Goal: Task Accomplishment & Management: Use online tool/utility

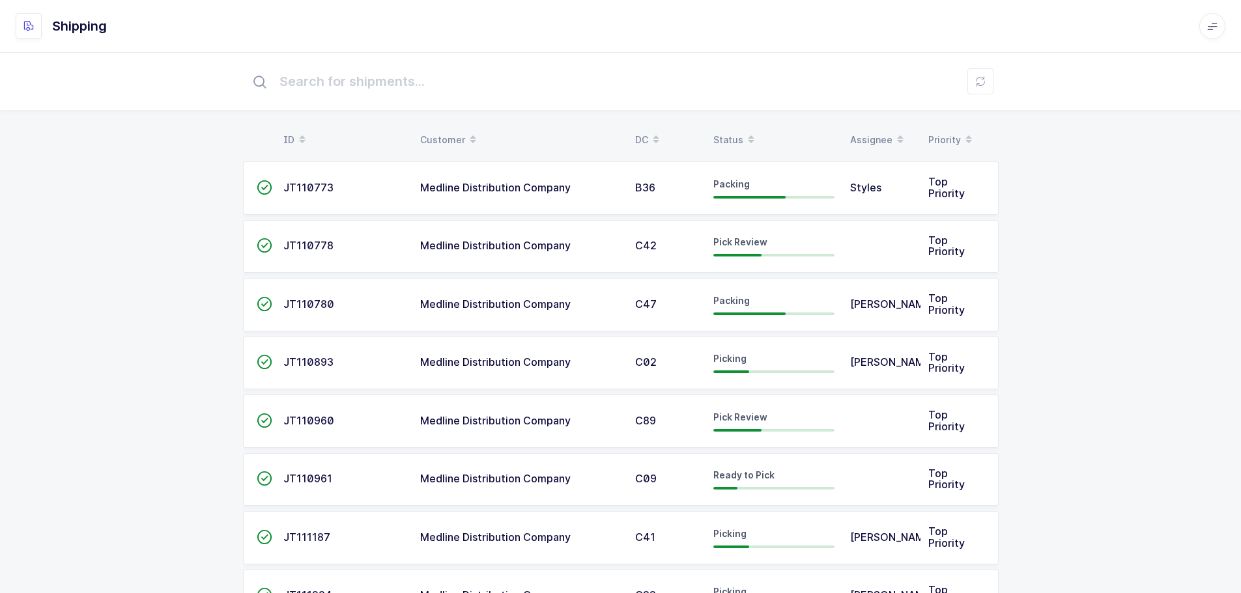
click at [733, 133] on div "Status" at bounding box center [773, 140] width 121 height 22
click at [732, 128] on table "ID Customer DC Status Assignee Priority" at bounding box center [621, 140] width 756 height 33
click at [727, 130] on div "Status" at bounding box center [773, 140] width 121 height 22
click at [728, 139] on div "Status" at bounding box center [773, 140] width 121 height 22
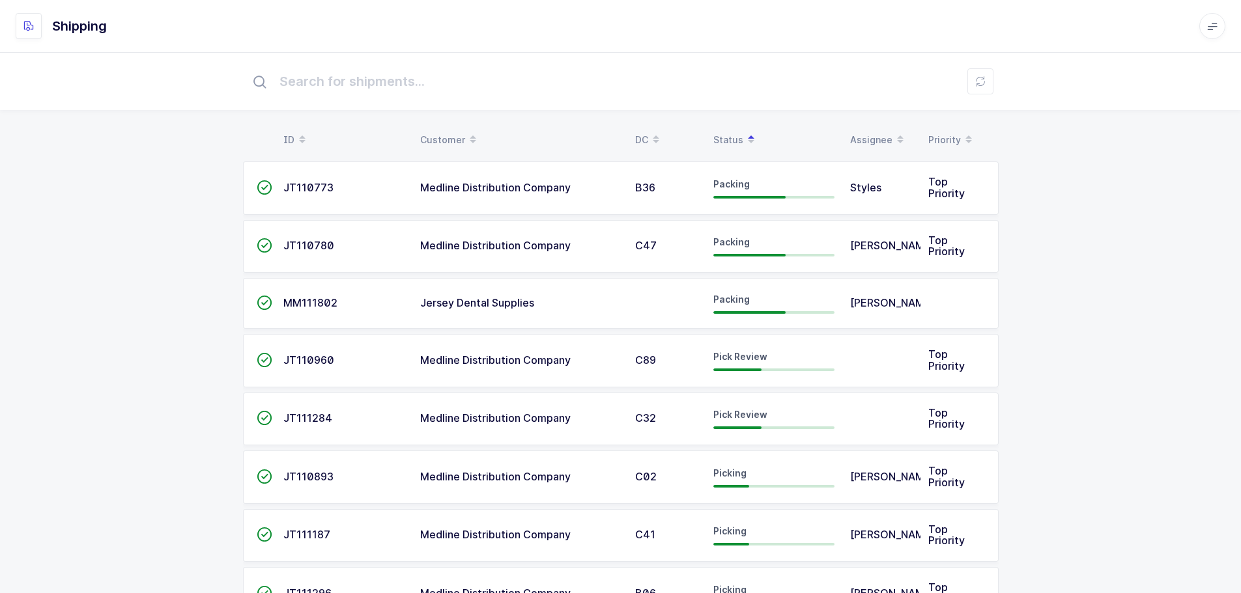
click at [429, 352] on td "Medline Distribution Company" at bounding box center [519, 360] width 215 height 53
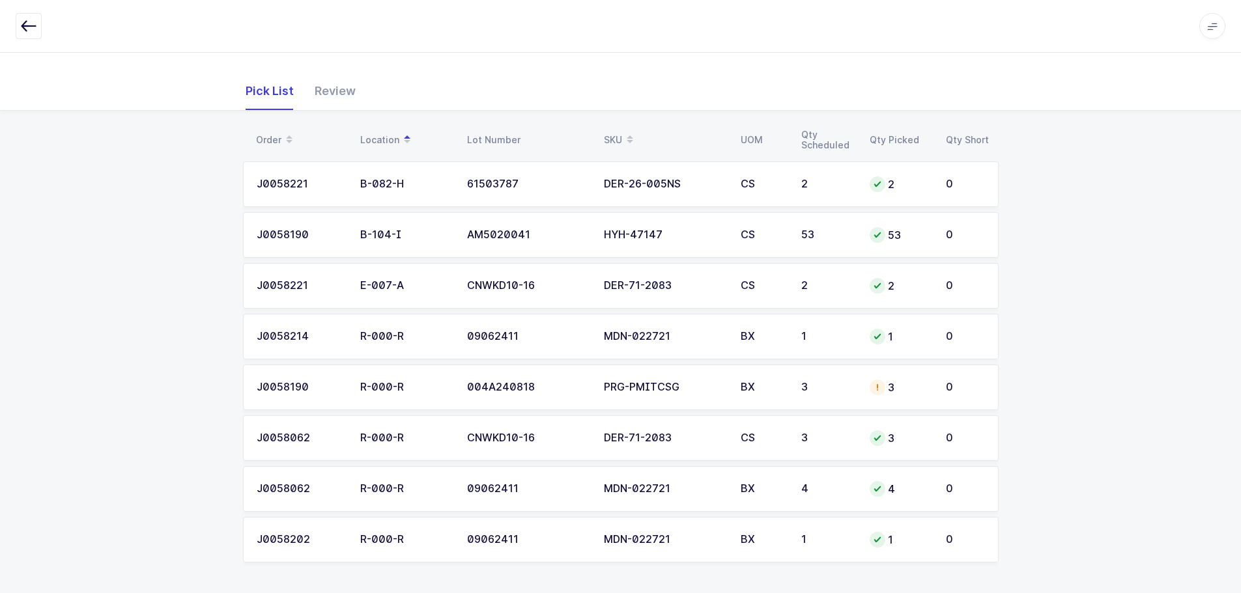
scroll to position [150, 0]
click at [337, 62] on div "Status Pick Review Priority Top Priority Customer Medline Distribution Company" at bounding box center [421, 25] width 399 height 78
click at [324, 91] on div "Review" at bounding box center [329, 91] width 51 height 38
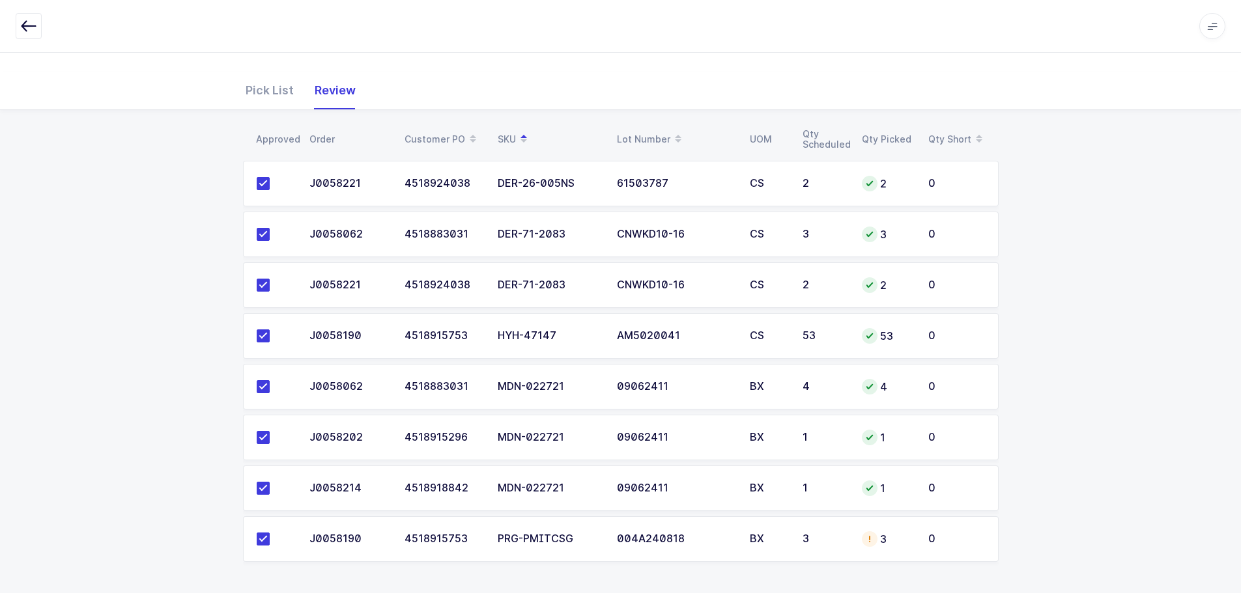
click at [266, 92] on div "Pick List" at bounding box center [275, 91] width 59 height 38
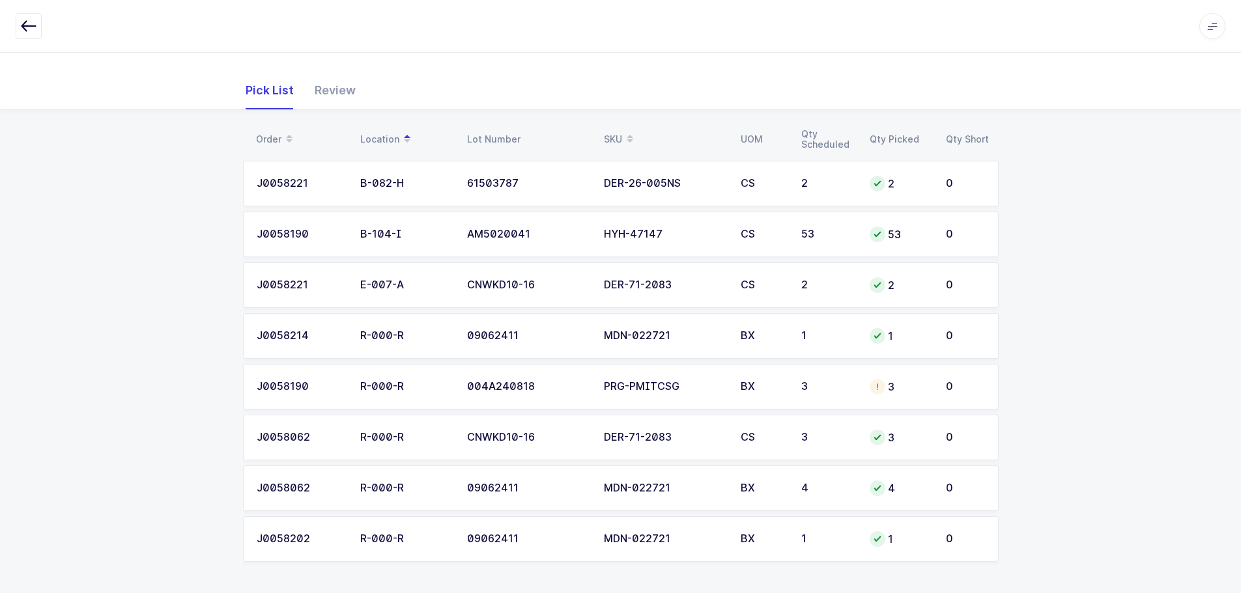
click at [780, 391] on div "BX" at bounding box center [763, 387] width 45 height 12
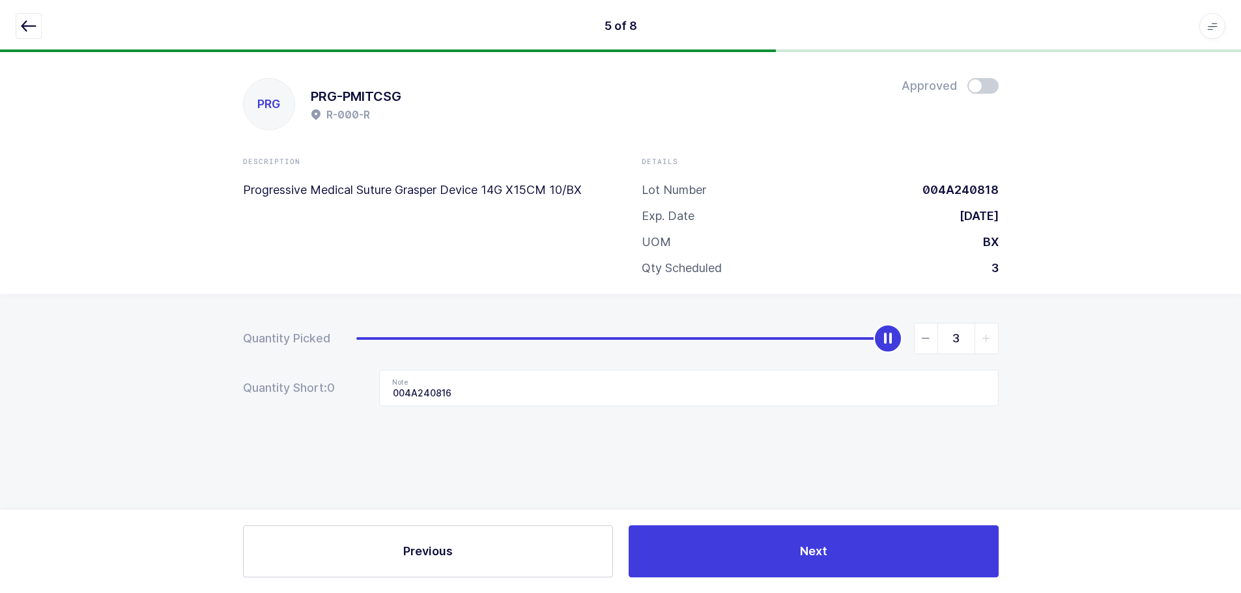
scroll to position [0, 0]
click at [42, 29] on div at bounding box center [625, 26] width 1219 height 26
click at [32, 25] on icon "button" at bounding box center [29, 26] width 16 height 16
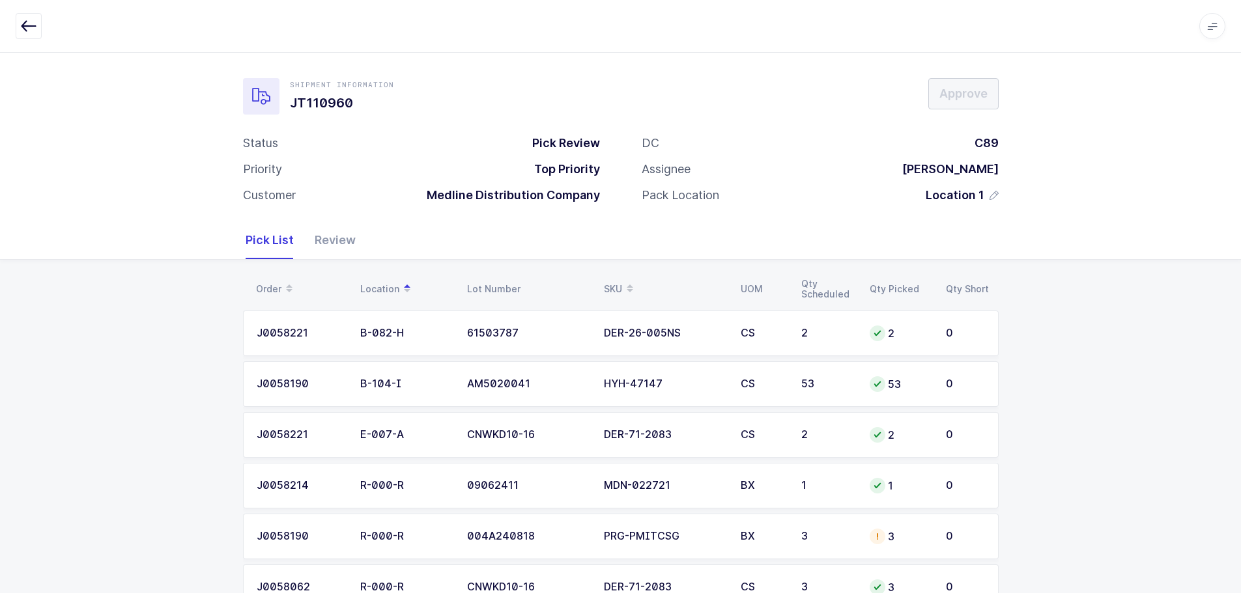
click at [650, 532] on div "PRG-PMITCSG" at bounding box center [664, 537] width 121 height 12
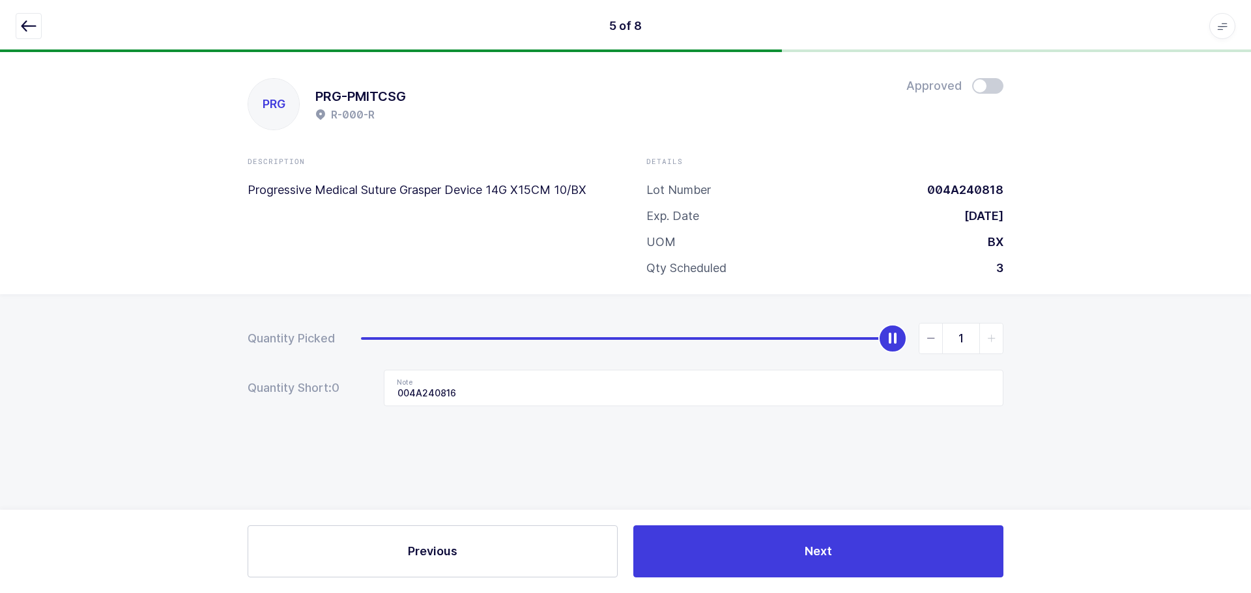
type input "0"
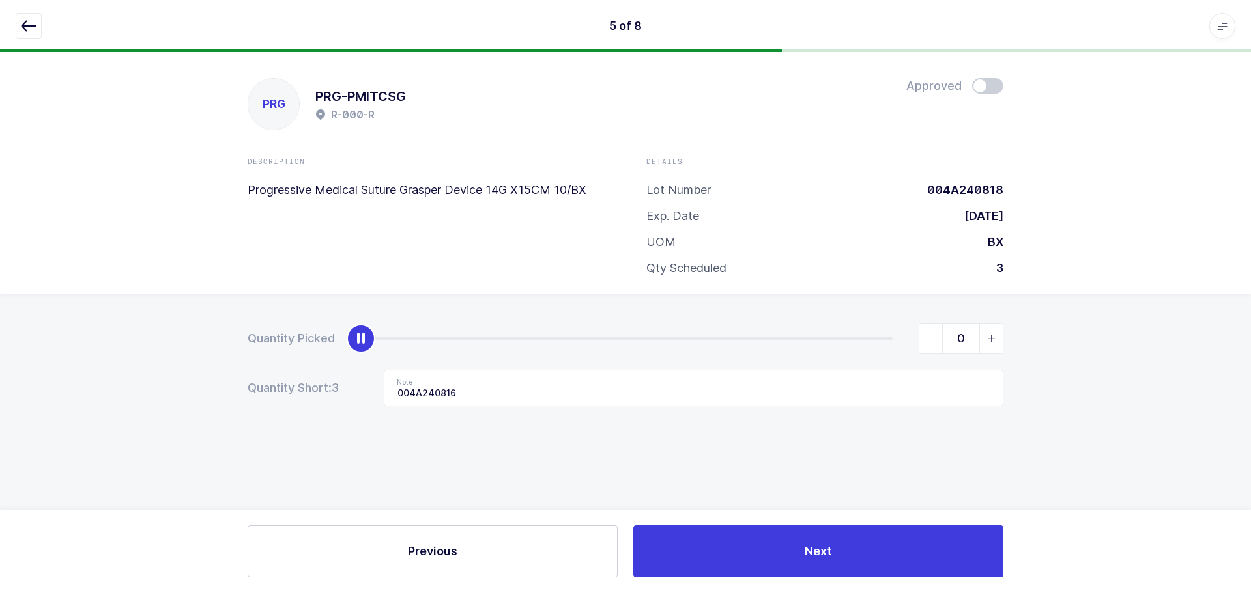
drag, startPoint x: 890, startPoint y: 339, endPoint x: 182, endPoint y: 330, distance: 707.5
click at [187, 334] on div "Quantity Picked 0 Quantity Short: 3 Note 004A240816" at bounding box center [625, 410] width 1251 height 232
click at [29, 27] on icon "button" at bounding box center [29, 26] width 16 height 16
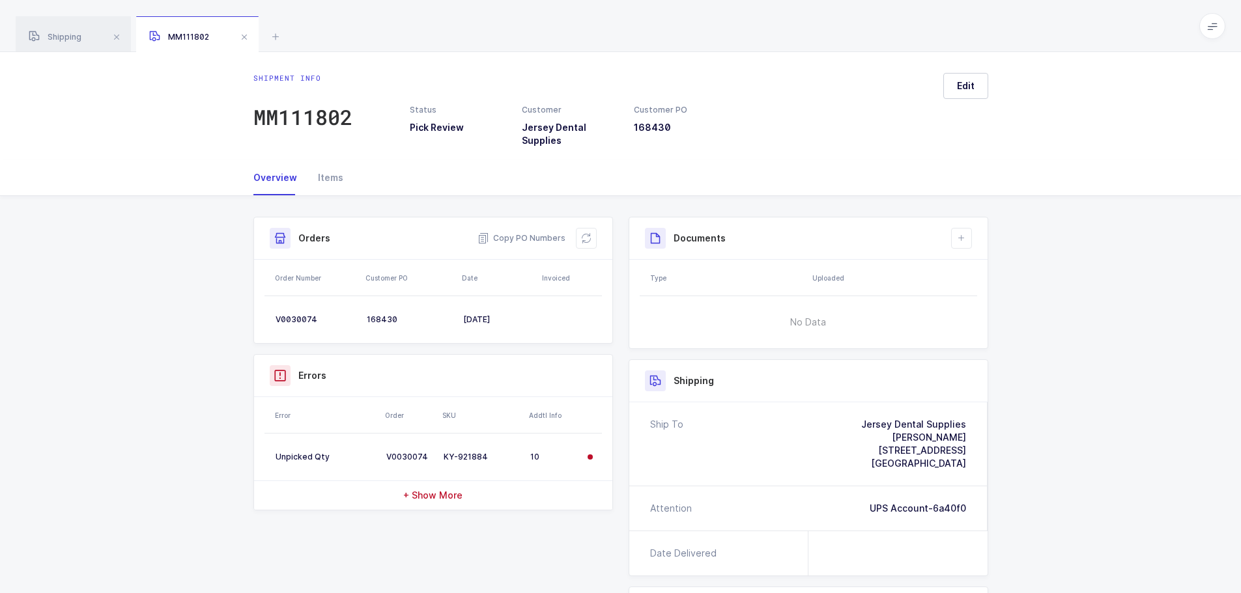
click at [244, 34] on span at bounding box center [244, 37] width 16 height 16
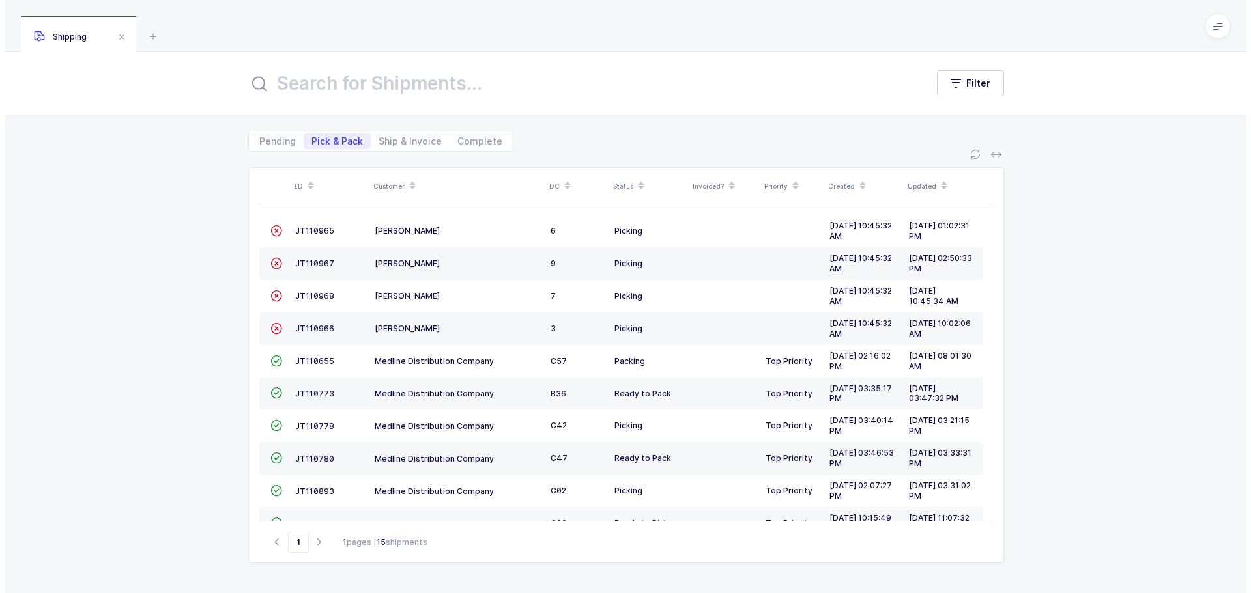
scroll to position [156, 0]
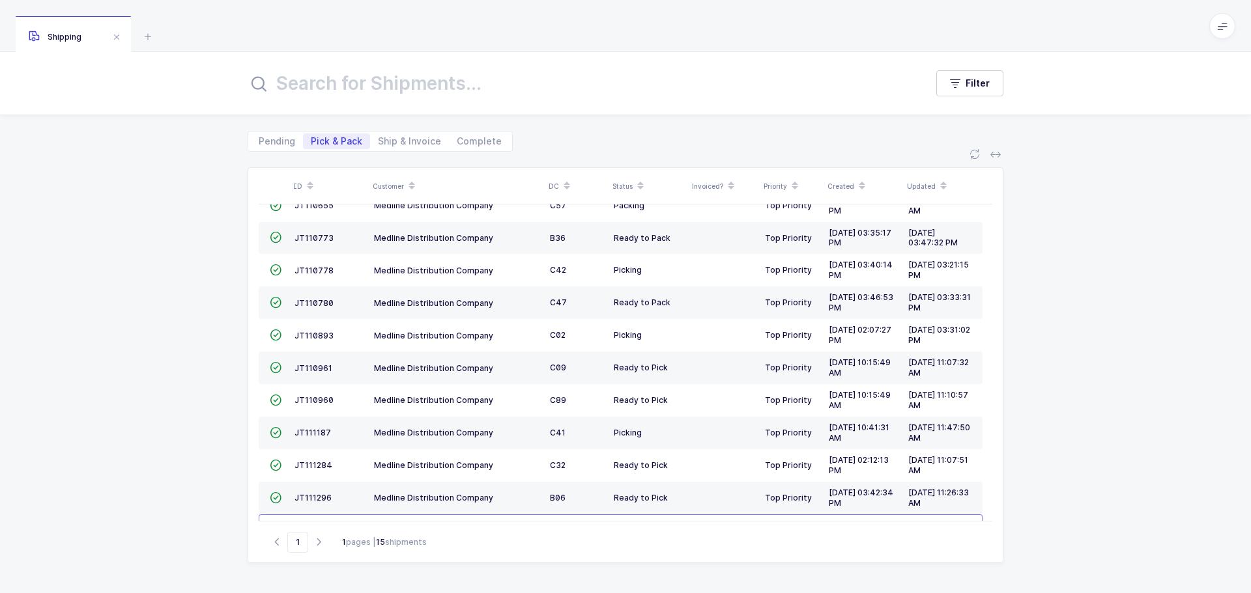
click at [318, 404] on span "JT110960" at bounding box center [313, 400] width 39 height 10
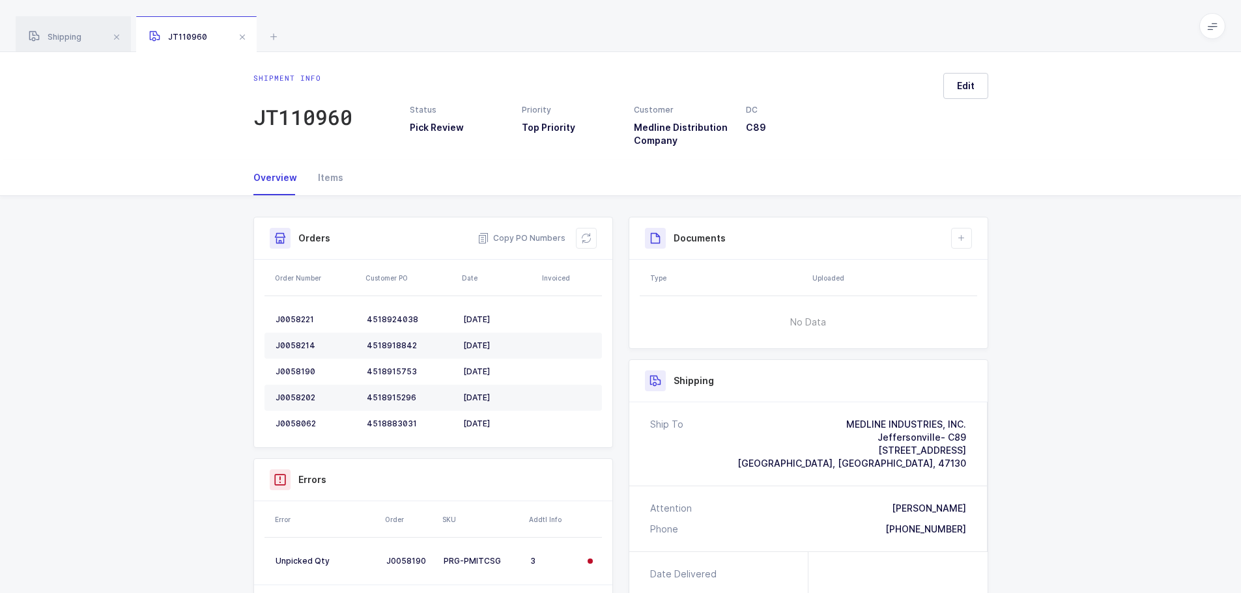
click at [585, 235] on icon at bounding box center [586, 238] width 10 height 10
drag, startPoint x: 124, startPoint y: 178, endPoint x: 121, endPoint y: 186, distance: 8.5
click at [119, 178] on div "Overview Items" at bounding box center [620, 178] width 1241 height 36
click at [242, 41] on span at bounding box center [242, 37] width 16 height 16
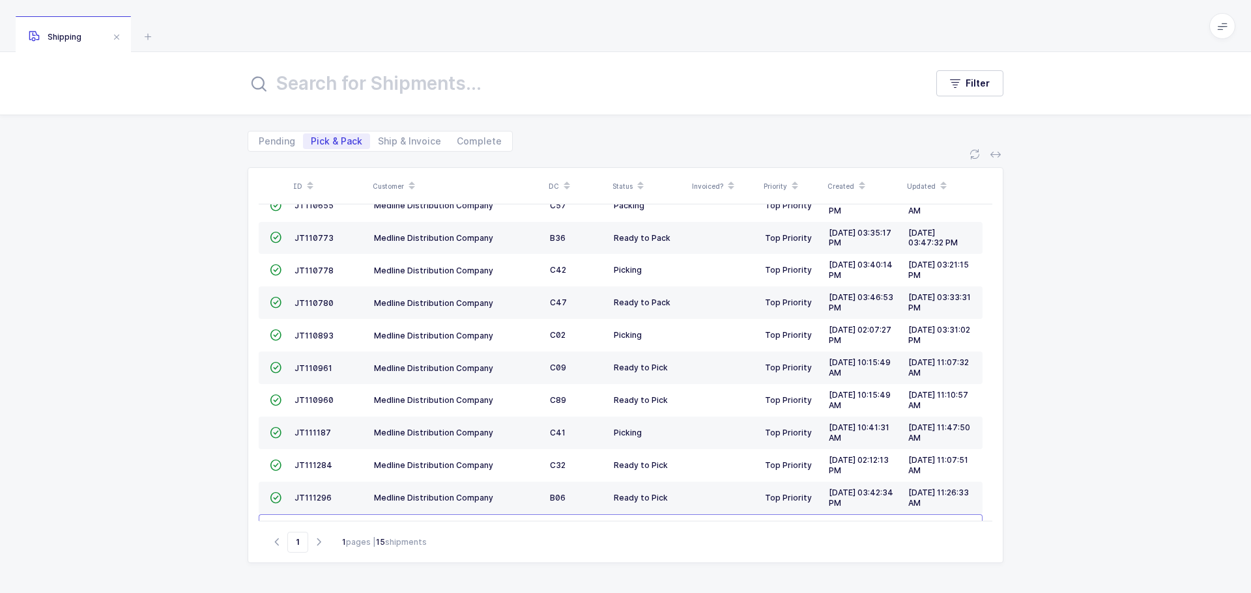
click at [330, 466] on span "JT111284" at bounding box center [313, 466] width 38 height 10
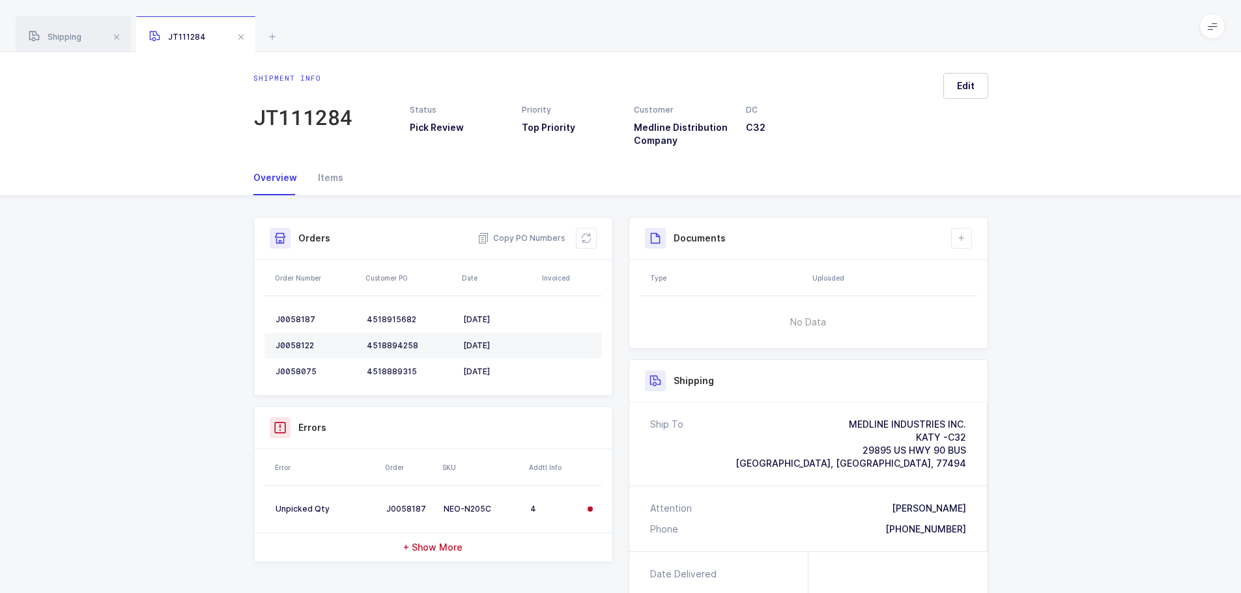
click at [594, 236] on button at bounding box center [586, 238] width 21 height 21
drag, startPoint x: 246, startPoint y: 37, endPoint x: 258, endPoint y: 41, distance: 12.4
click at [246, 37] on span at bounding box center [241, 37] width 16 height 16
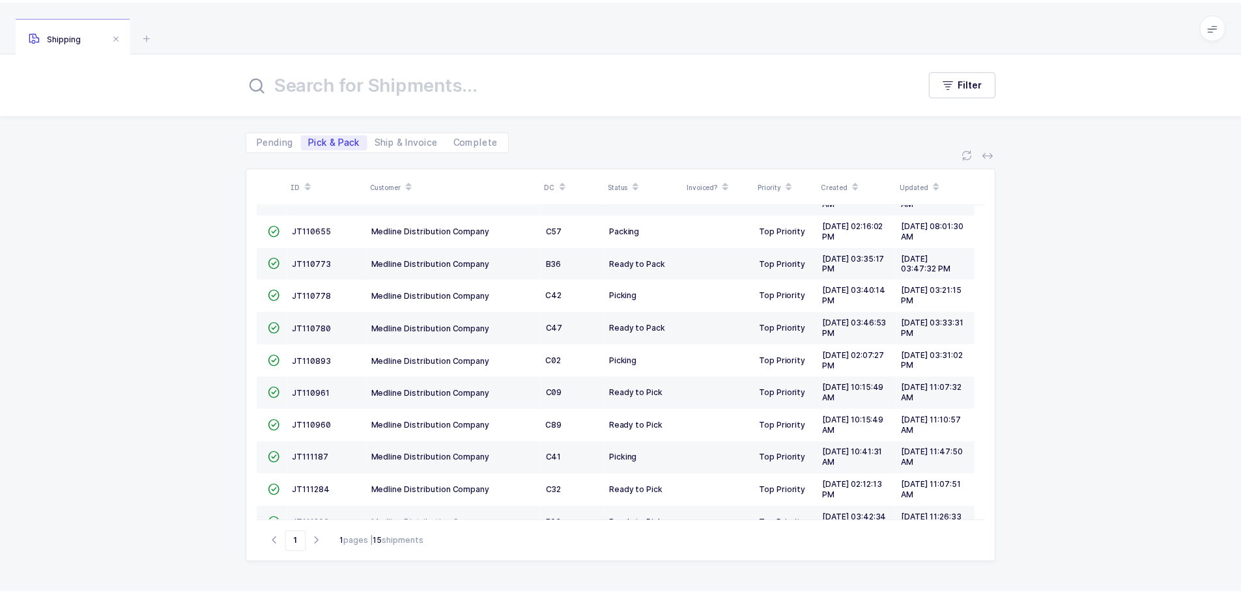
scroll to position [192, 0]
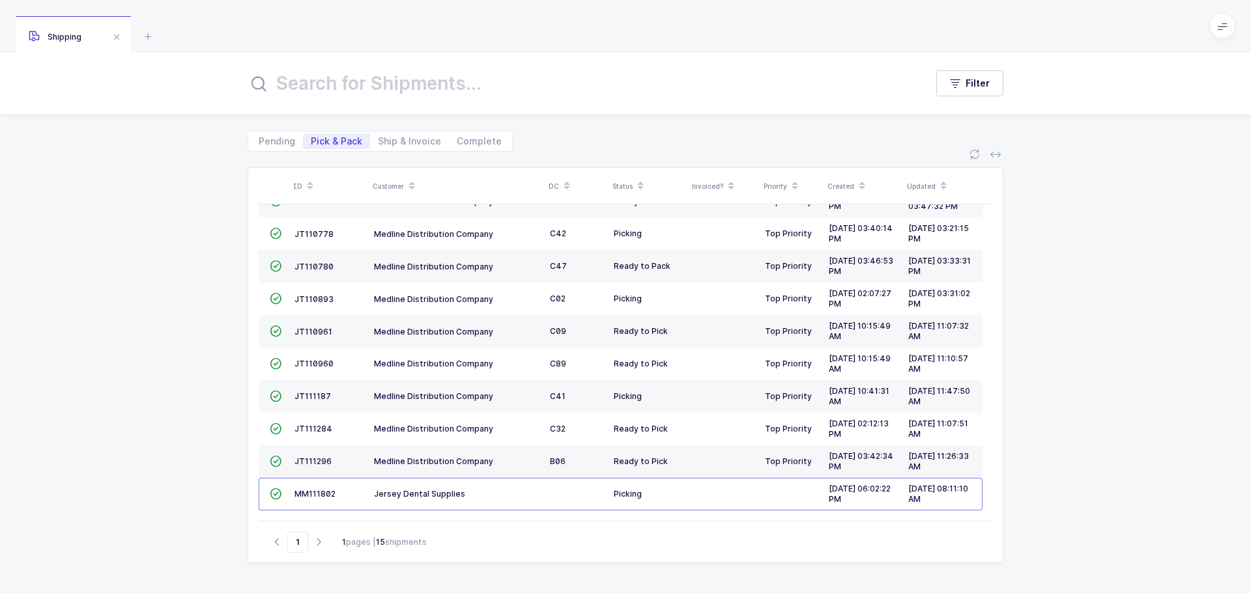
click at [310, 462] on span "JT111296" at bounding box center [312, 462] width 37 height 10
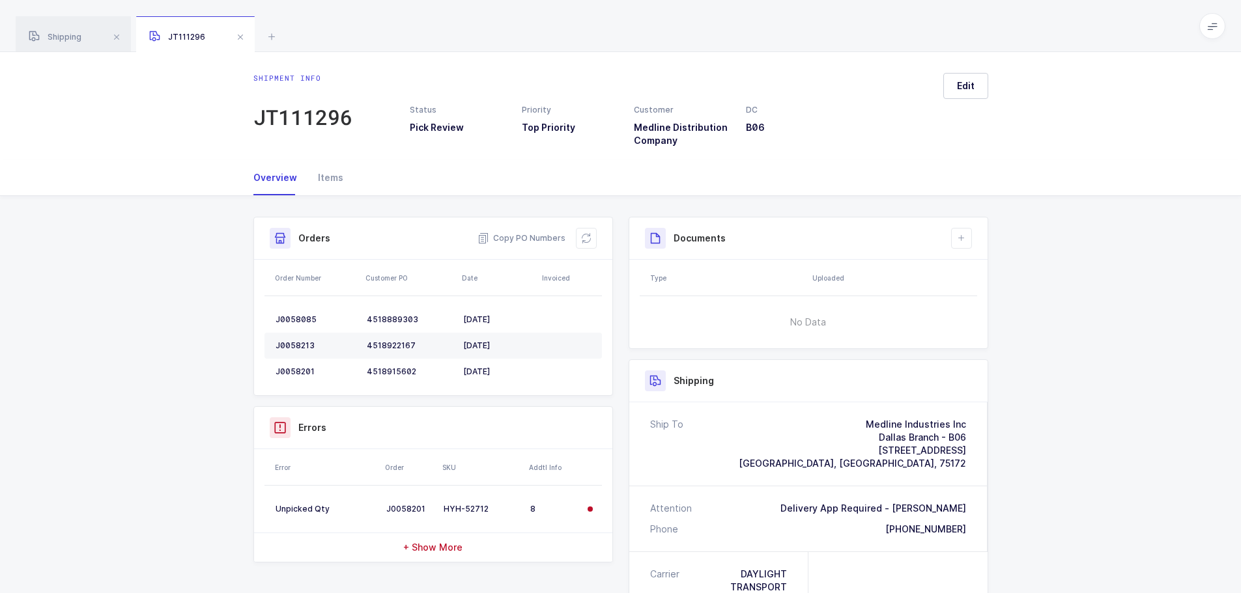
click at [586, 239] on icon at bounding box center [586, 238] width 10 height 10
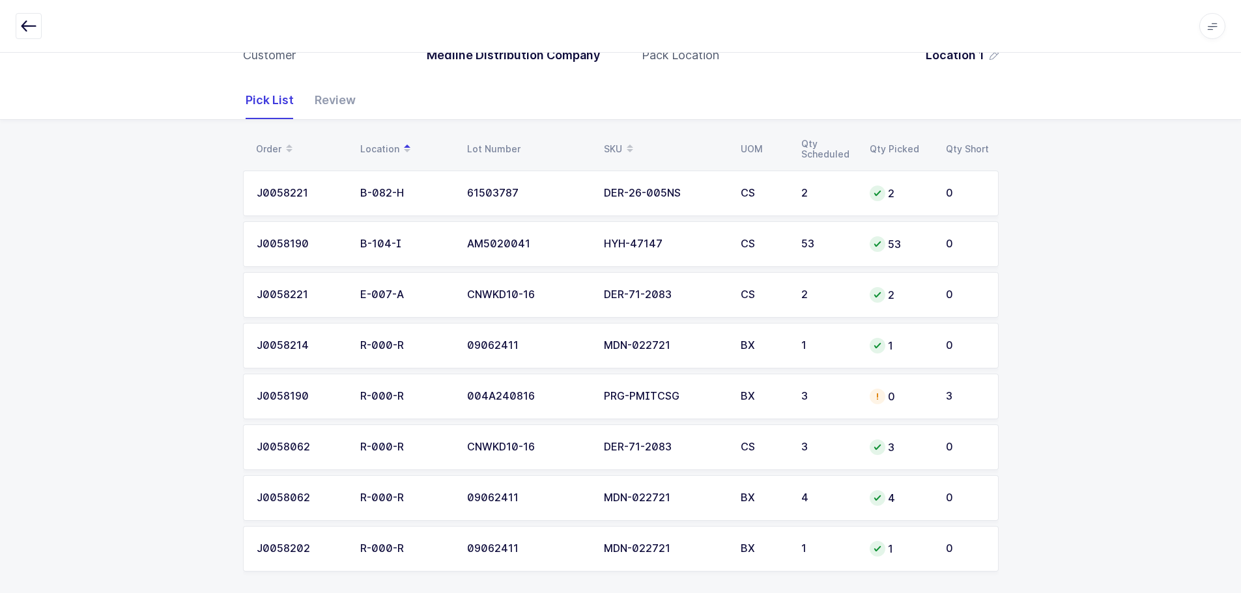
scroll to position [150, 0]
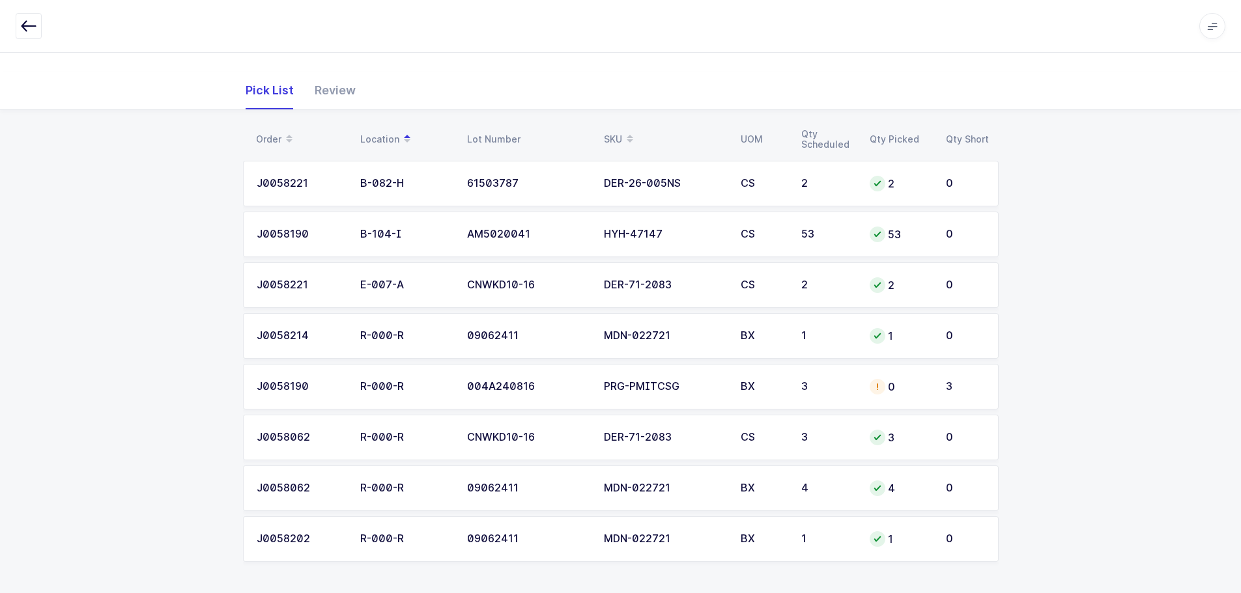
click at [885, 392] on div "0" at bounding box center [900, 387] width 61 height 16
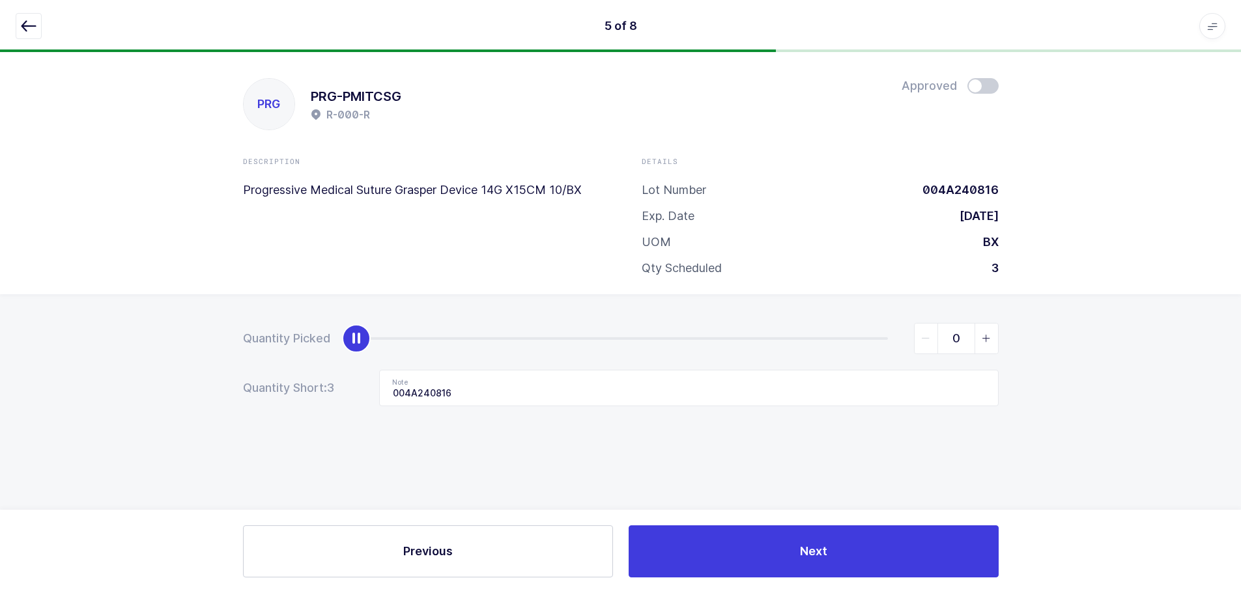
scroll to position [0, 0]
type input "3"
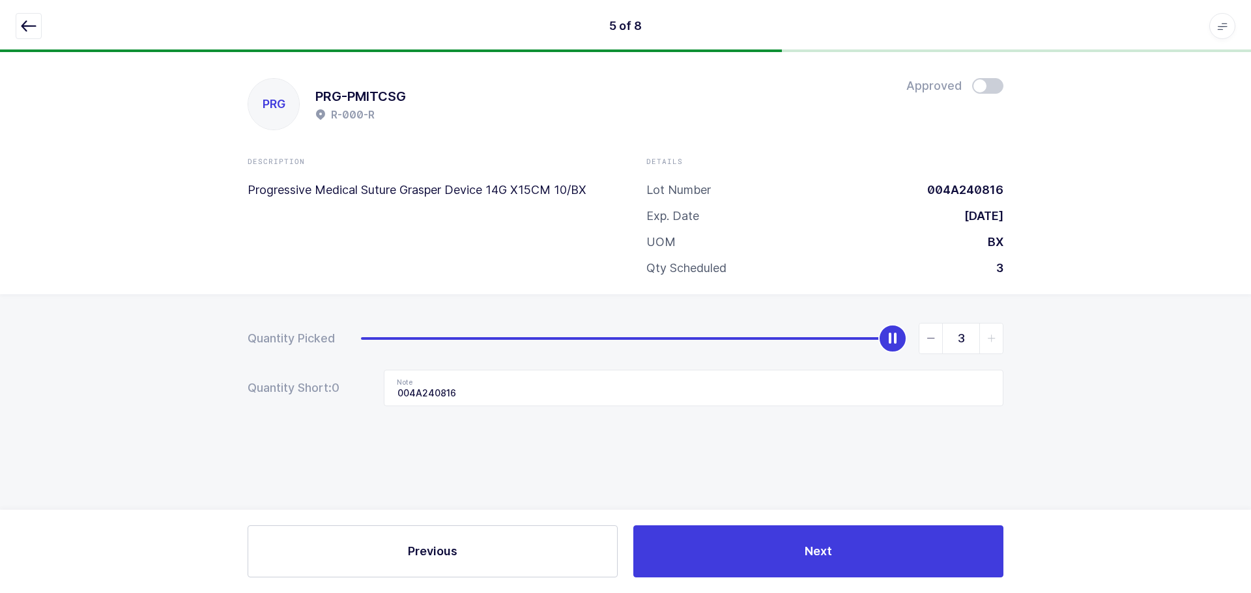
drag, startPoint x: 367, startPoint y: 338, endPoint x: 1023, endPoint y: 162, distance: 678.6
click at [1016, 253] on div "PRG PRG-PMITCSG R-000-R Approved Description Progressive Medical Suture Grasper…" at bounding box center [625, 322] width 1251 height 541
drag, startPoint x: 980, startPoint y: 81, endPoint x: 981, endPoint y: 89, distance: 8.5
click at [980, 82] on span at bounding box center [987, 86] width 31 height 16
click at [50, 29] on div at bounding box center [625, 26] width 1219 height 26
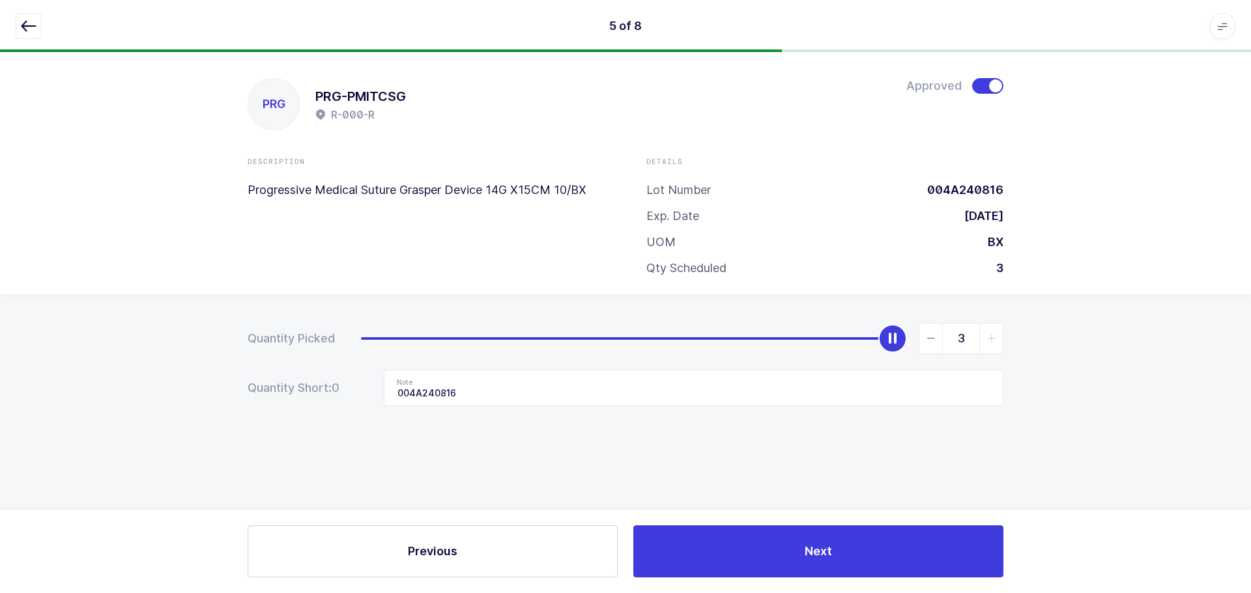
click at [25, 25] on icon "button" at bounding box center [29, 26] width 16 height 16
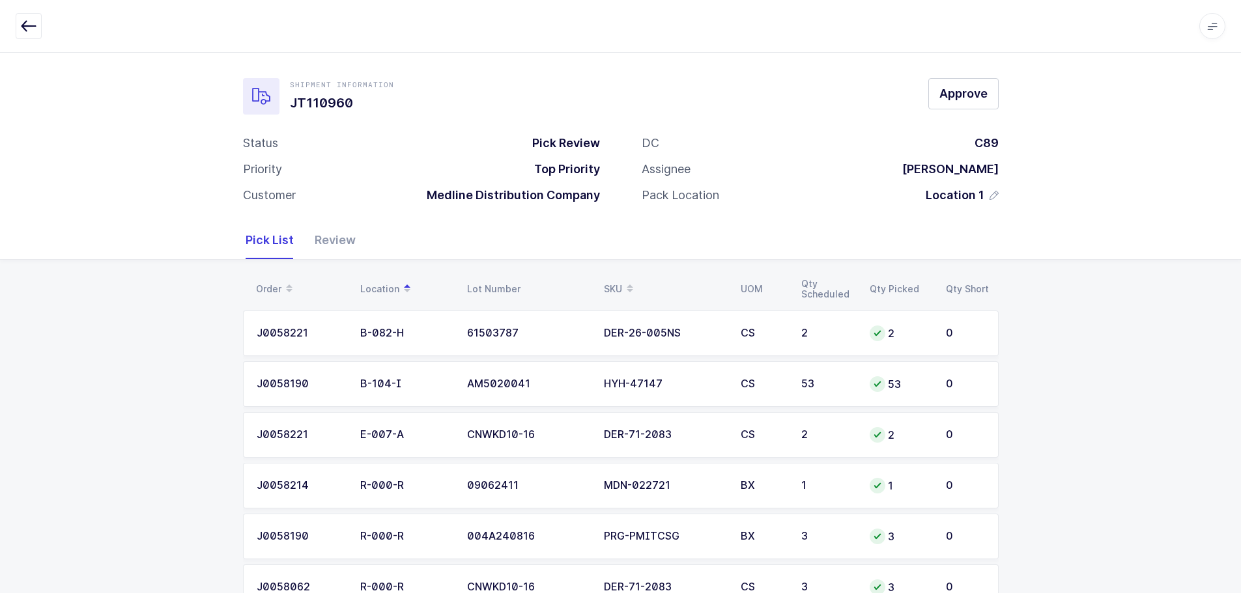
click at [331, 237] on div "Review" at bounding box center [329, 240] width 51 height 38
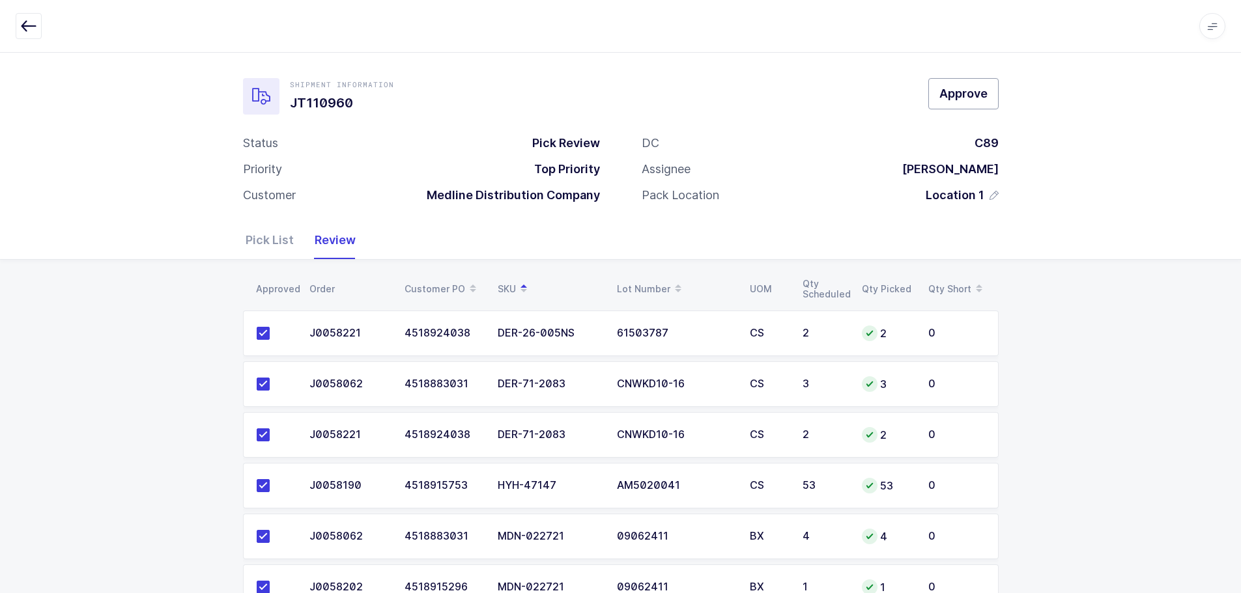
click at [961, 98] on span "Approve" at bounding box center [963, 93] width 48 height 16
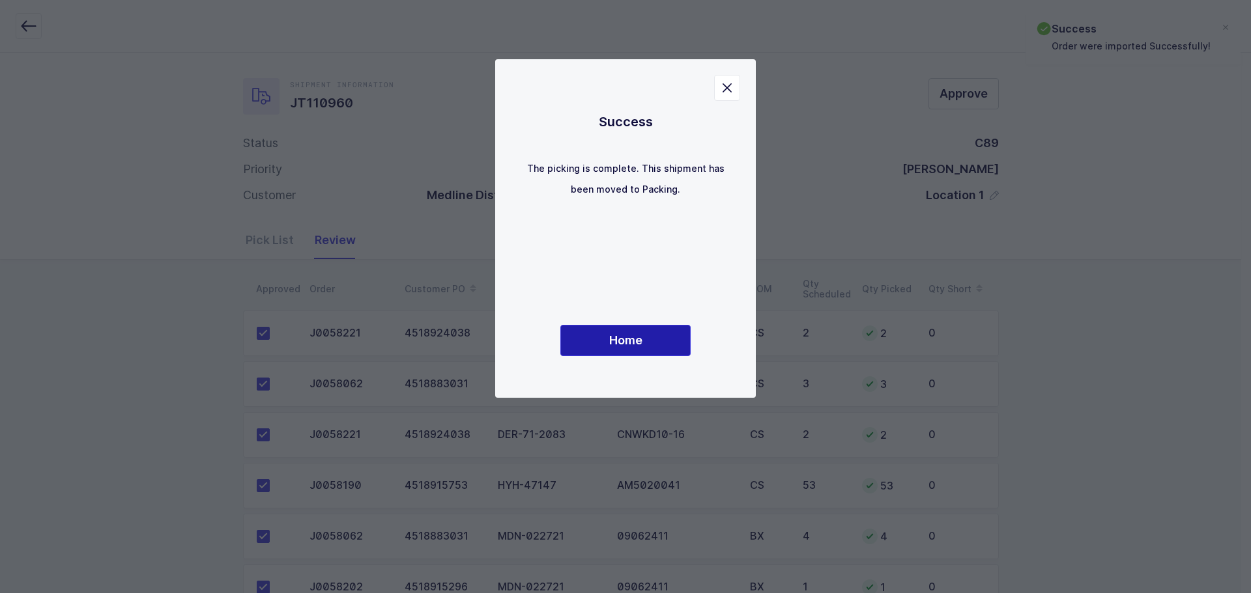
click at [599, 333] on button "Home" at bounding box center [625, 340] width 130 height 31
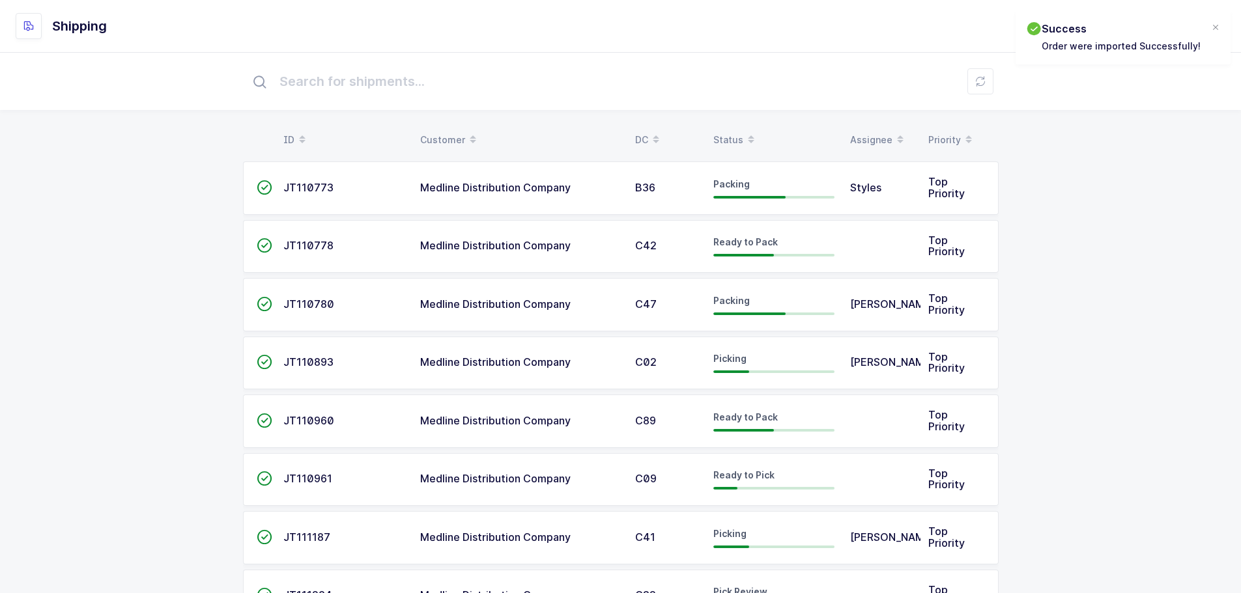
click at [737, 137] on div "Status" at bounding box center [773, 140] width 121 height 22
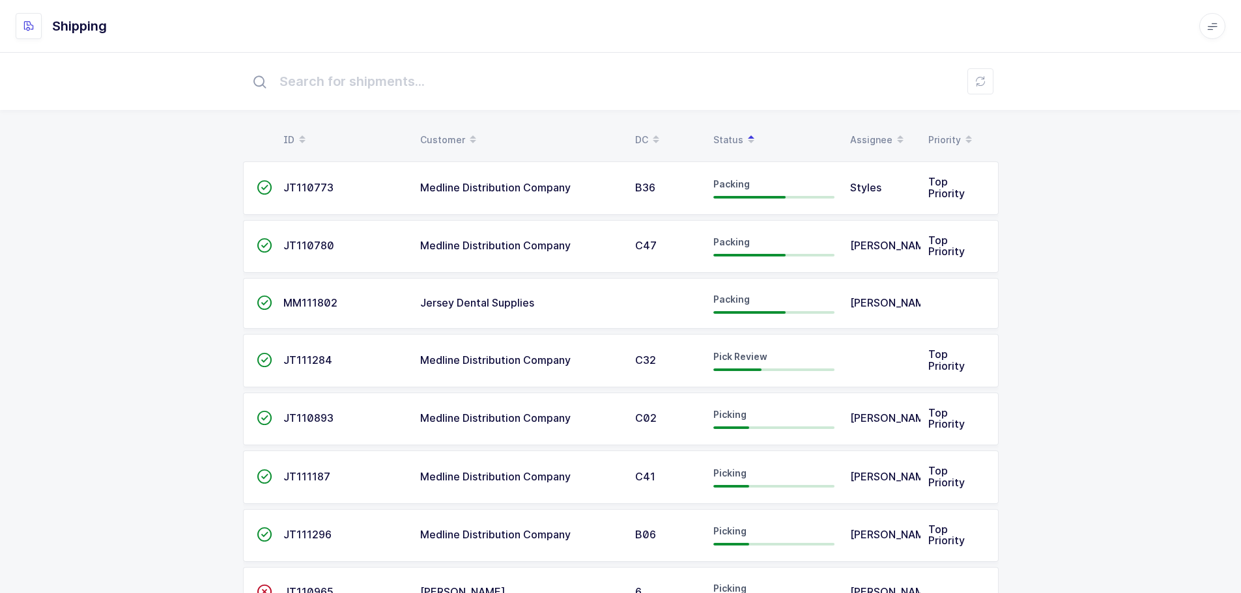
click at [319, 366] on span "JT111284" at bounding box center [307, 360] width 49 height 13
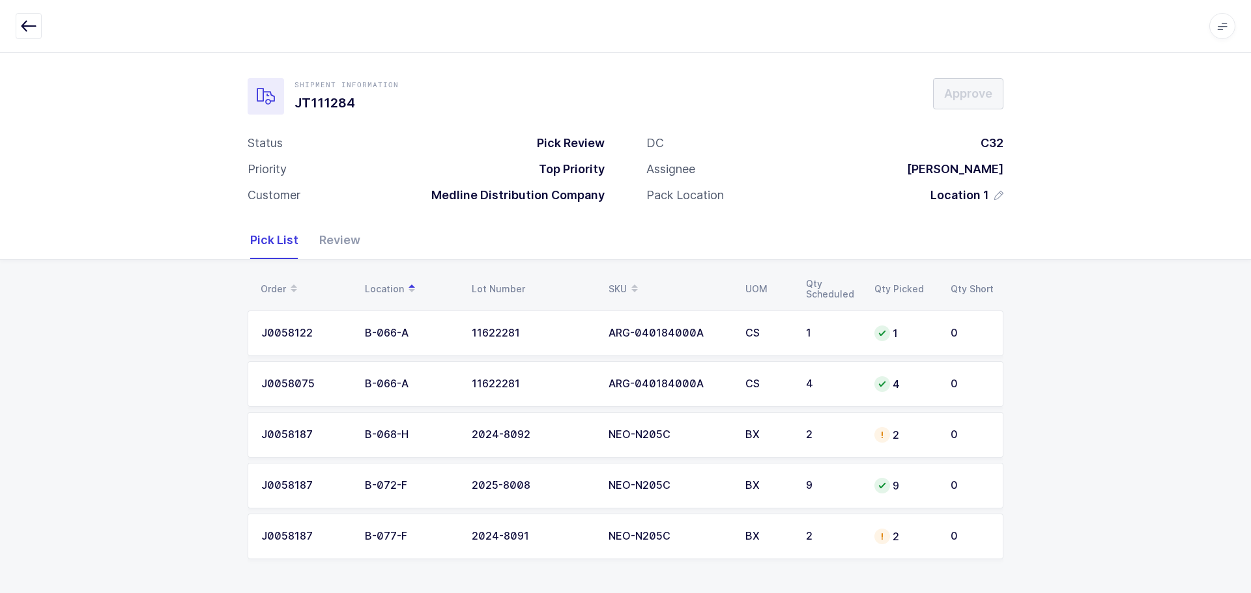
click at [839, 442] on td "2" at bounding box center [832, 435] width 68 height 46
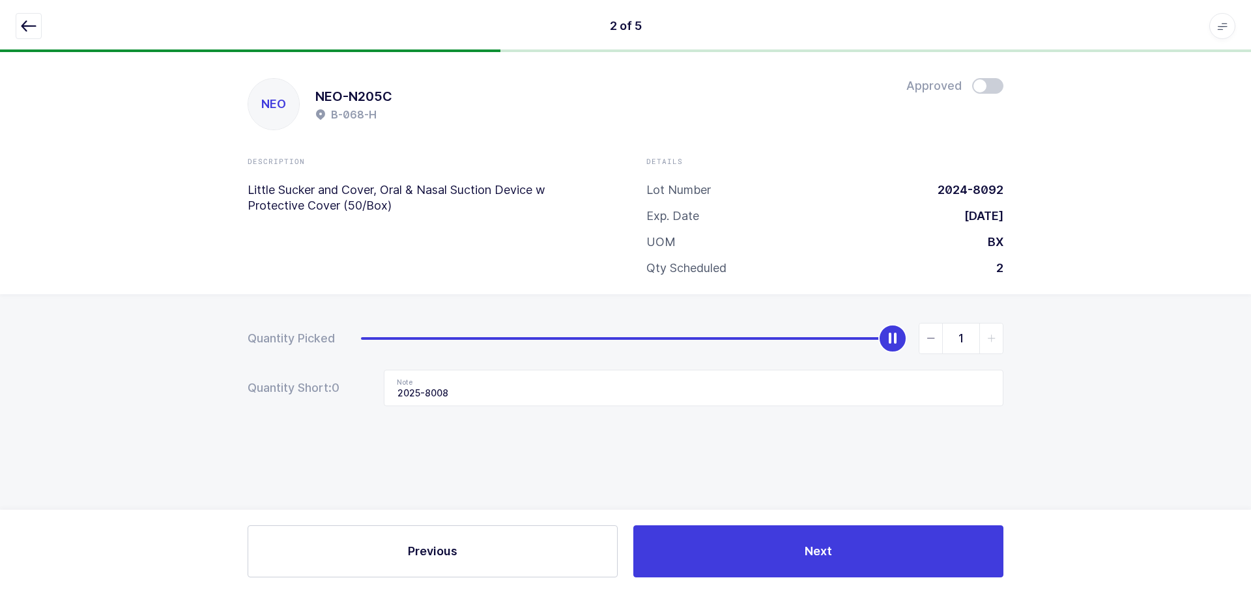
type input "0"
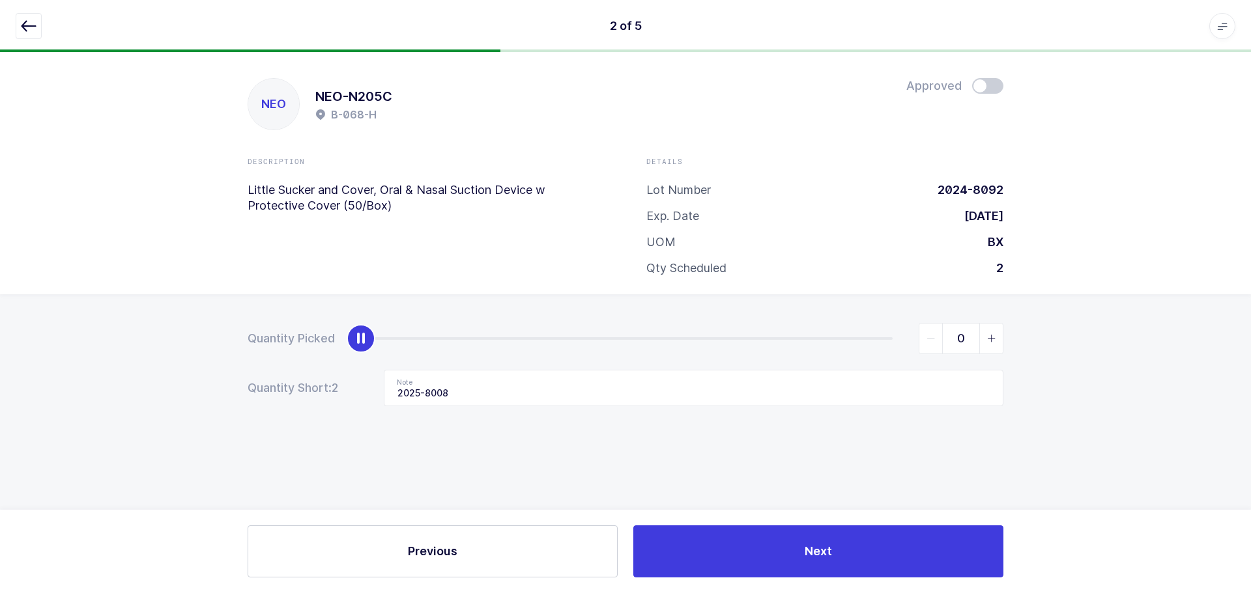
drag, startPoint x: 890, startPoint y: 336, endPoint x: 80, endPoint y: 333, distance: 809.7
click at [80, 333] on div "Quantity Picked 0 Quantity Short: 2 Note 2025-8008" at bounding box center [625, 410] width 1251 height 232
drag, startPoint x: 520, startPoint y: 406, endPoint x: 323, endPoint y: 405, distance: 197.4
click at [323, 405] on div "Quantity Short: 2 Note 2025-8008" at bounding box center [626, 388] width 756 height 36
click at [25, 20] on icon "button" at bounding box center [29, 26] width 16 height 16
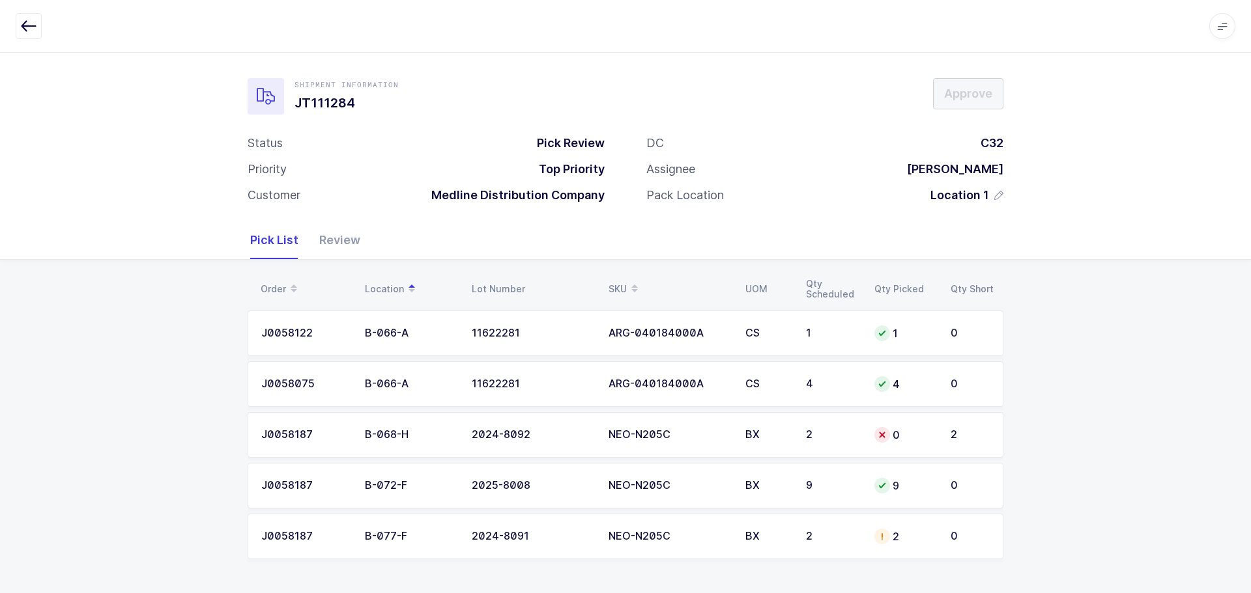
click at [859, 518] on td "2" at bounding box center [832, 537] width 68 height 46
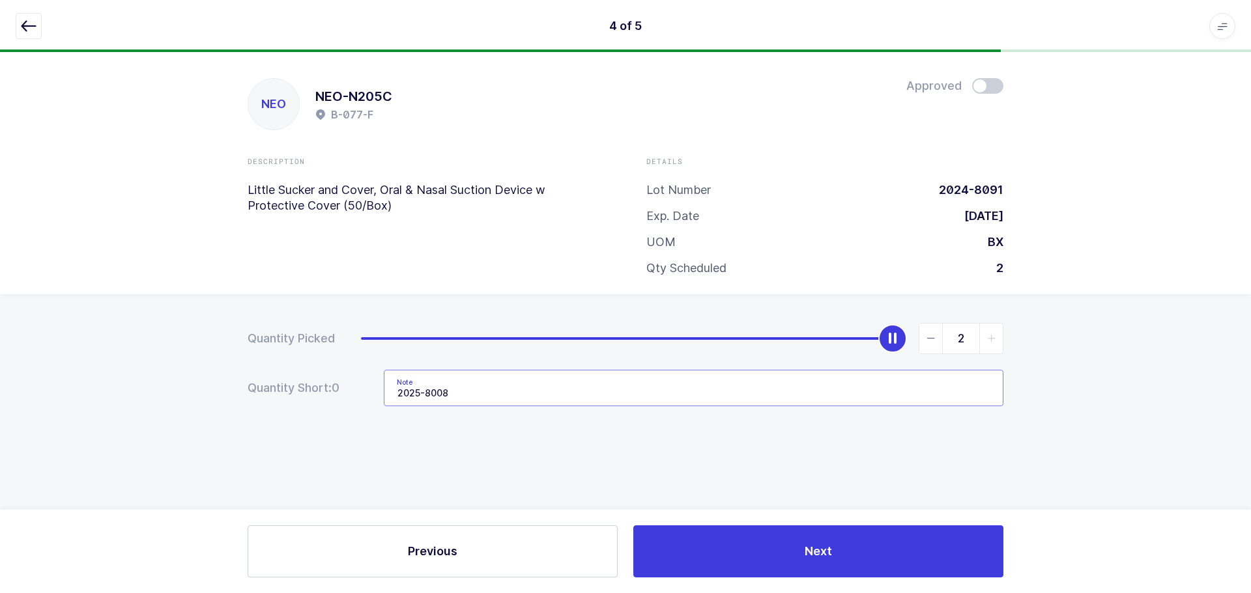
drag, startPoint x: 486, startPoint y: 388, endPoint x: 334, endPoint y: 396, distance: 152.6
click at [334, 396] on div "Quantity Short: 0 Note 2025-8008" at bounding box center [626, 388] width 756 height 36
type input "0"
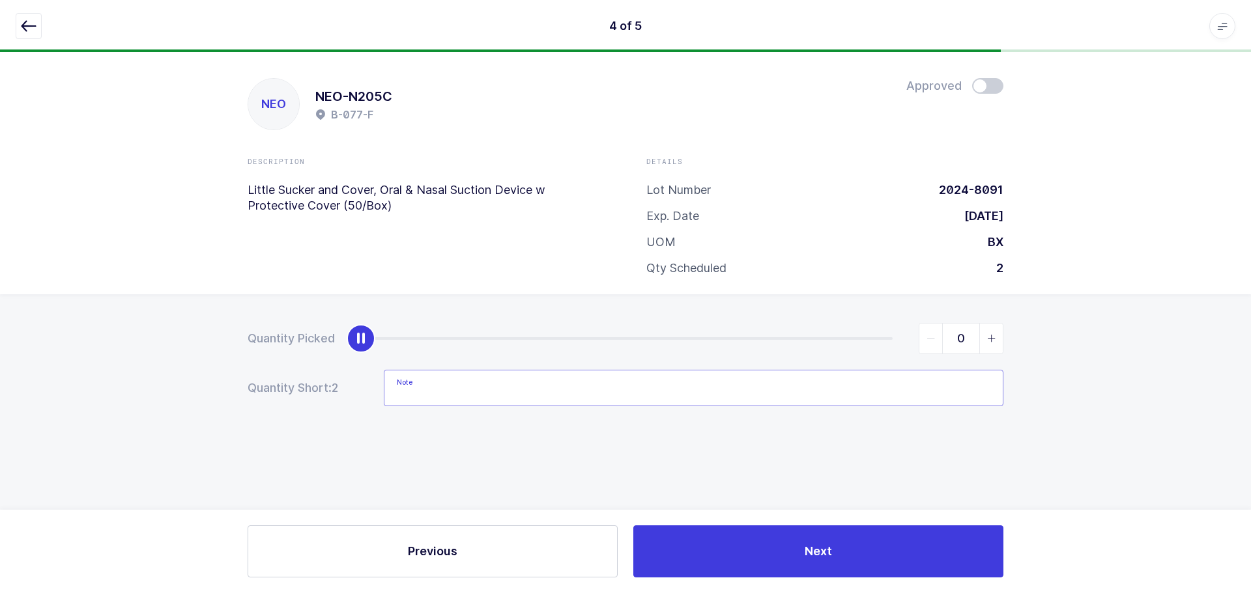
drag, startPoint x: 898, startPoint y: 339, endPoint x: 123, endPoint y: 382, distance: 775.7
click at [123, 382] on div "Quantity Picked 0 Quantity Short: 2 Note" at bounding box center [625, 410] width 1251 height 232
click at [20, 21] on button "button" at bounding box center [29, 26] width 26 height 26
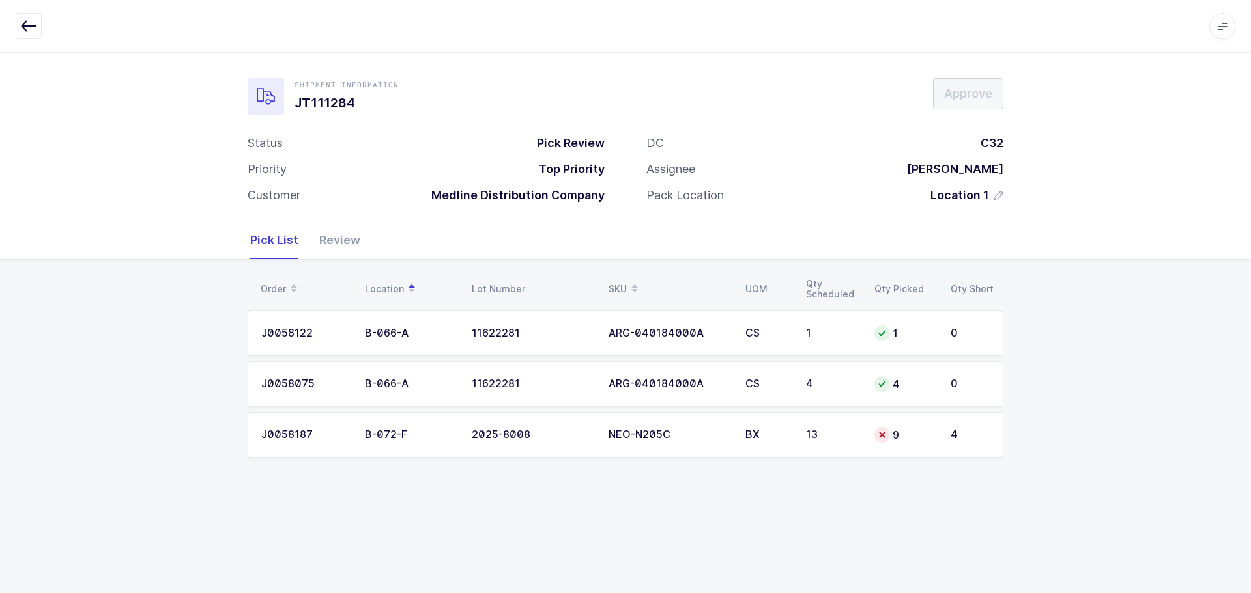
click at [851, 423] on td "13" at bounding box center [832, 435] width 68 height 46
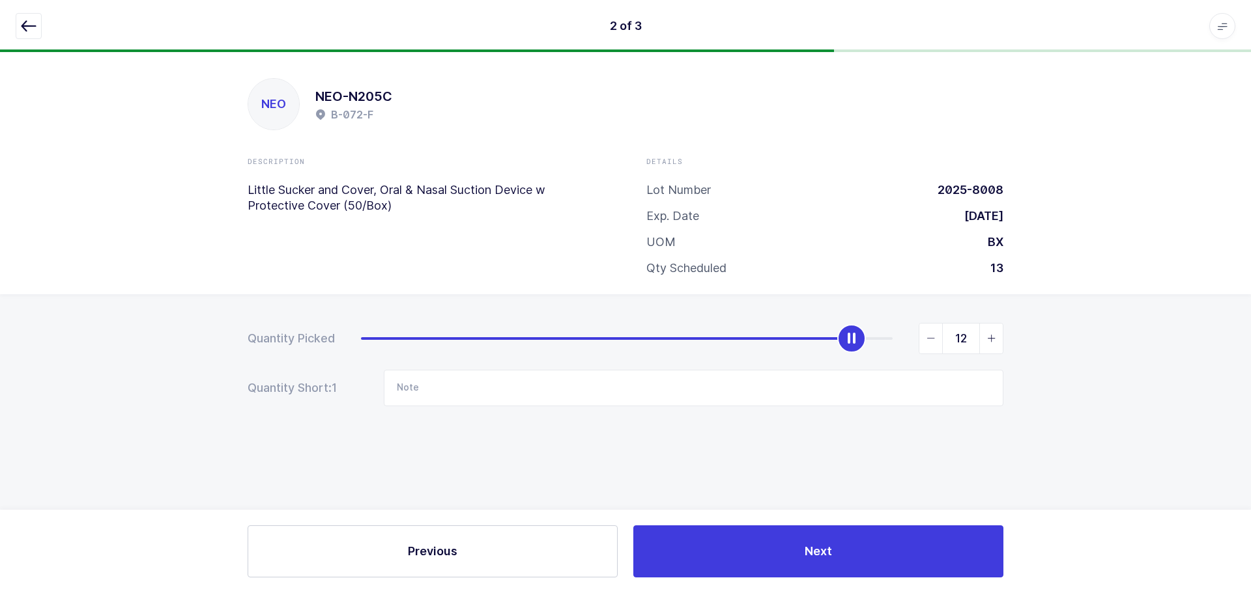
type input "13"
drag, startPoint x: 727, startPoint y: 335, endPoint x: 1180, endPoint y: 316, distance: 453.8
click at [1180, 316] on div "Quantity Picked 13 Quantity Short: 1 Note" at bounding box center [625, 410] width 1251 height 232
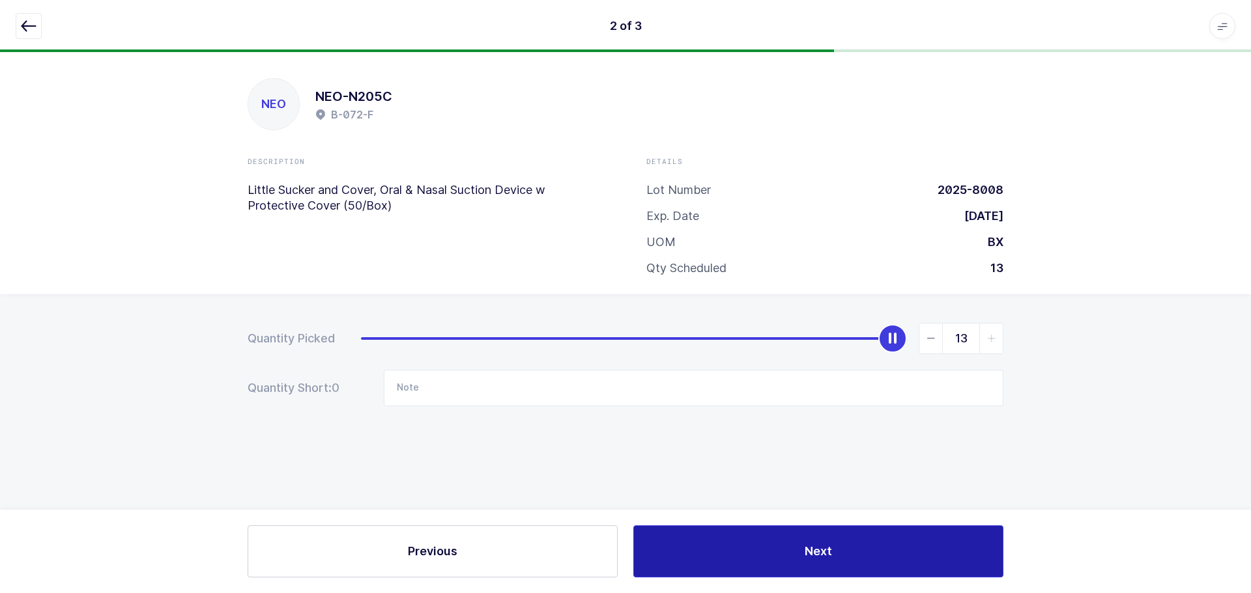
click at [840, 550] on button "Next" at bounding box center [818, 552] width 370 height 52
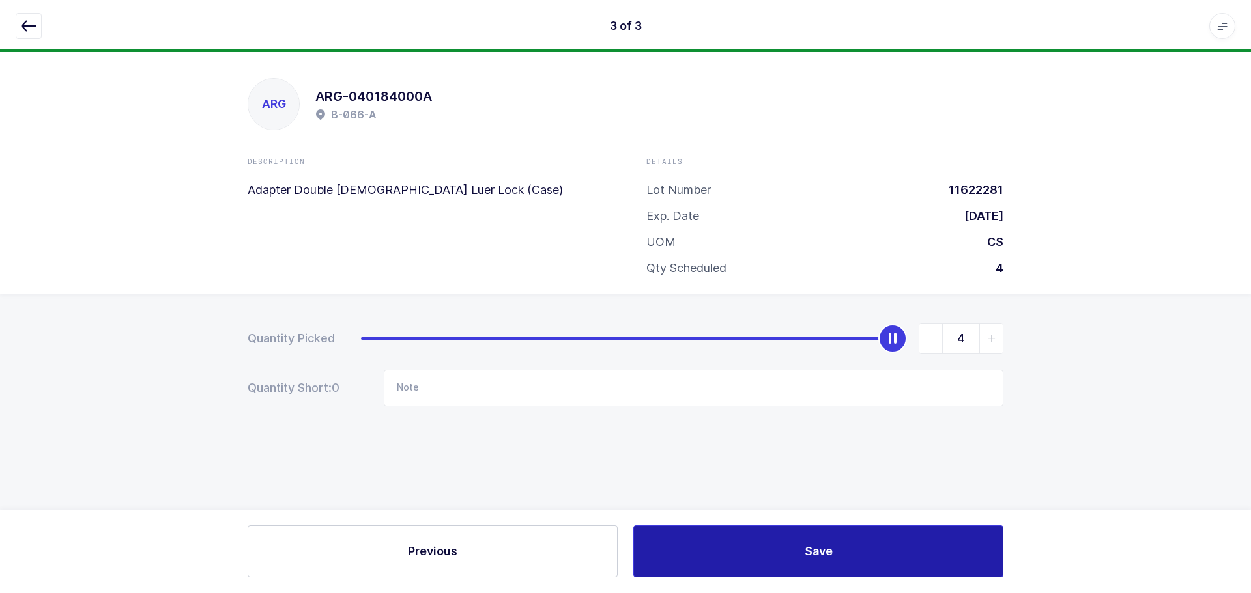
click at [862, 552] on button "Save" at bounding box center [818, 552] width 370 height 52
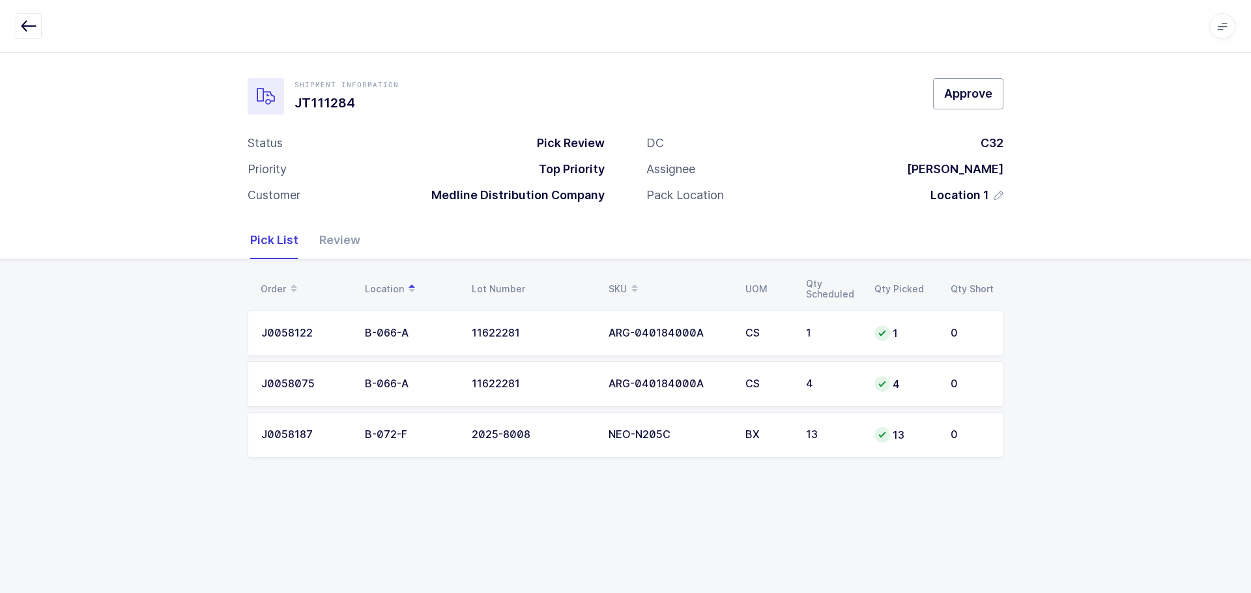
drag, startPoint x: 978, startPoint y: 94, endPoint x: 1040, endPoint y: 111, distance: 63.5
click at [978, 95] on span "Approve" at bounding box center [968, 93] width 48 height 16
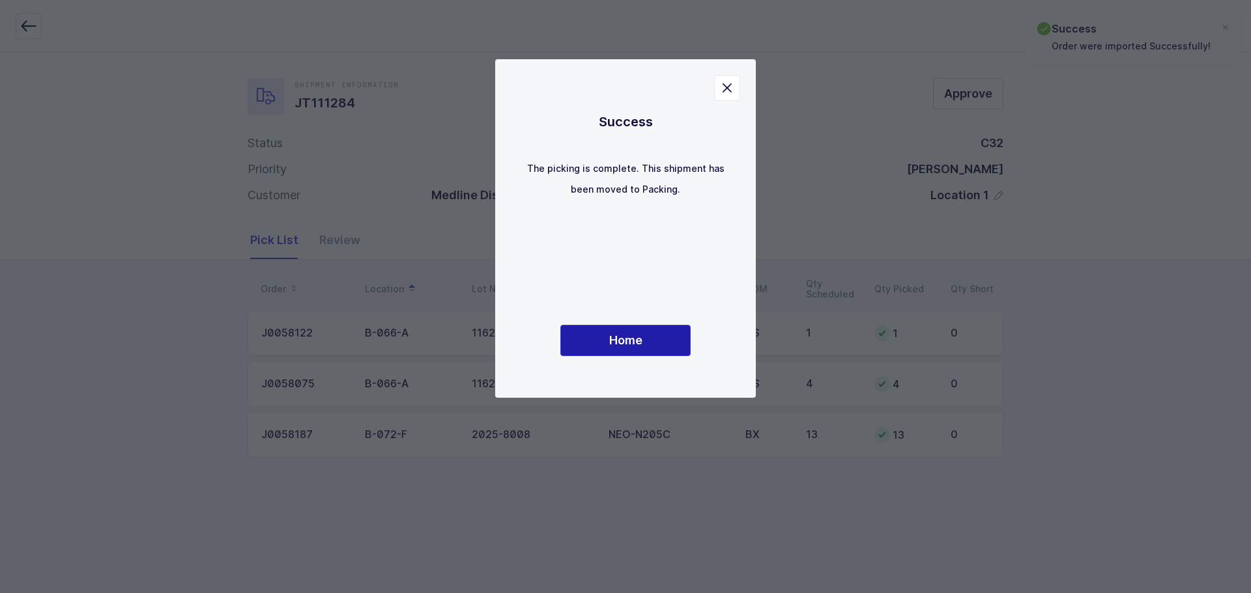
click at [630, 328] on button "Home" at bounding box center [625, 340] width 130 height 31
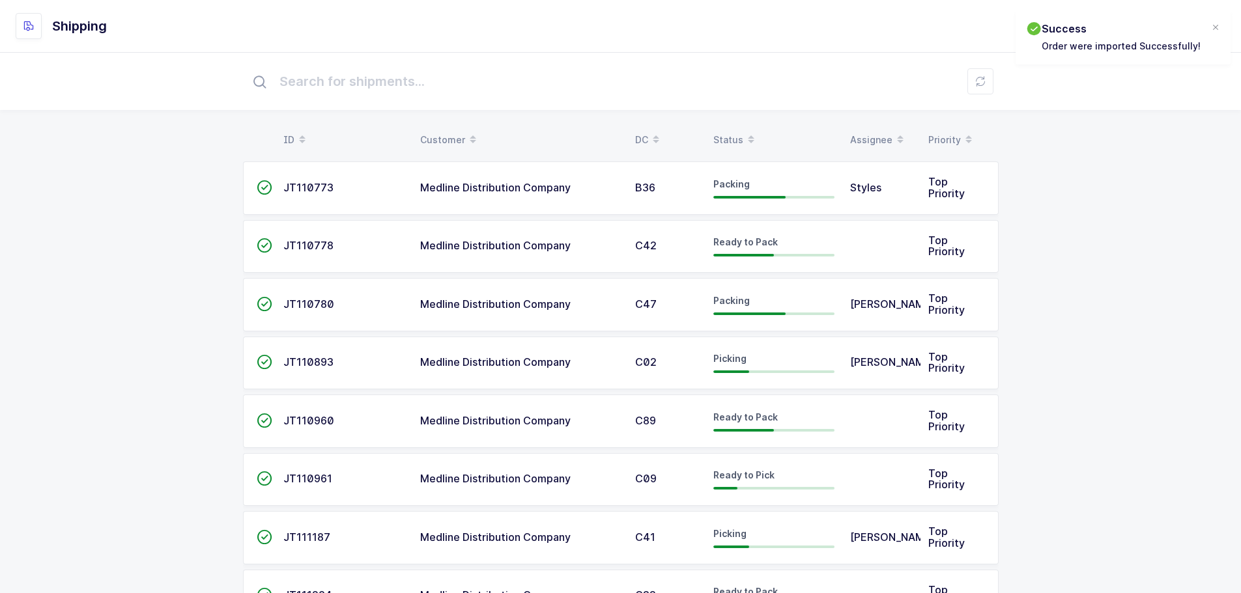
click at [750, 132] on icon at bounding box center [751, 135] width 7 height 7
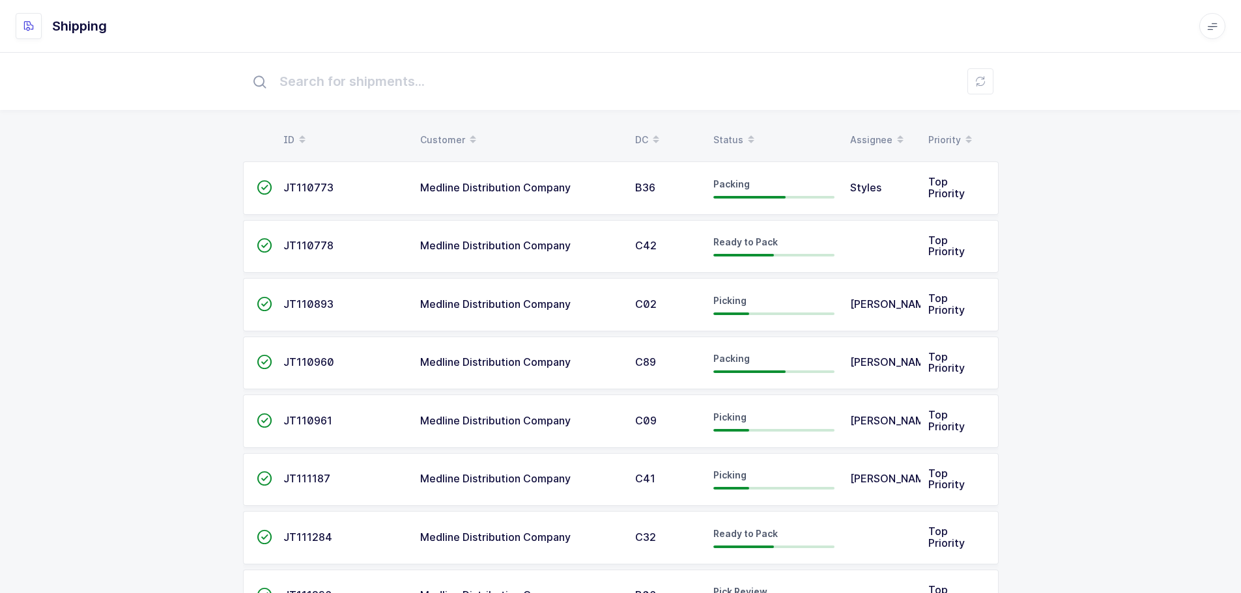
click at [733, 138] on div "Status" at bounding box center [773, 140] width 121 height 22
click at [733, 134] on div "Status" at bounding box center [773, 140] width 121 height 22
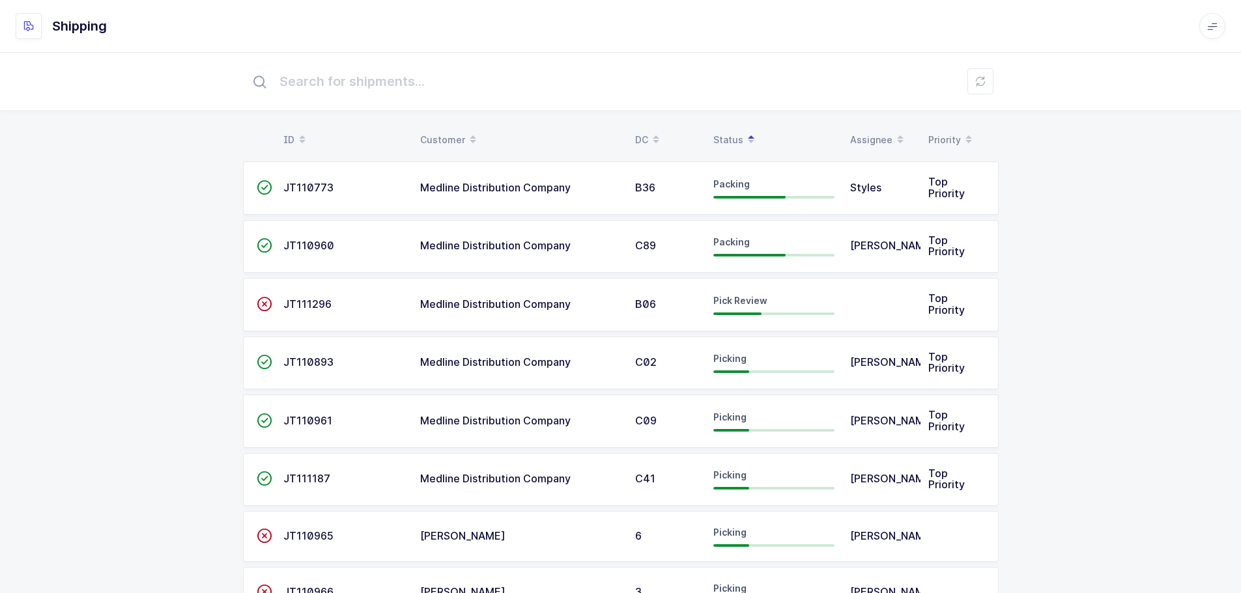
click at [284, 298] on span "JT111296" at bounding box center [307, 304] width 48 height 13
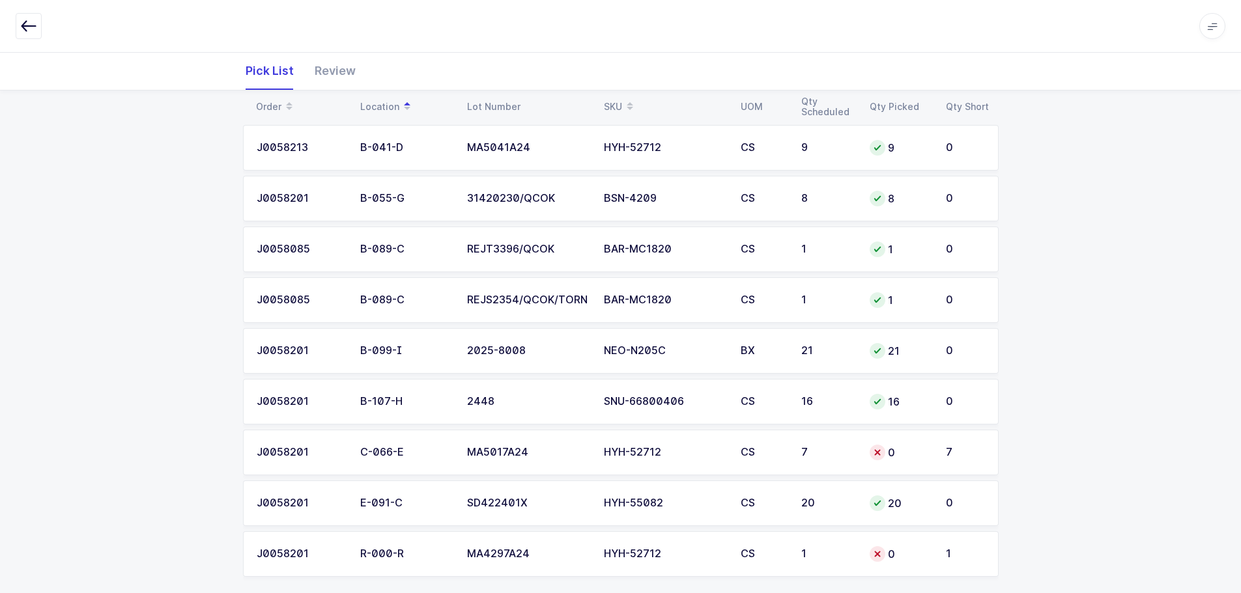
scroll to position [201, 0]
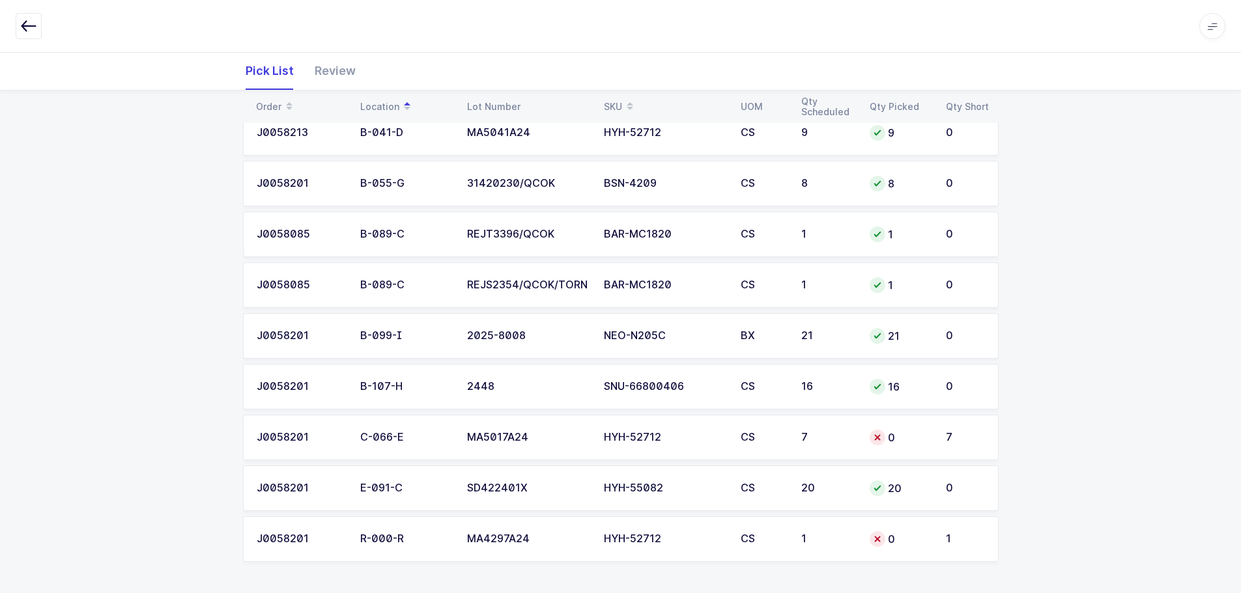
click at [770, 536] on div "CS" at bounding box center [763, 539] width 45 height 12
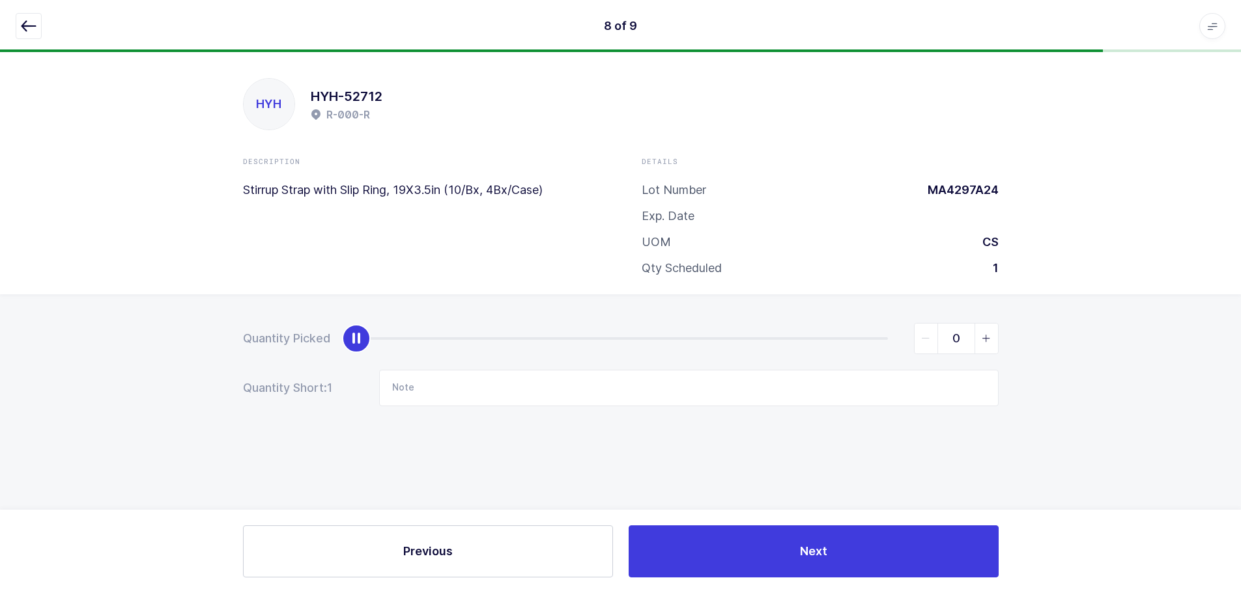
scroll to position [0, 0]
drag, startPoint x: 25, startPoint y: 21, endPoint x: 46, endPoint y: 33, distance: 24.2
click at [24, 21] on icon "button" at bounding box center [29, 26] width 16 height 16
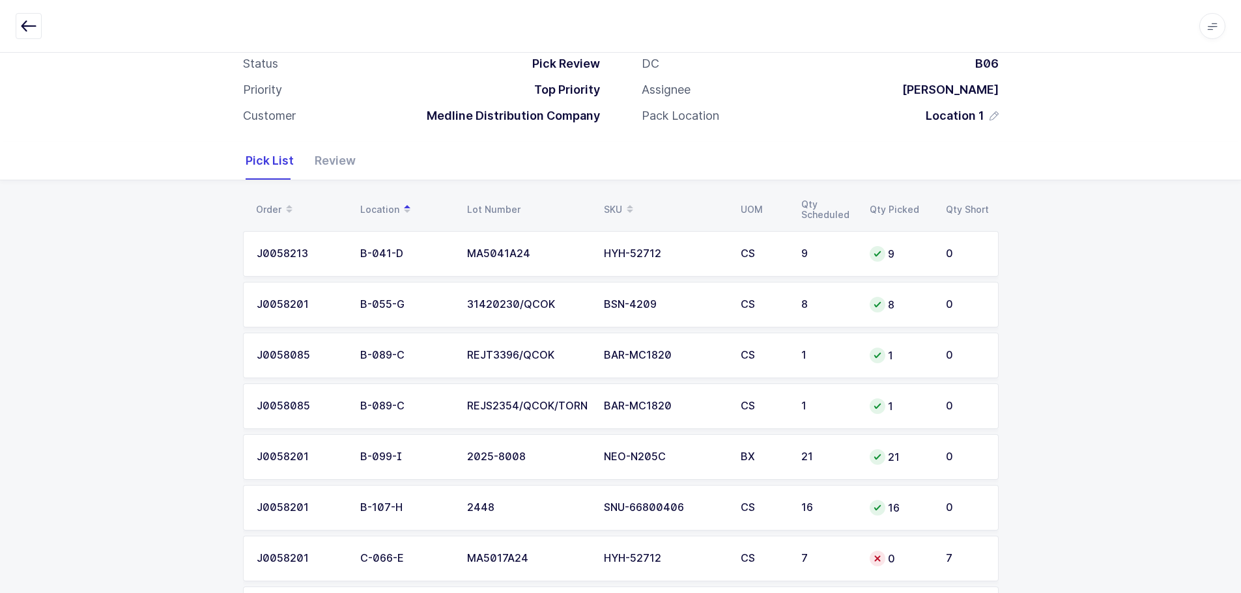
scroll to position [201, 0]
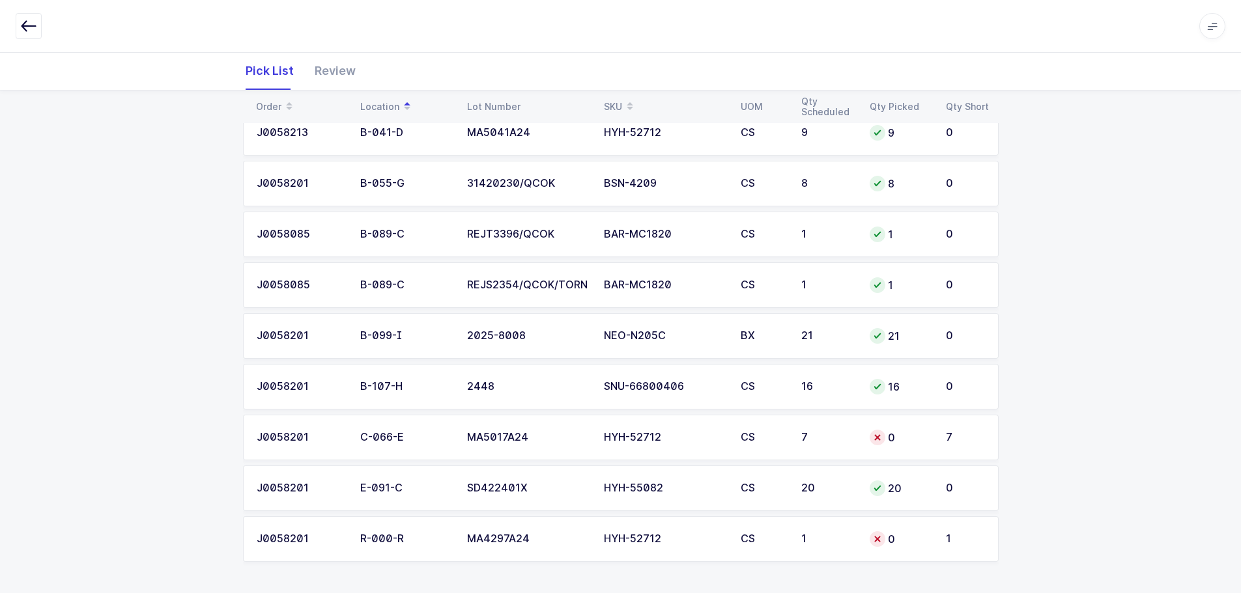
click at [895, 433] on div "0" at bounding box center [900, 438] width 61 height 16
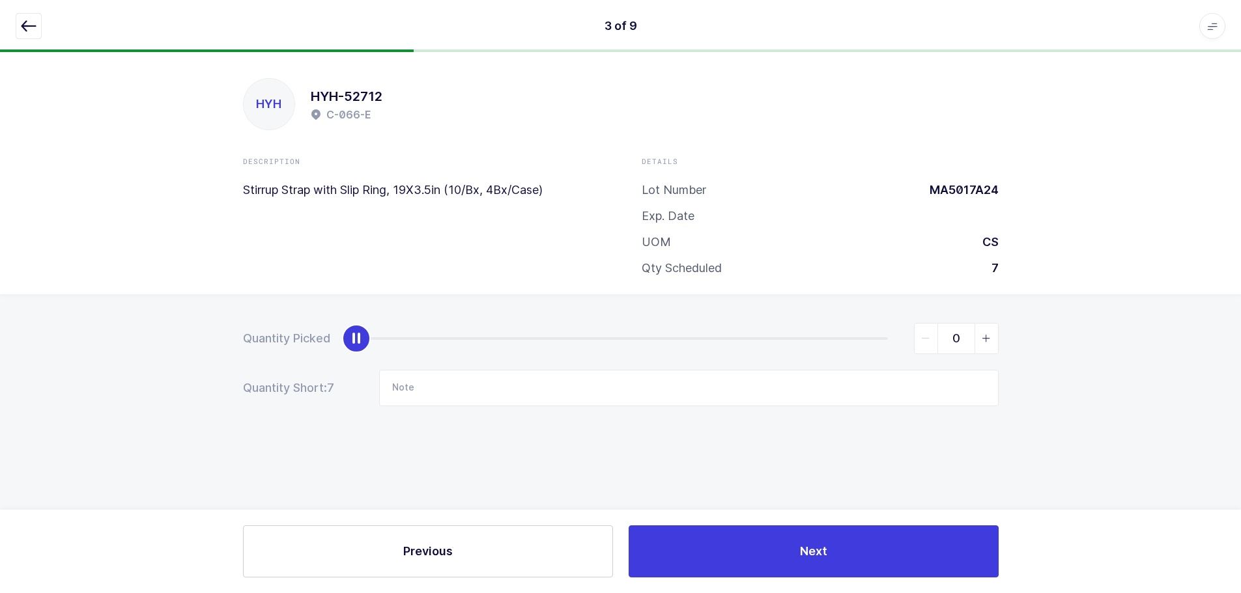
scroll to position [0, 0]
click at [27, 20] on icon "button" at bounding box center [29, 26] width 16 height 16
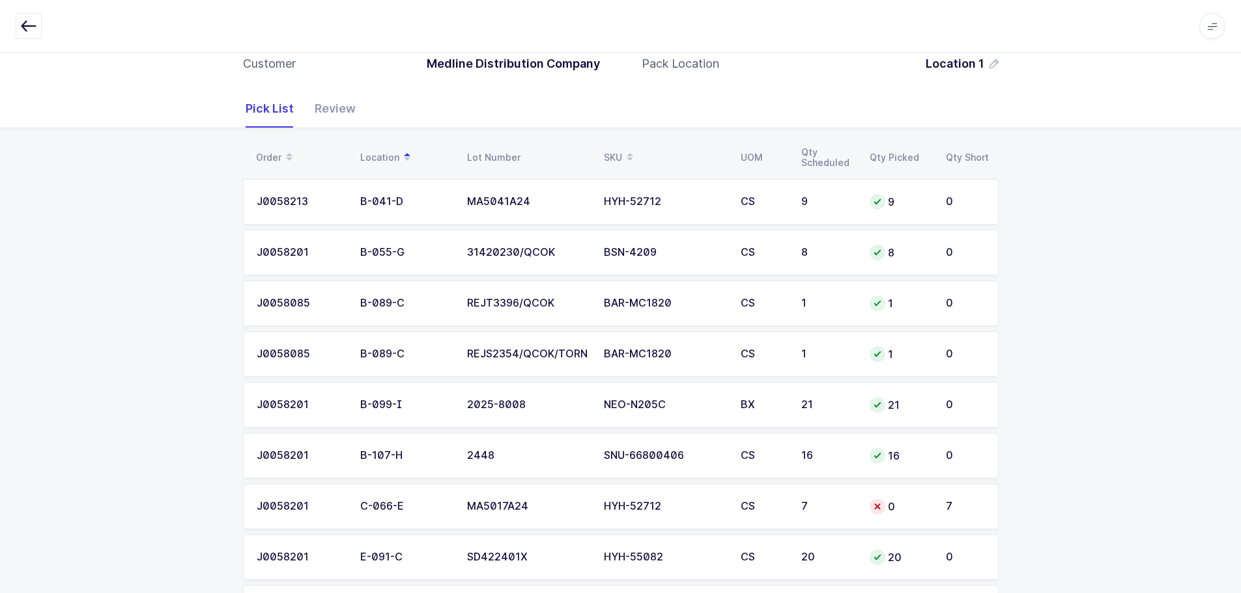
scroll to position [201, 0]
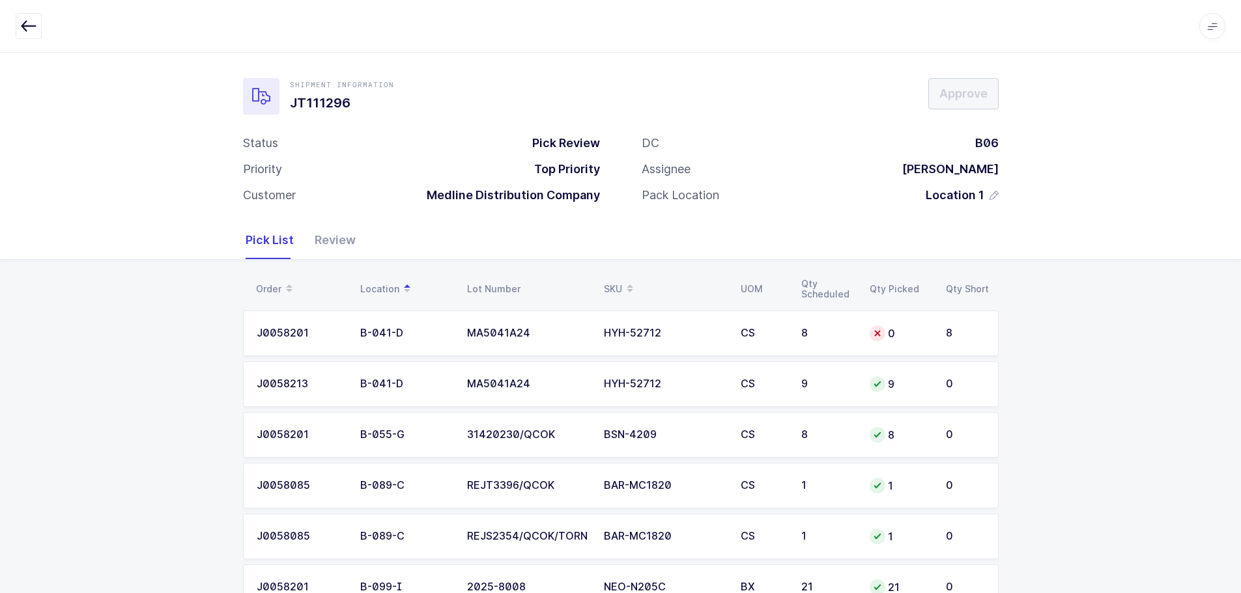
click at [750, 333] on div "CS" at bounding box center [763, 334] width 45 height 12
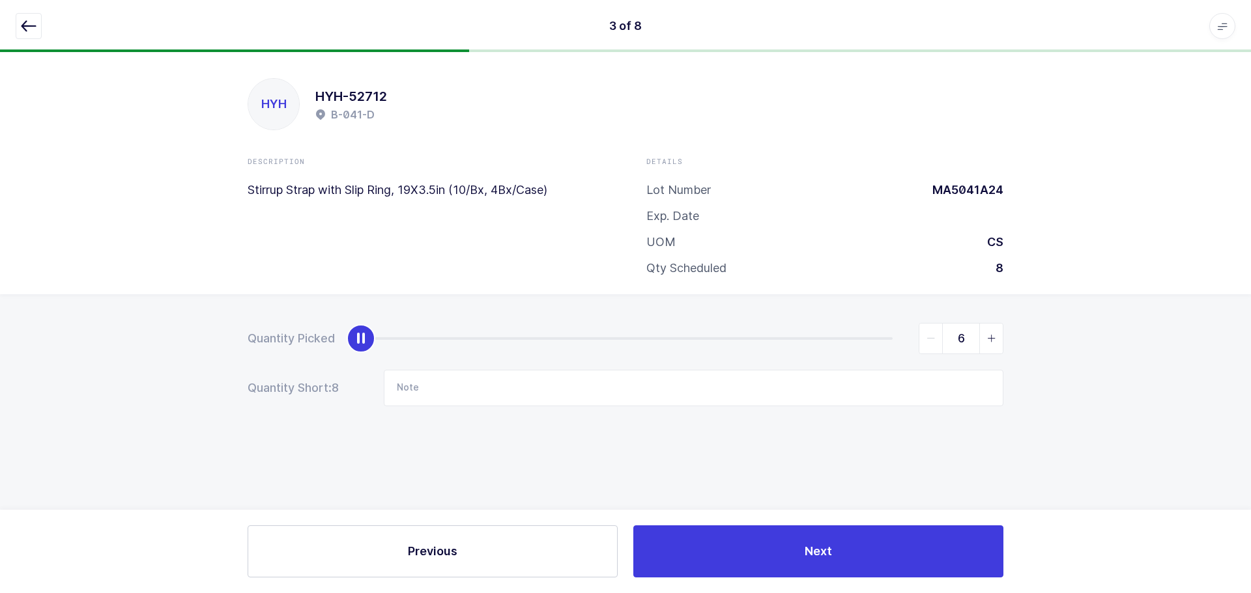
type input "8"
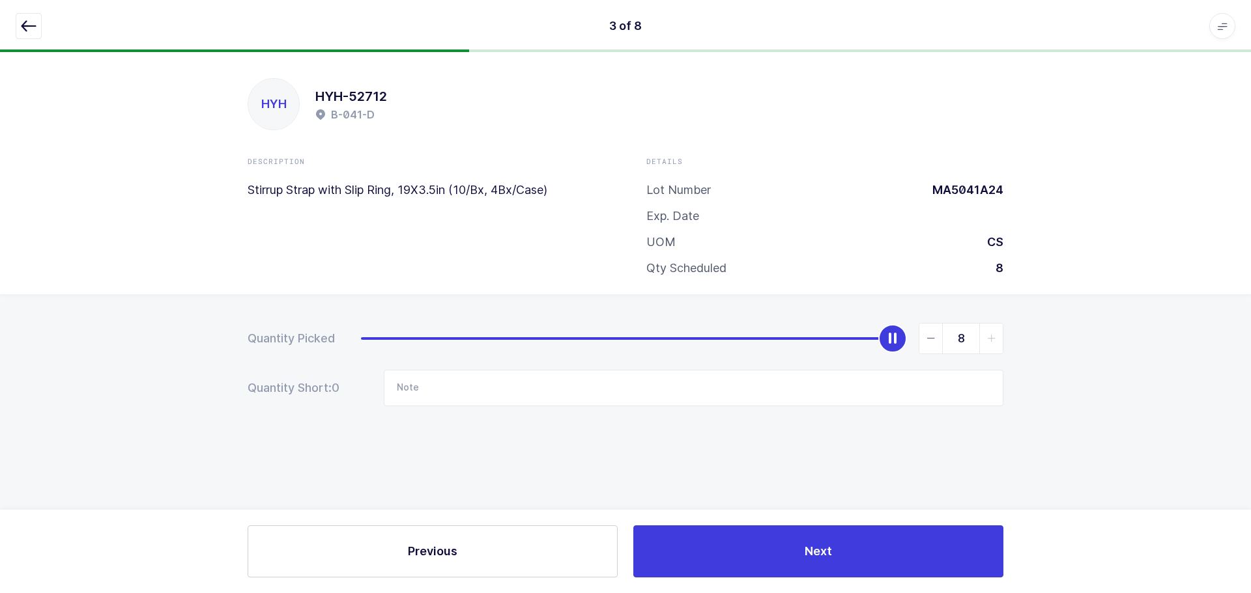
drag, startPoint x: 357, startPoint y: 334, endPoint x: 1228, endPoint y: 382, distance: 872.2
click at [1228, 382] on div "Quantity Picked 8 Quantity Short: 0 Note" at bounding box center [625, 410] width 1251 height 232
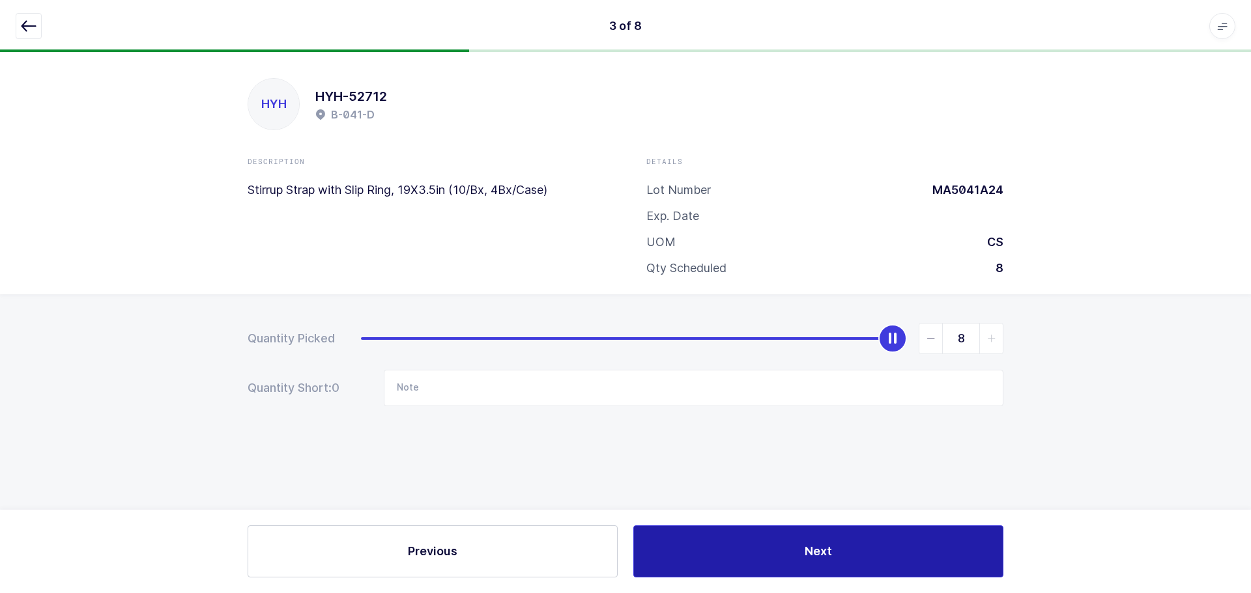
click at [814, 563] on button "Next" at bounding box center [818, 552] width 370 height 52
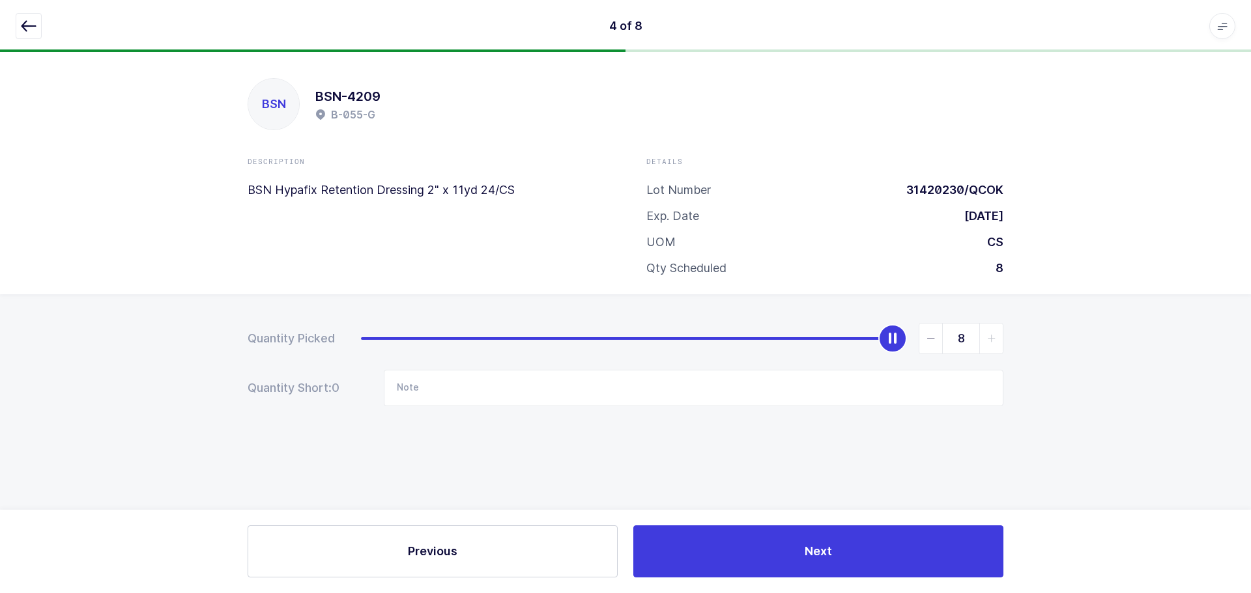
click at [25, 36] on button "button" at bounding box center [29, 26] width 26 height 26
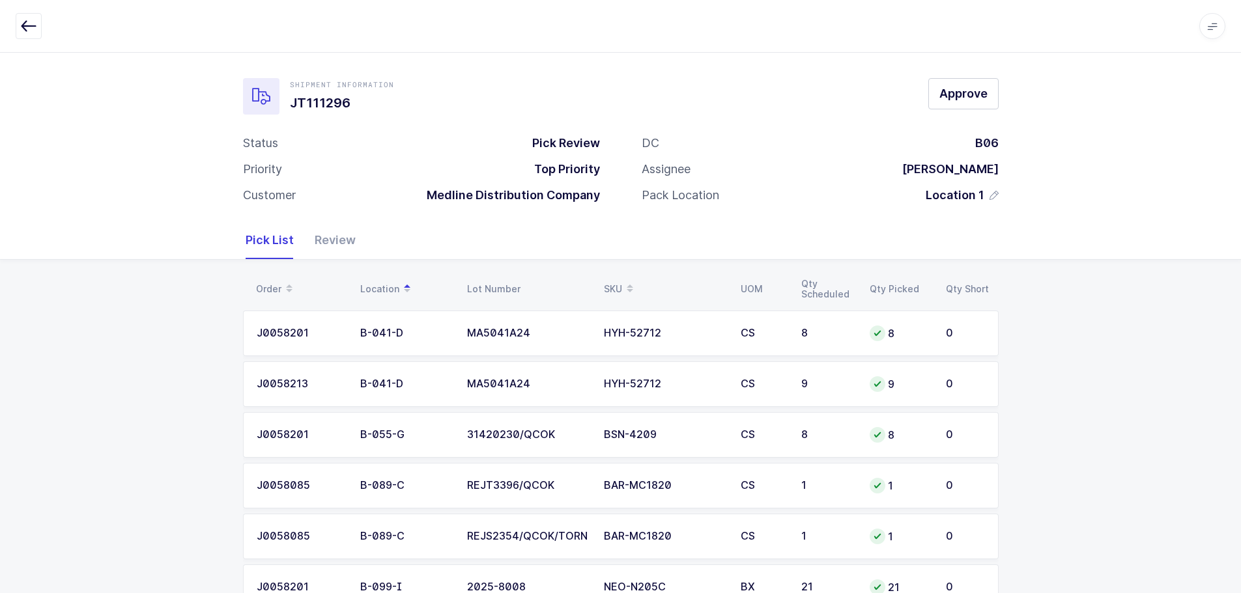
drag, startPoint x: 323, startPoint y: 245, endPoint x: 357, endPoint y: 255, distance: 35.4
click at [323, 246] on div "Review" at bounding box center [329, 240] width 51 height 38
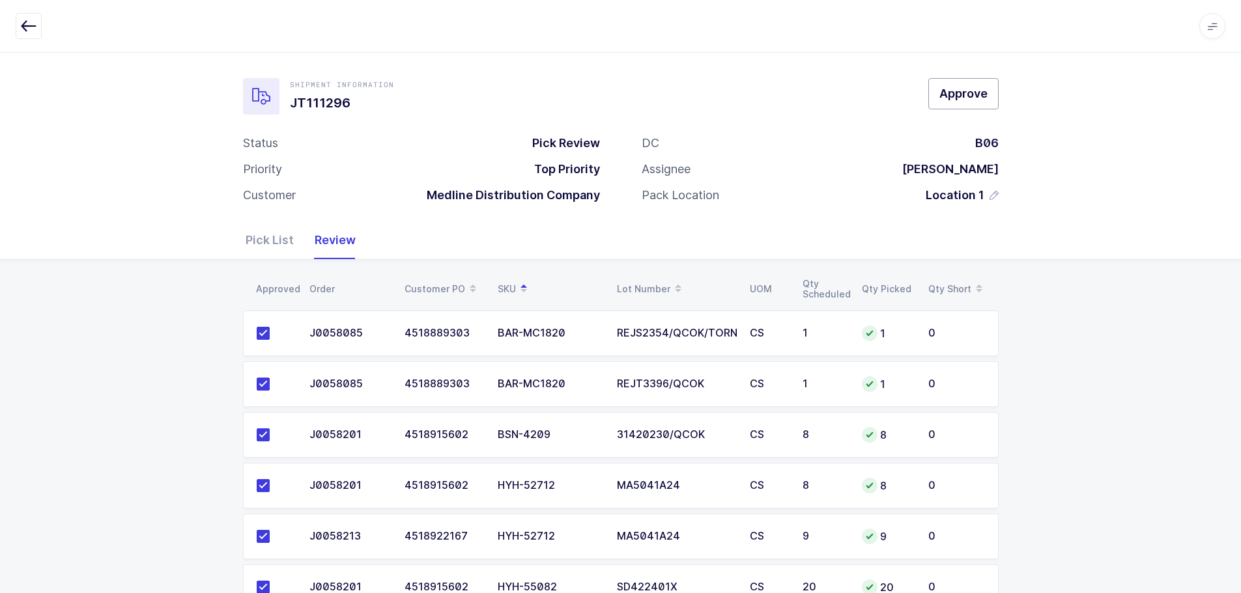
click at [964, 91] on span "Approve" at bounding box center [963, 93] width 48 height 16
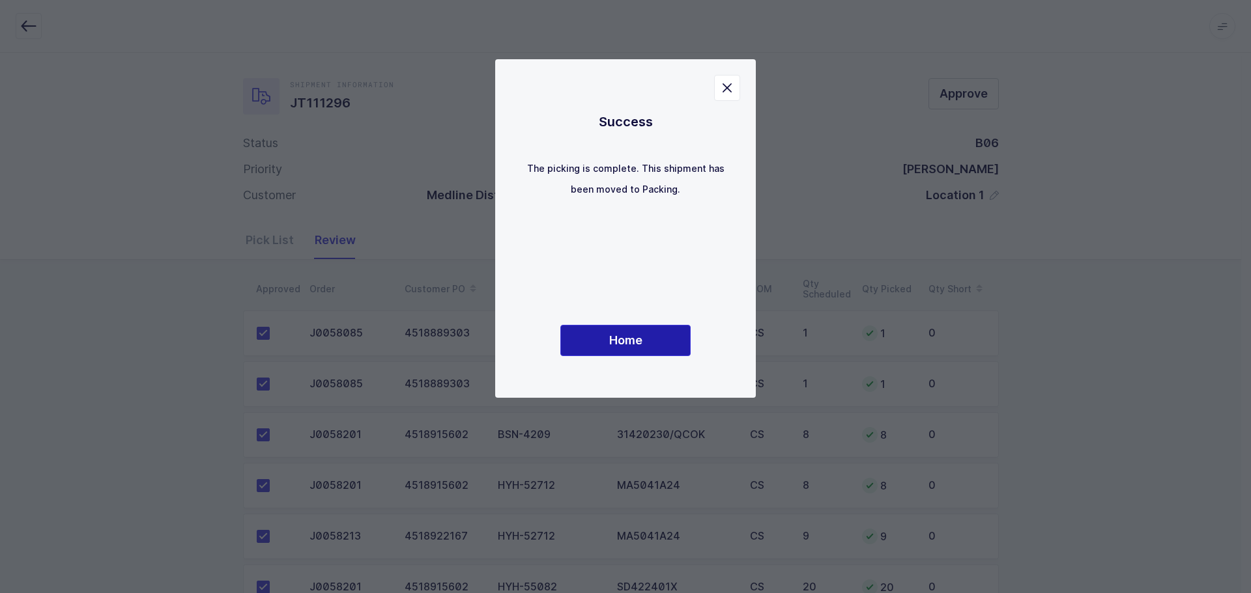
click at [623, 339] on span "Home" at bounding box center [625, 340] width 33 height 16
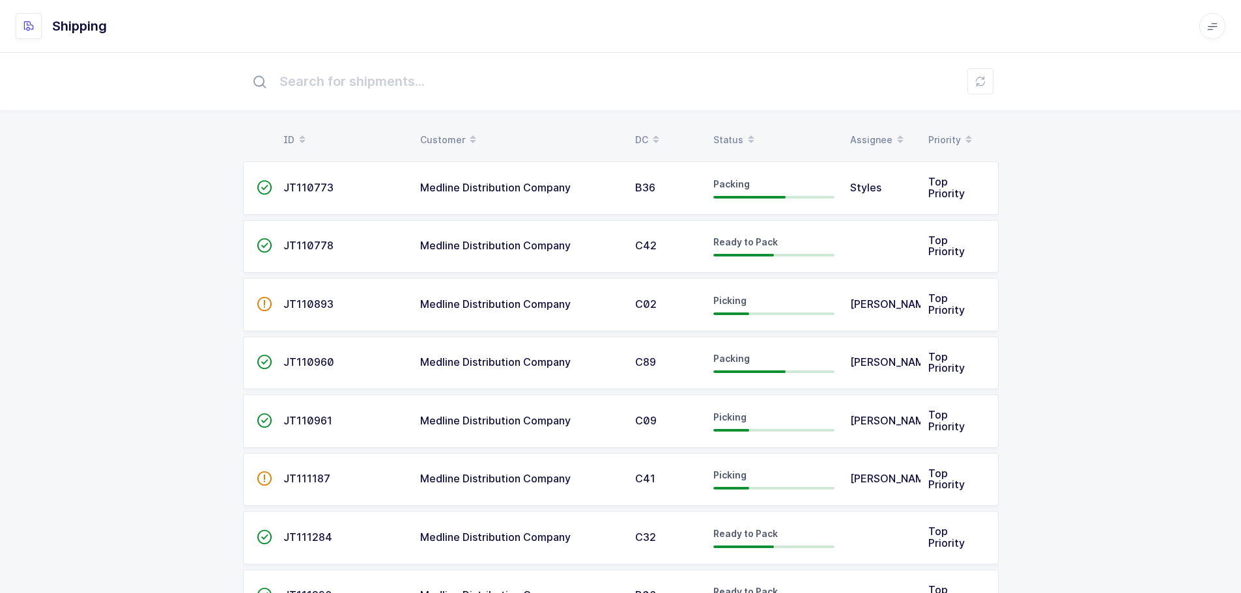
click at [717, 134] on div "Status" at bounding box center [773, 140] width 121 height 22
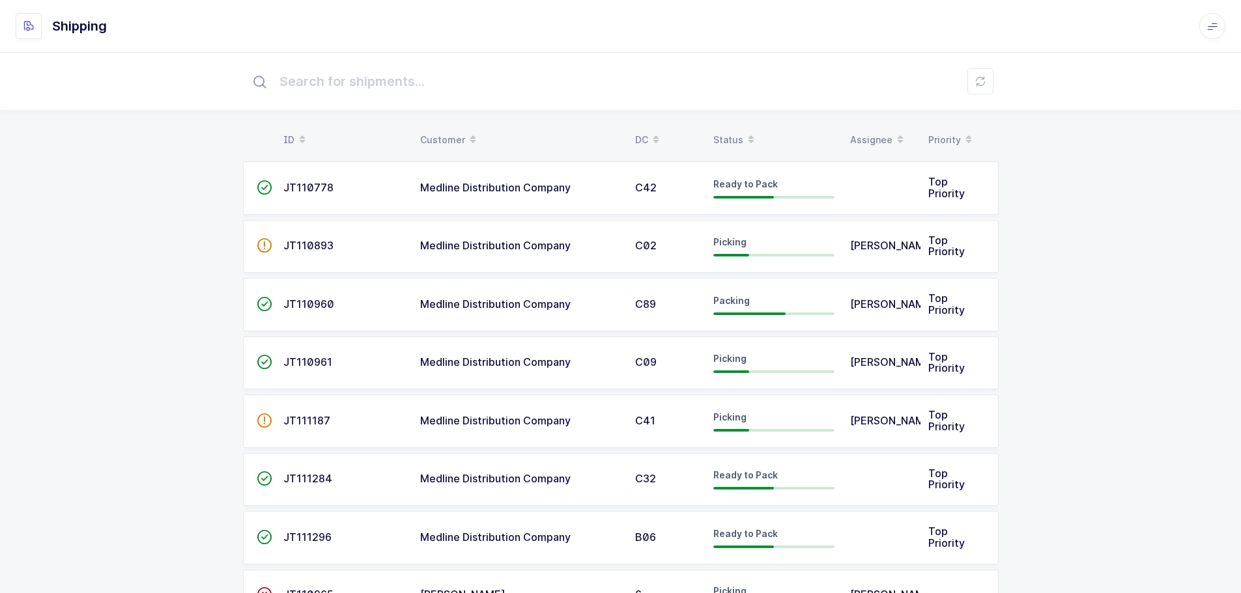
click at [739, 137] on div "Status" at bounding box center [773, 140] width 121 height 22
click at [735, 136] on div "Status" at bounding box center [773, 140] width 121 height 22
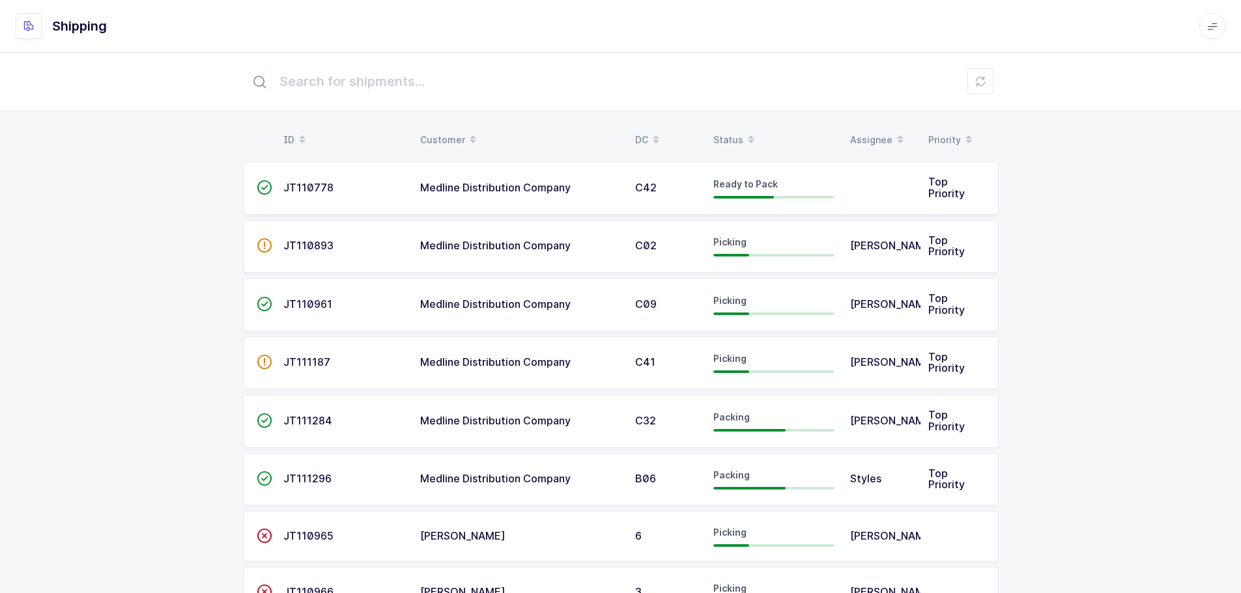
click at [700, 122] on div "ID Customer DC Status Assignee Priority  JT110778 Medline Distribution Company…" at bounding box center [620, 434] width 1241 height 765
click at [722, 125] on table "ID Customer DC Status Assignee Priority" at bounding box center [621, 140] width 756 height 33
drag, startPoint x: 722, startPoint y: 133, endPoint x: 678, endPoint y: 90, distance: 61.3
click at [681, 95] on div "ID Customer DC Status Assignee Priority  JT110778 Medline Distribution Company…" at bounding box center [620, 434] width 1241 height 765
click at [718, 132] on div "Status" at bounding box center [773, 140] width 121 height 22
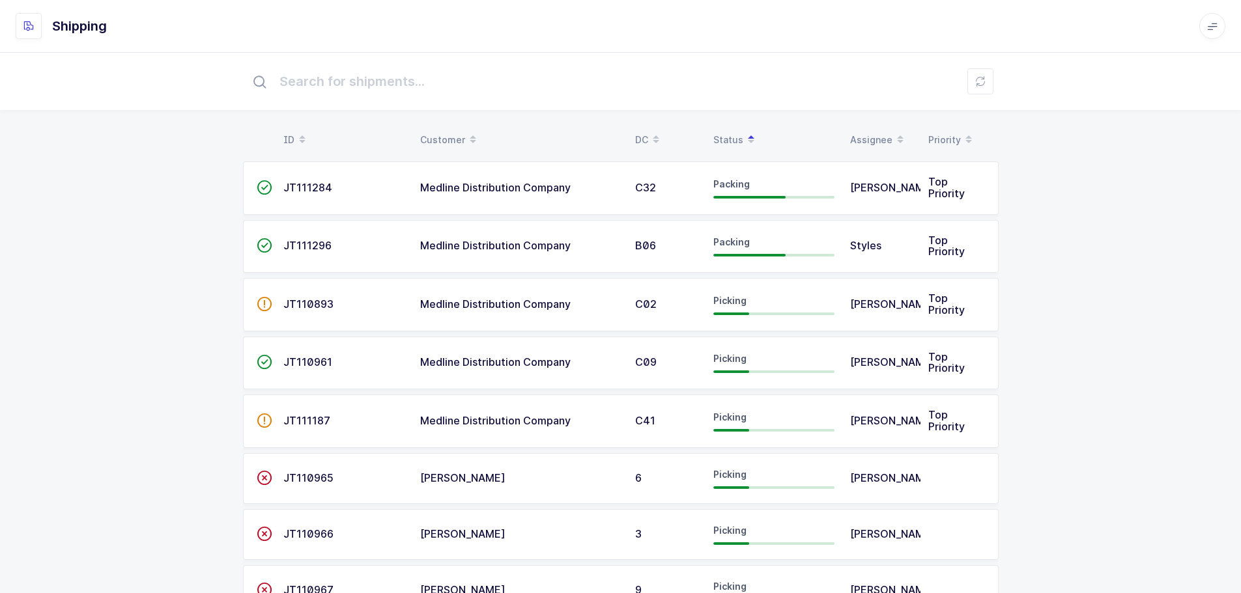
click at [569, 410] on td "Medline Distribution Company" at bounding box center [519, 421] width 215 height 53
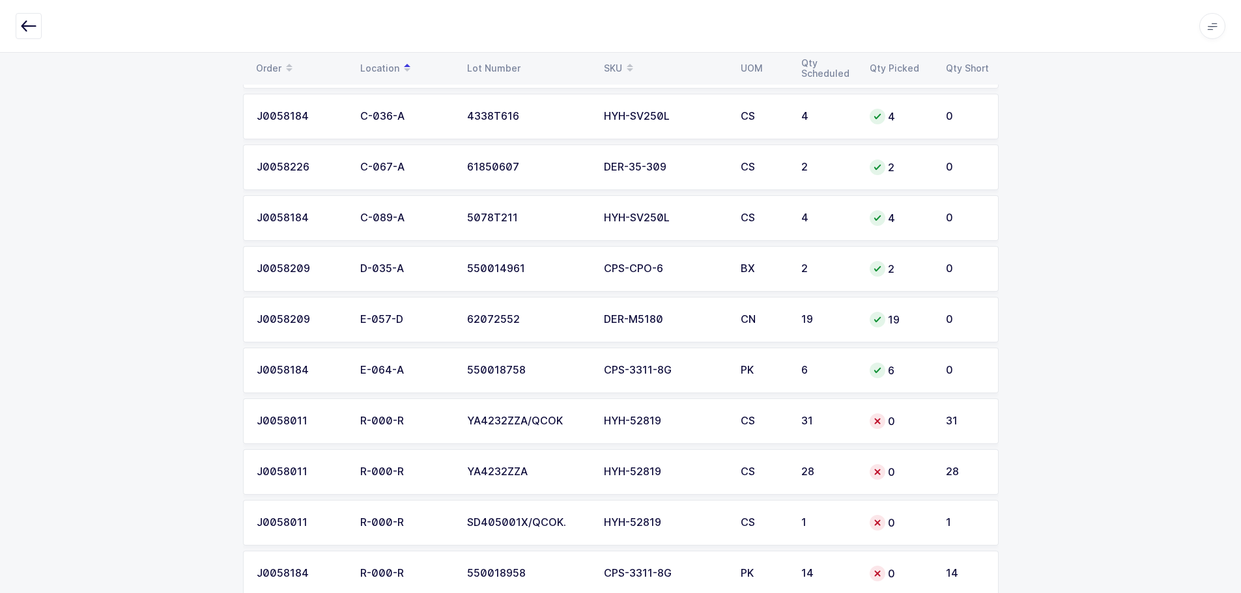
scroll to position [721, 0]
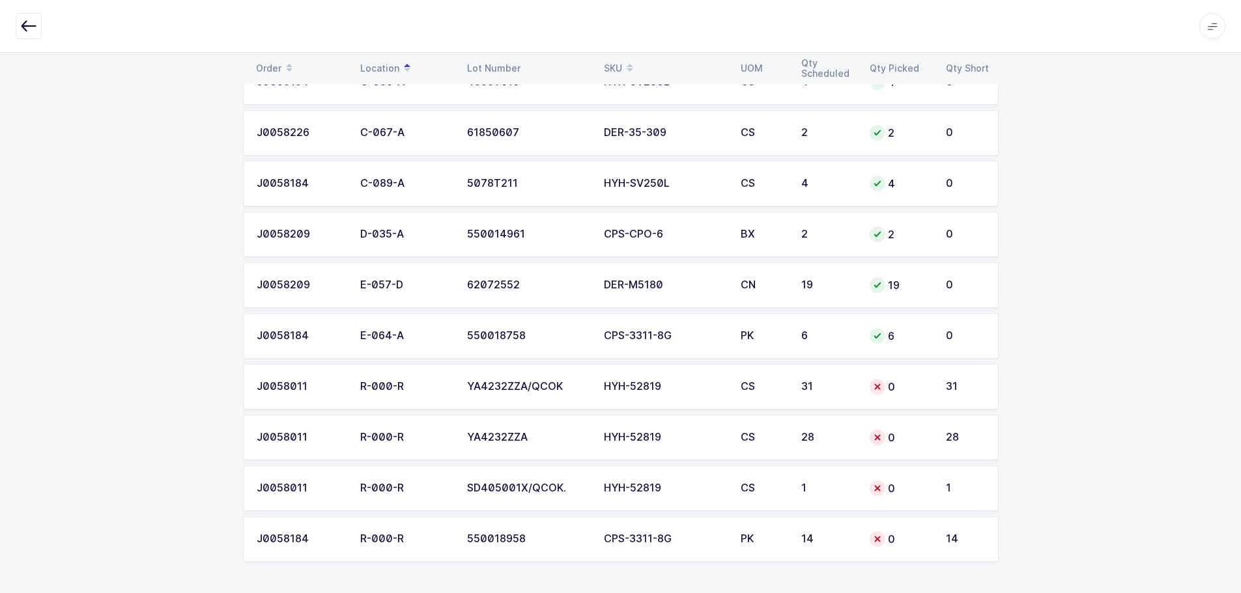
click at [664, 541] on div "CPS-3311-8G" at bounding box center [664, 539] width 121 height 12
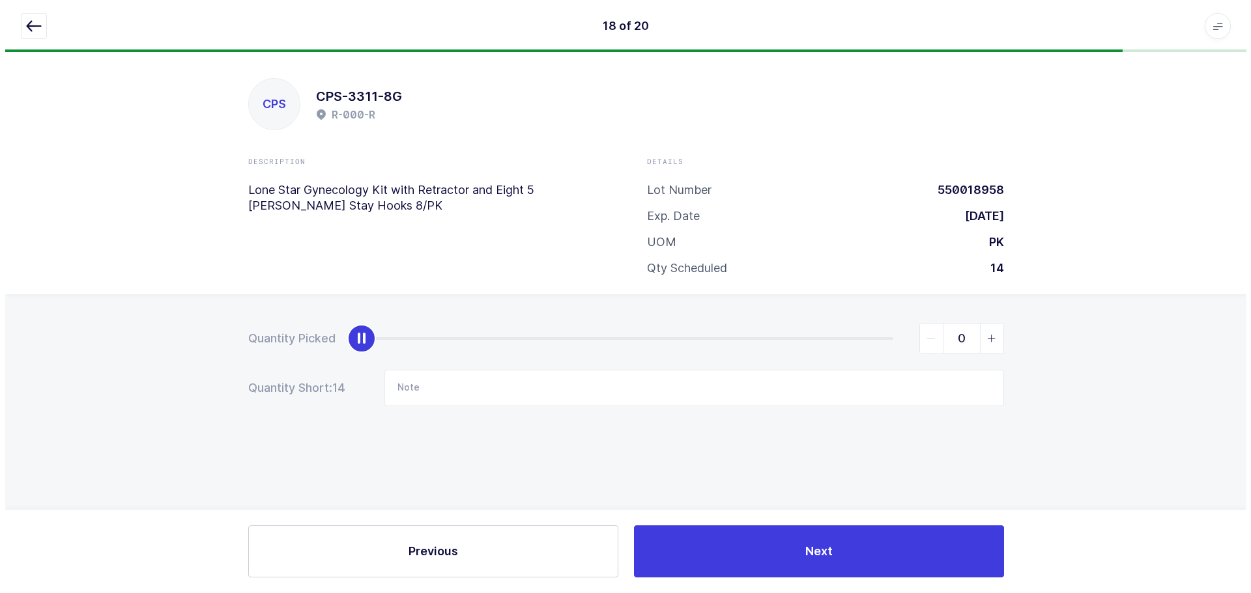
scroll to position [0, 0]
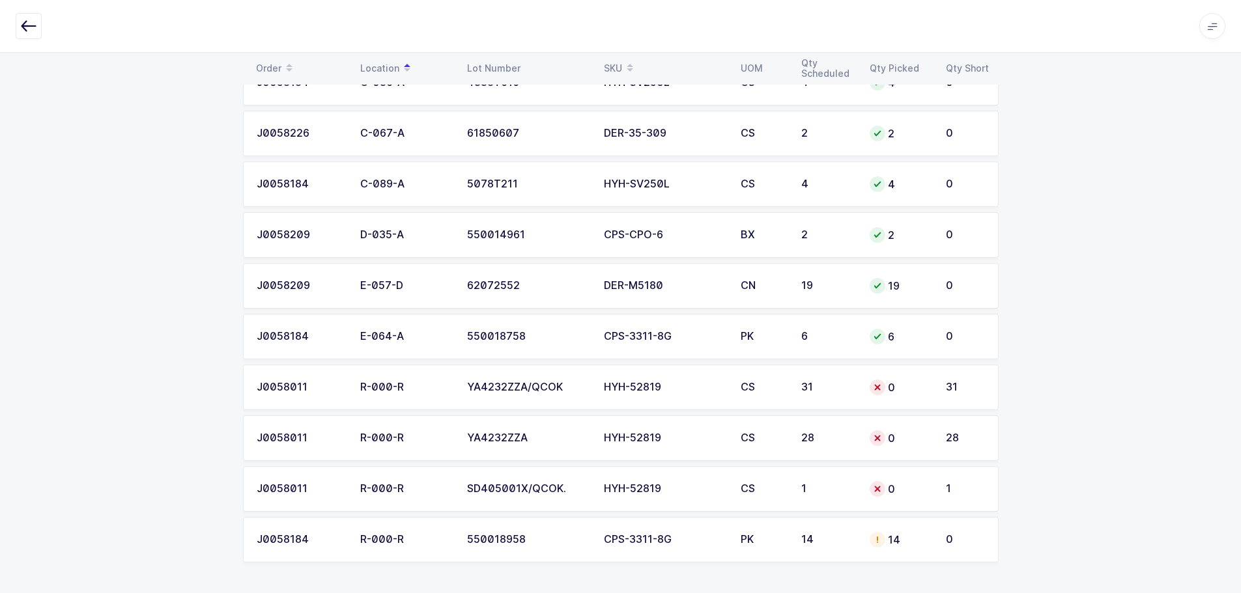
scroll to position [721, 0]
click at [873, 550] on td "14" at bounding box center [900, 540] width 76 height 46
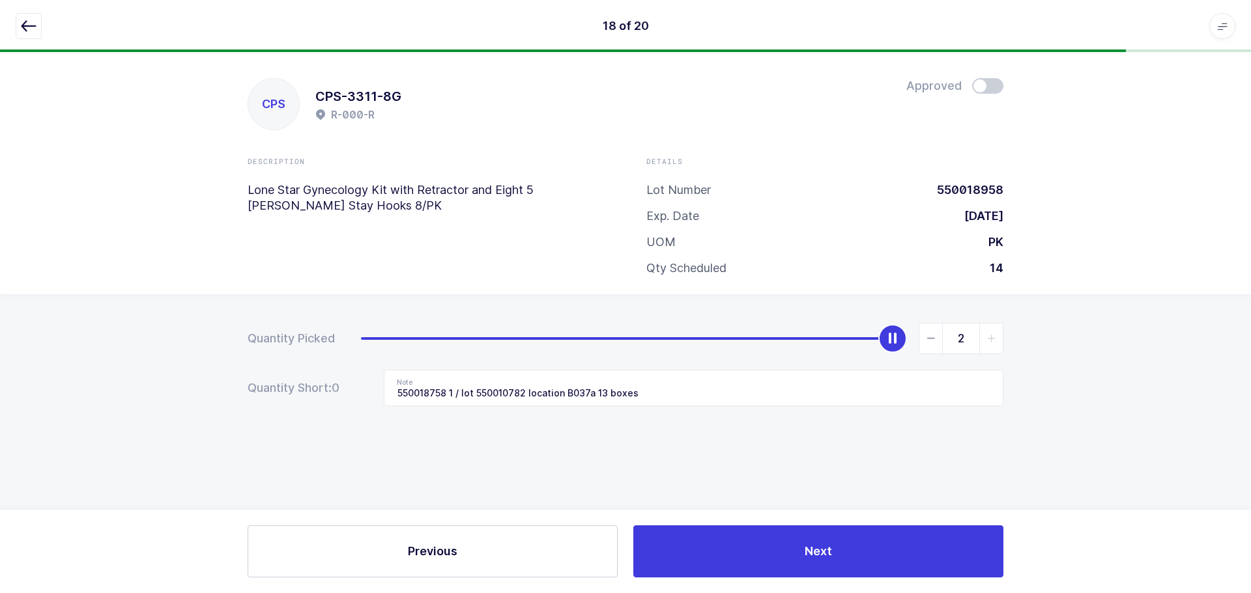
type input "0"
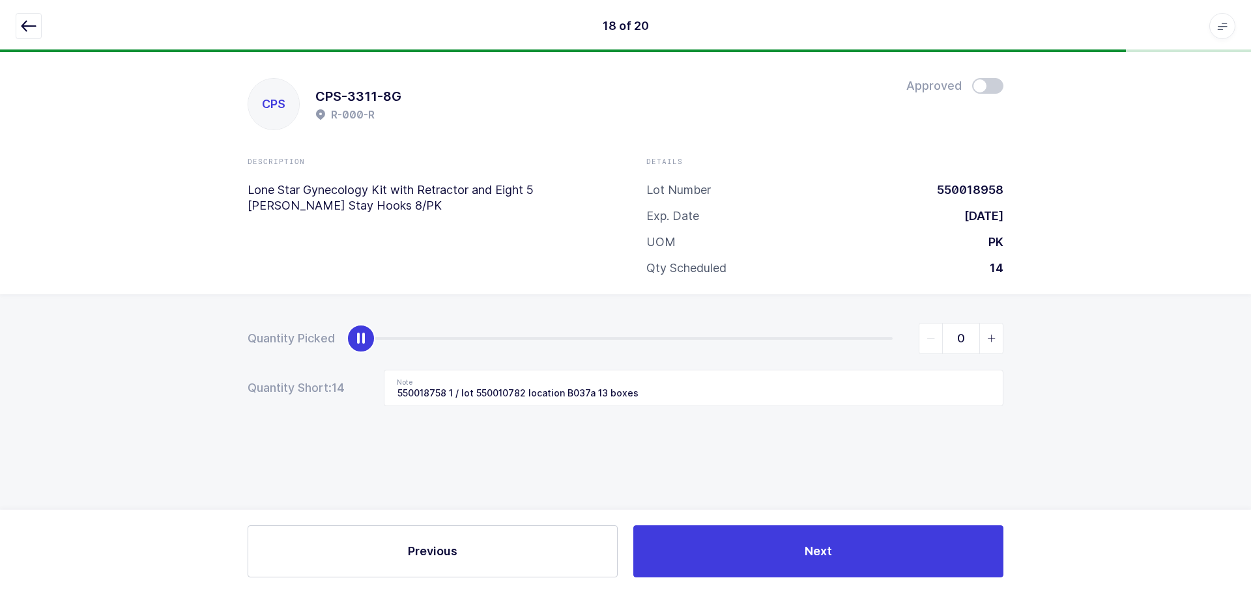
drag, startPoint x: 896, startPoint y: 340, endPoint x: 206, endPoint y: 336, distance: 689.8
click at [206, 336] on div "Quantity Picked 0 Quantity Short: 14 Note 550018758 1 / lot 550010782 location …" at bounding box center [625, 410] width 1251 height 232
drag, startPoint x: 644, startPoint y: 393, endPoint x: 226, endPoint y: 393, distance: 418.2
click at [226, 393] on div "Quantity Picked 0 Quantity Short: 14 Note 550018758 1 / lot 550010782 location …" at bounding box center [625, 410] width 1251 height 232
drag, startPoint x: 21, startPoint y: 21, endPoint x: 32, endPoint y: 20, distance: 10.6
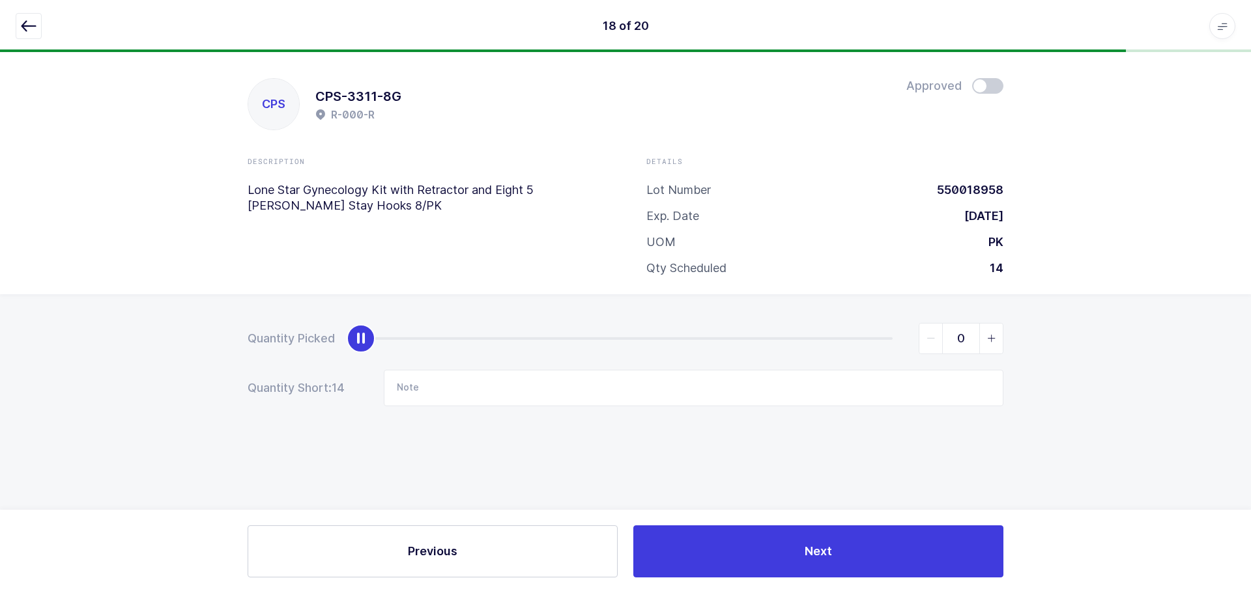
click at [30, 20] on icon "button" at bounding box center [29, 26] width 16 height 16
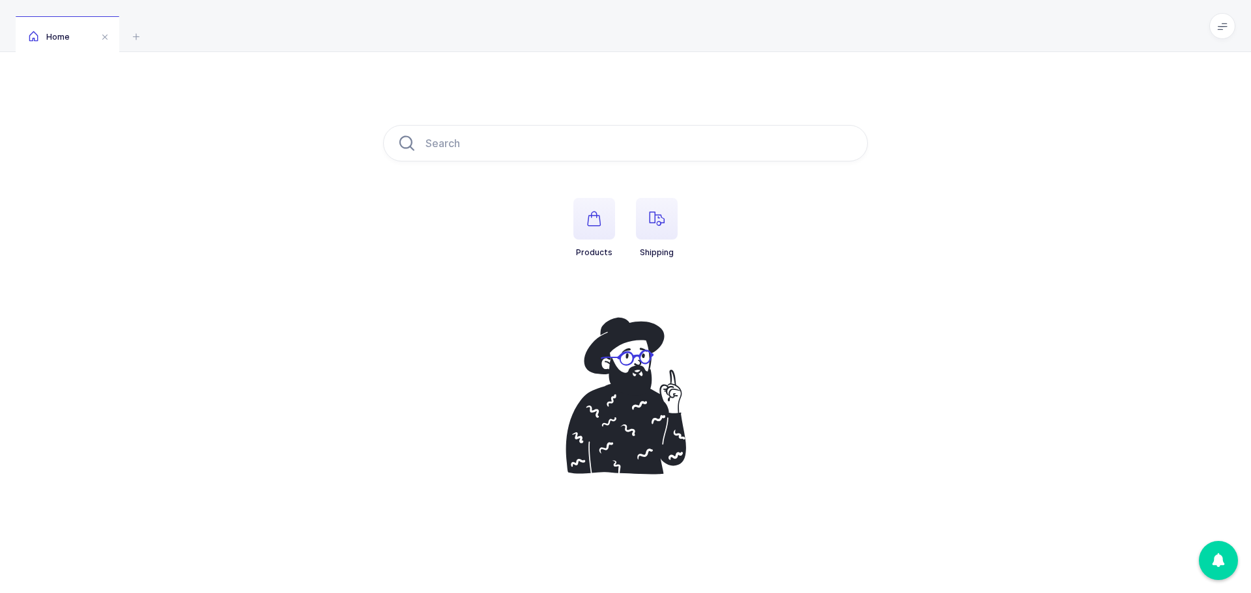
click at [659, 210] on span "button" at bounding box center [657, 219] width 42 height 42
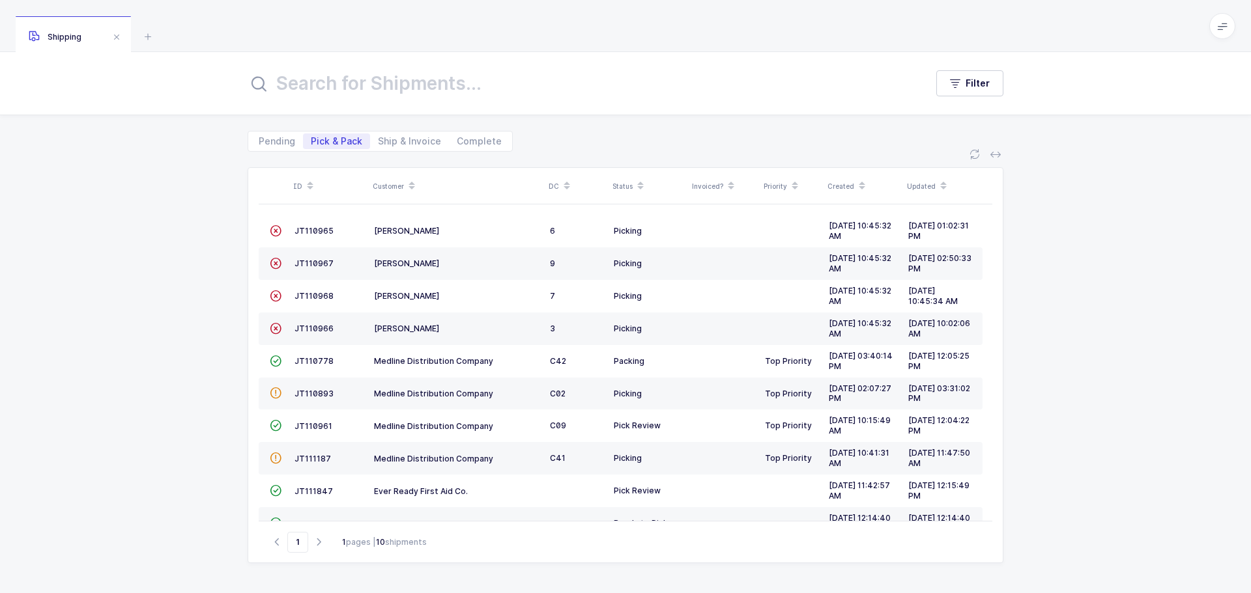
click at [322, 458] on span "JT111187" at bounding box center [312, 459] width 36 height 10
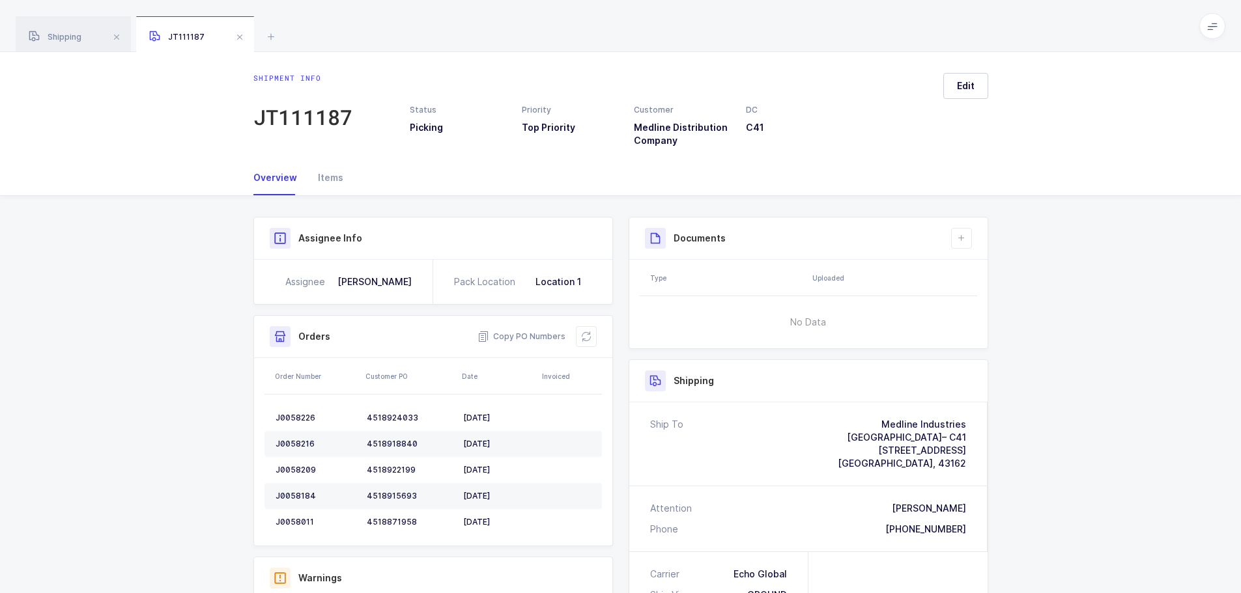
click at [576, 334] on button at bounding box center [586, 336] width 21 height 21
click at [587, 335] on icon at bounding box center [586, 337] width 10 height 10
click at [588, 335] on icon at bounding box center [586, 337] width 10 height 10
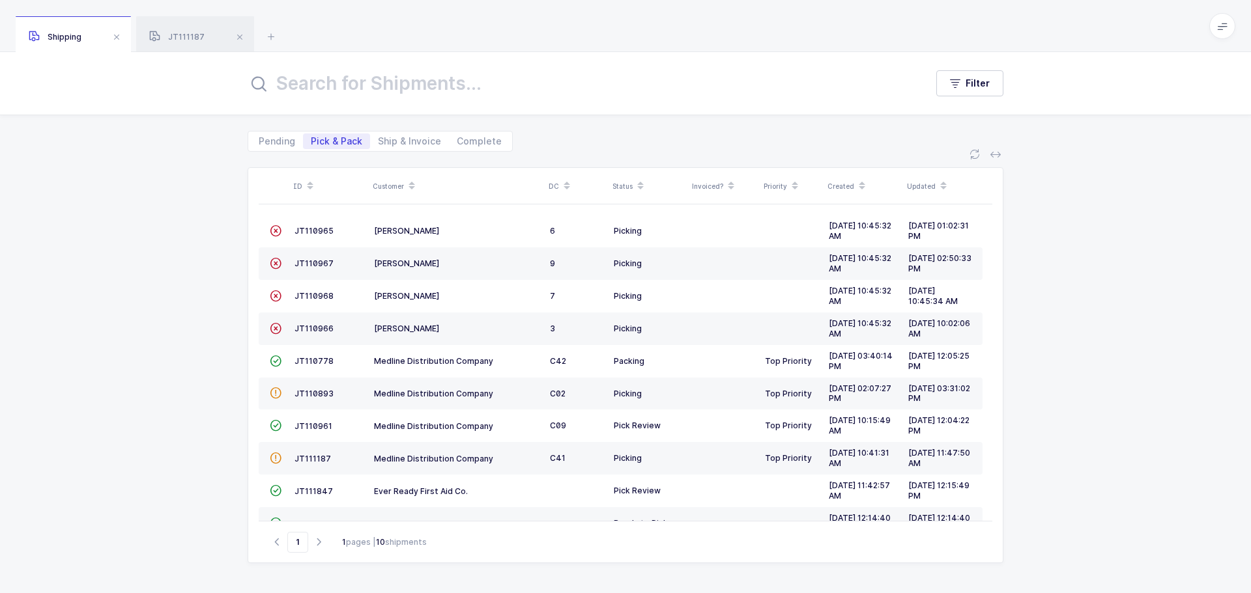
click at [313, 264] on span "JT110967" at bounding box center [313, 264] width 39 height 10
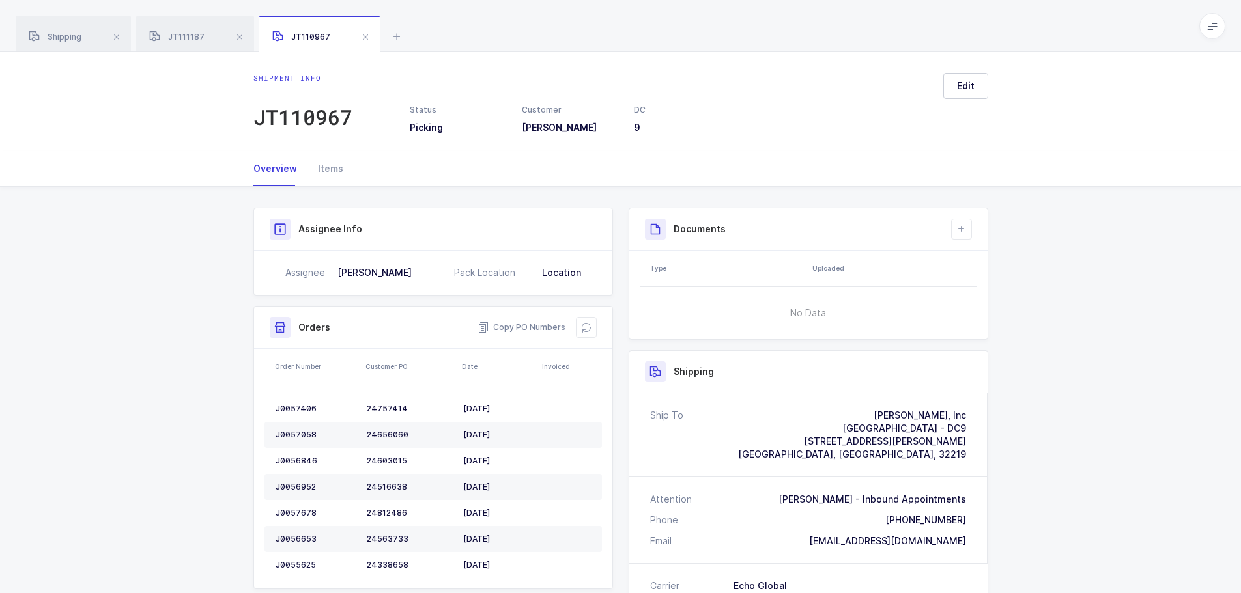
click at [584, 324] on icon at bounding box center [586, 327] width 10 height 10
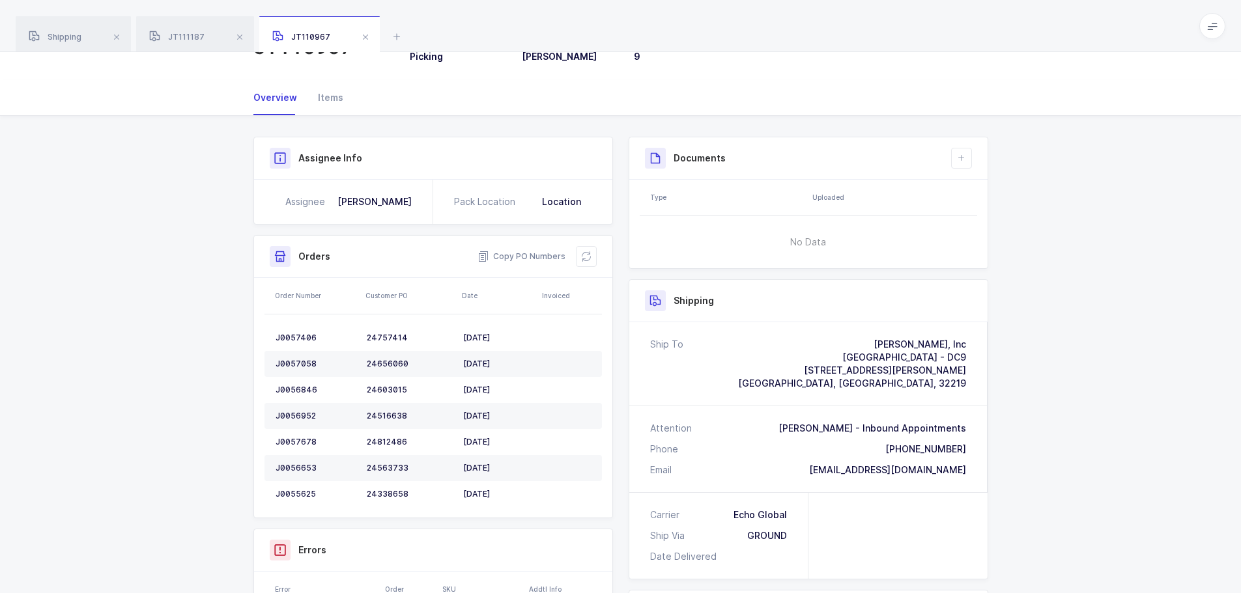
scroll to position [130, 0]
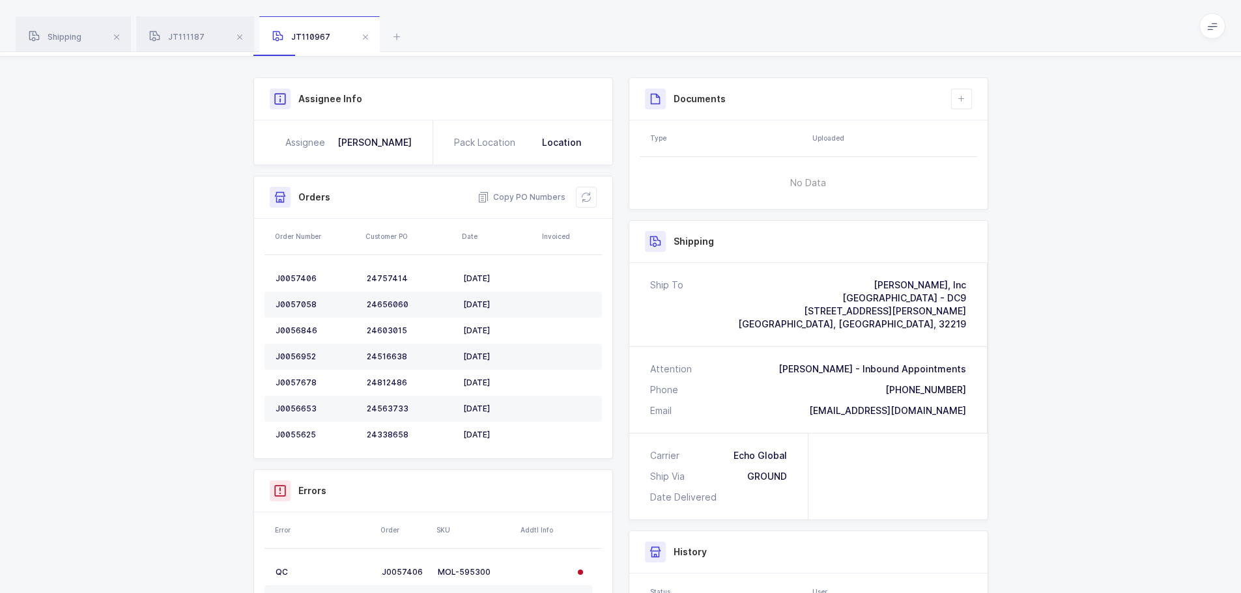
click at [585, 198] on icon at bounding box center [586, 198] width 12 height 12
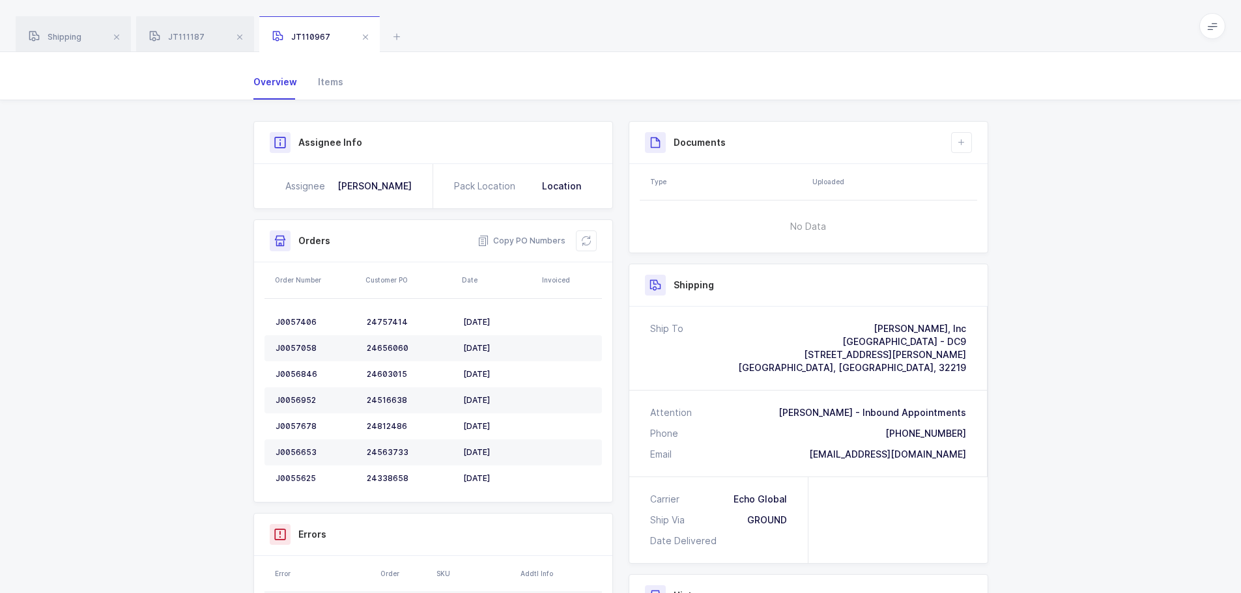
scroll to position [0, 0]
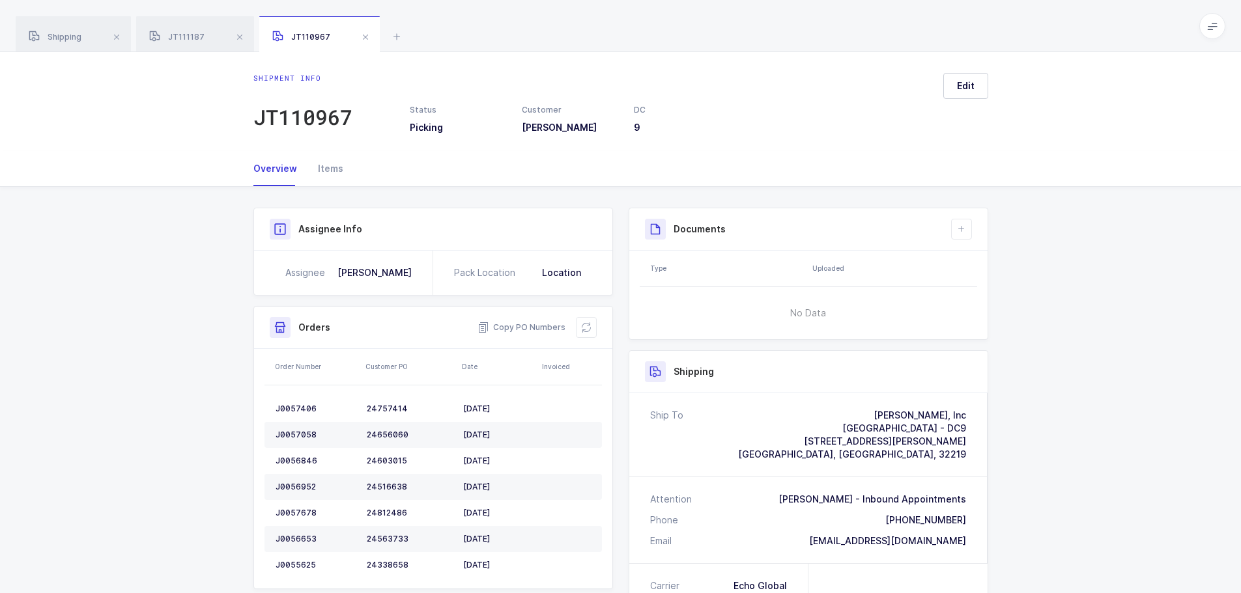
click at [367, 36] on span at bounding box center [366, 37] width 16 height 16
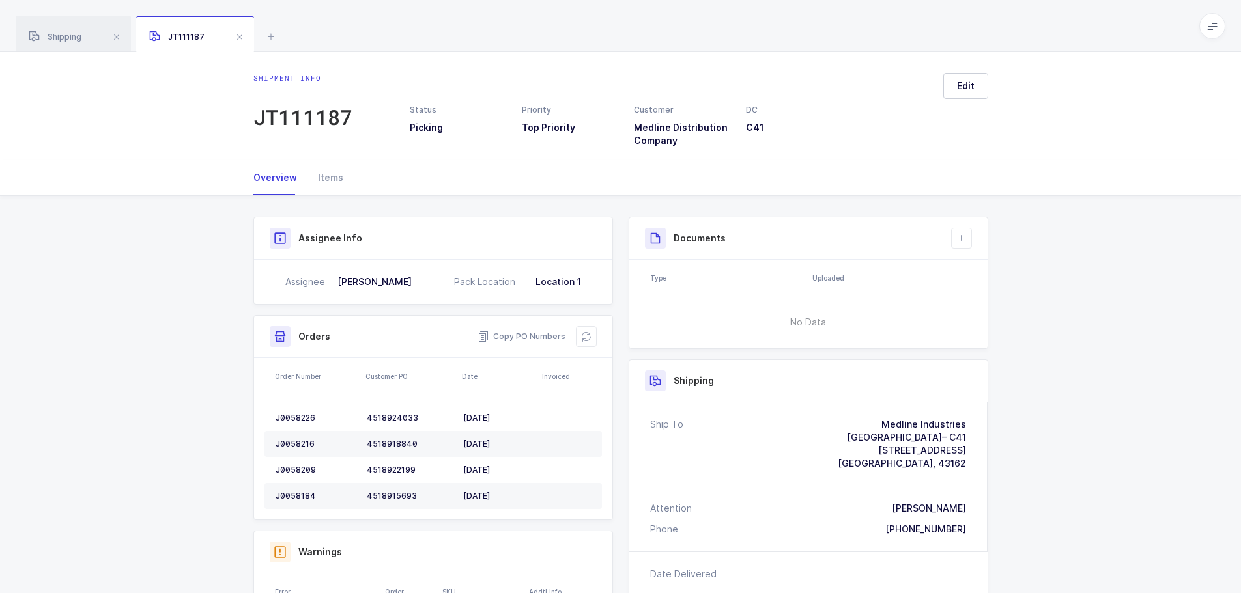
click at [241, 38] on span at bounding box center [240, 37] width 16 height 16
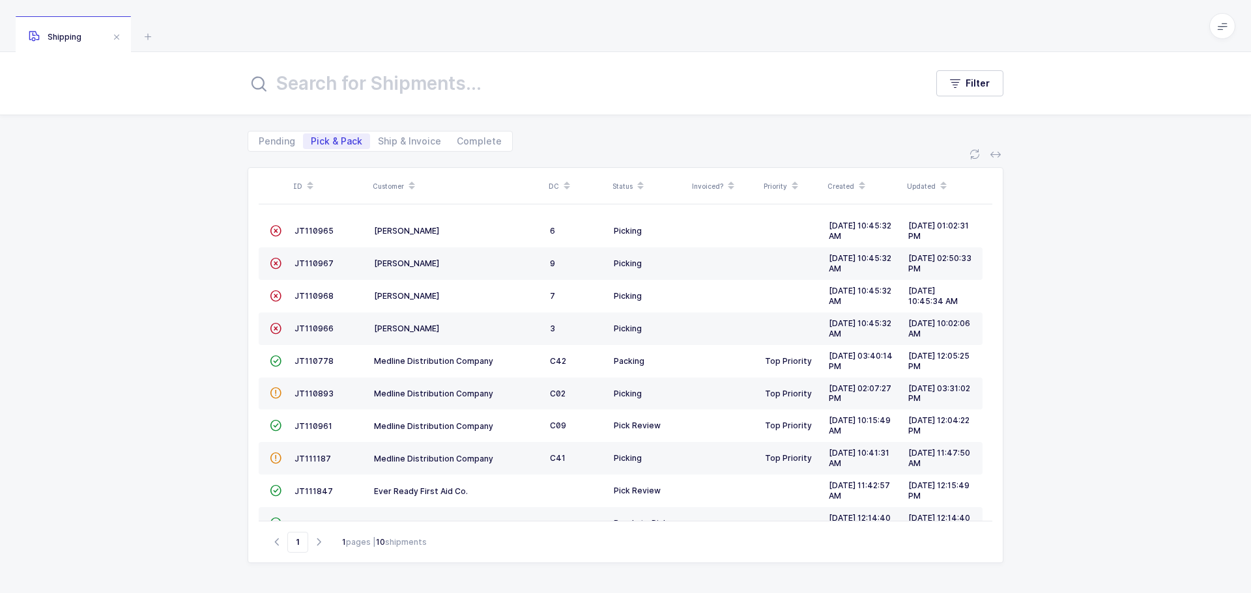
click at [298, 427] on span "JT110961" at bounding box center [313, 426] width 38 height 10
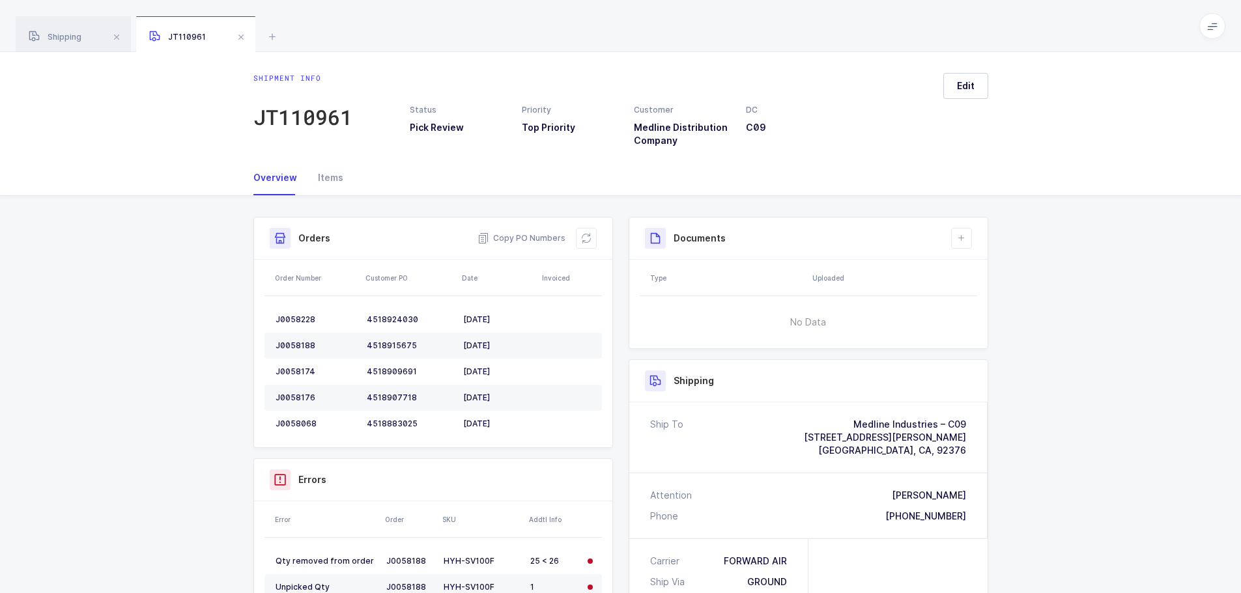
click at [583, 248] on button at bounding box center [586, 238] width 21 height 21
click at [585, 233] on button at bounding box center [586, 238] width 21 height 21
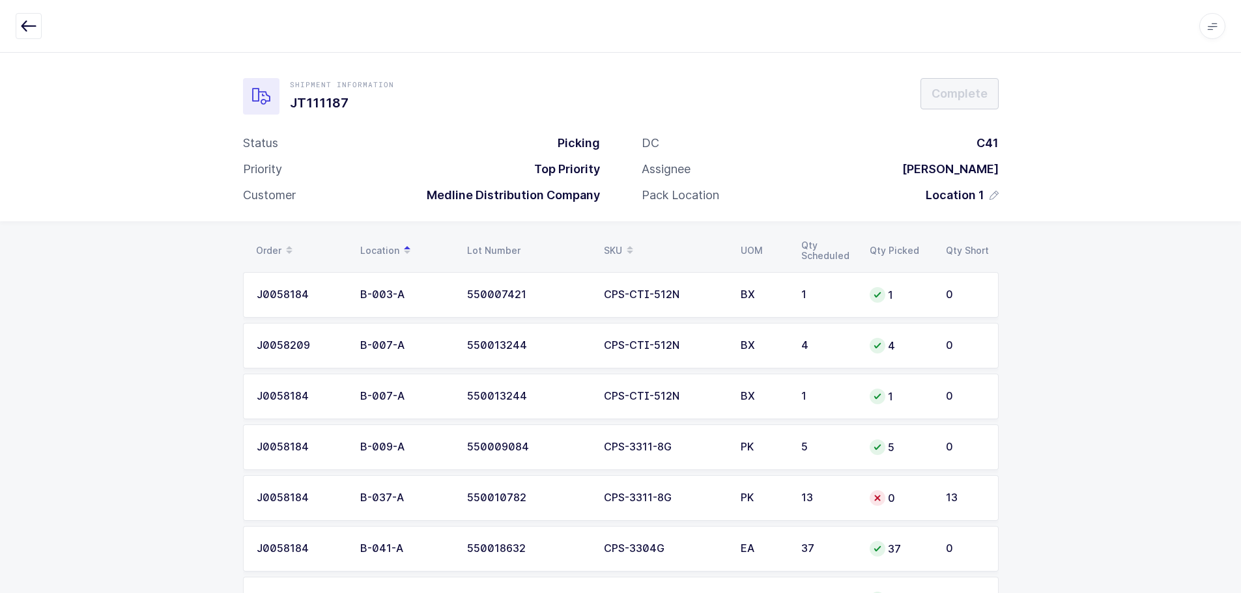
click at [845, 500] on div "13" at bounding box center [827, 498] width 53 height 12
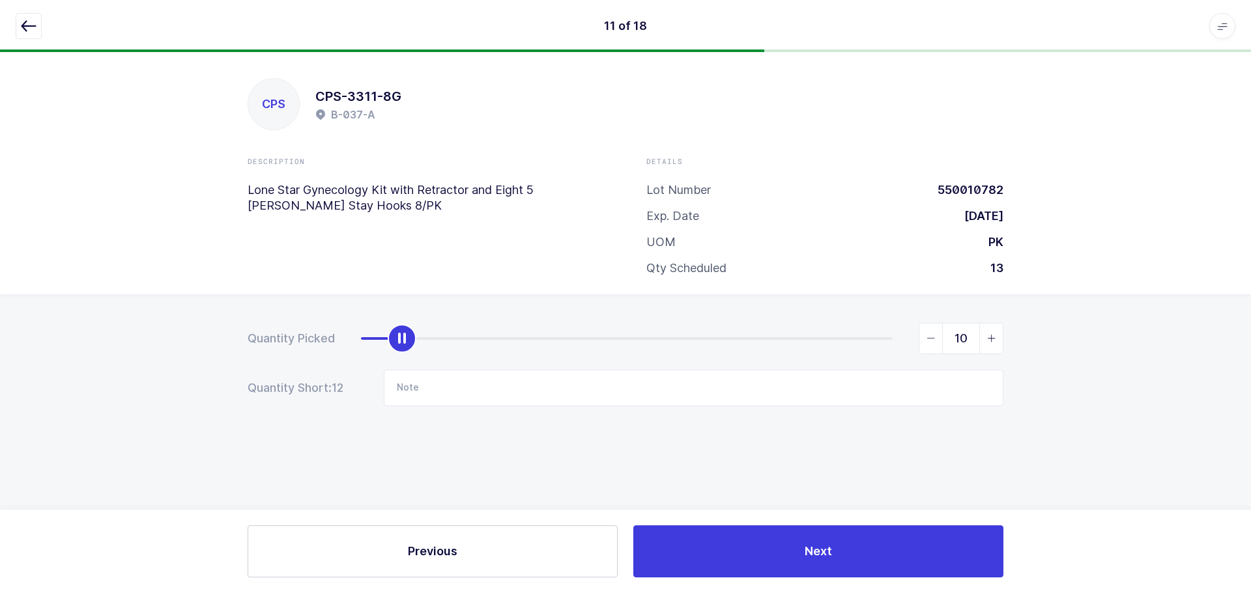
type input "13"
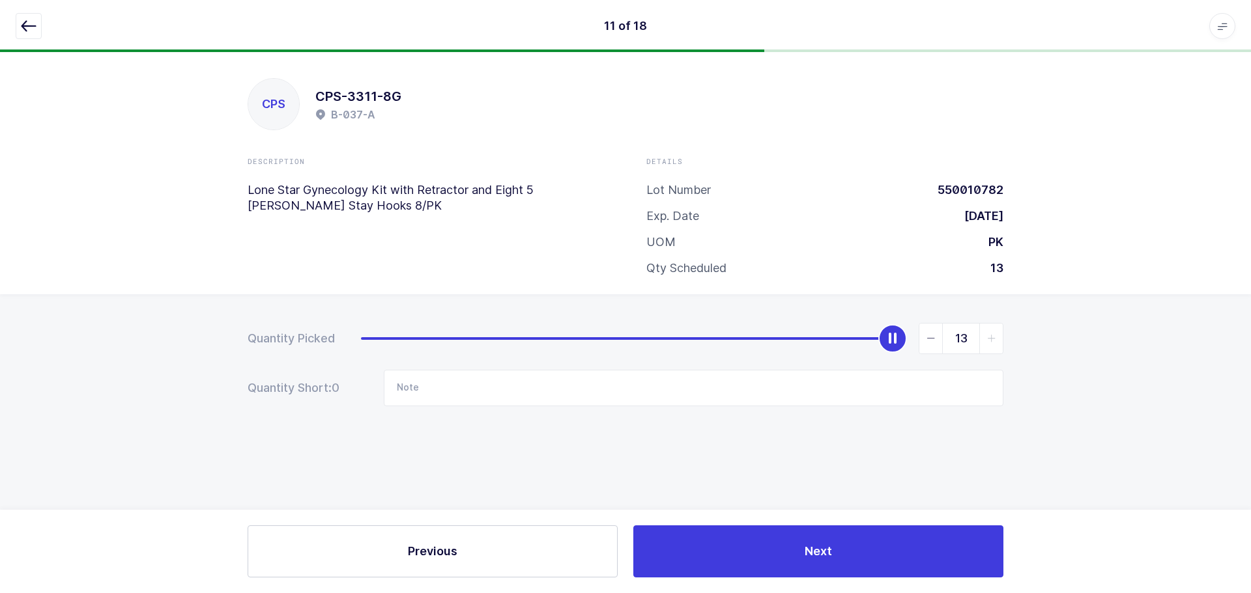
drag, startPoint x: 367, startPoint y: 338, endPoint x: 1201, endPoint y: 356, distance: 834.6
click at [1201, 356] on div "Quantity Picked 13 Quantity Short: 0 Note" at bounding box center [625, 410] width 1251 height 232
click at [33, 28] on icon "button" at bounding box center [29, 26] width 16 height 16
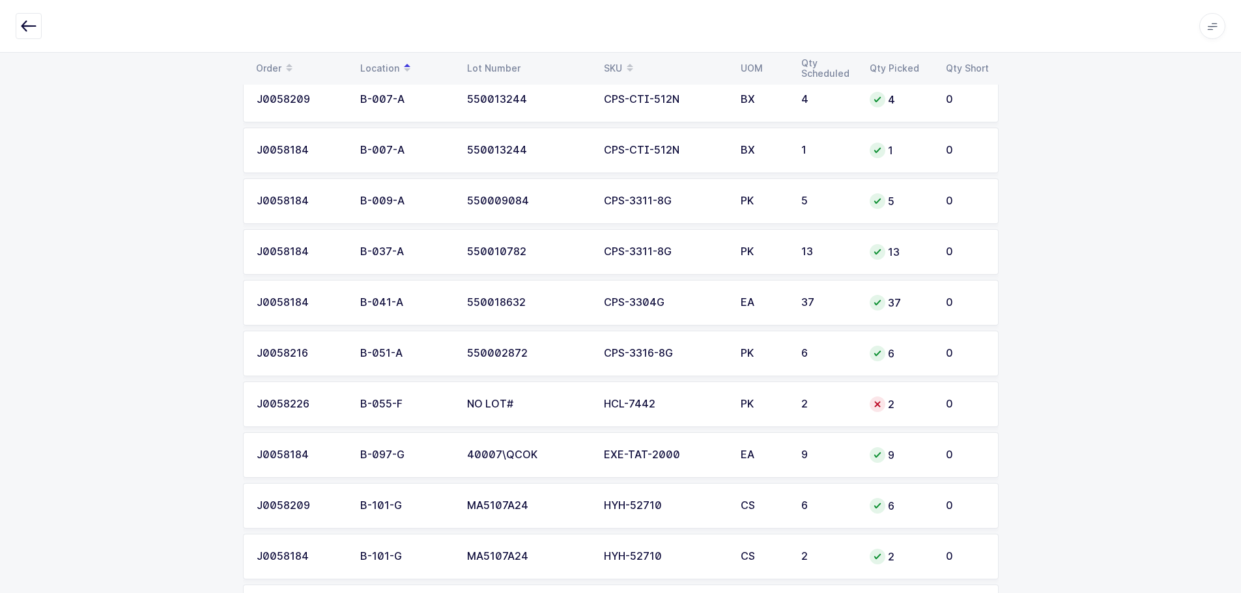
scroll to position [261, 0]
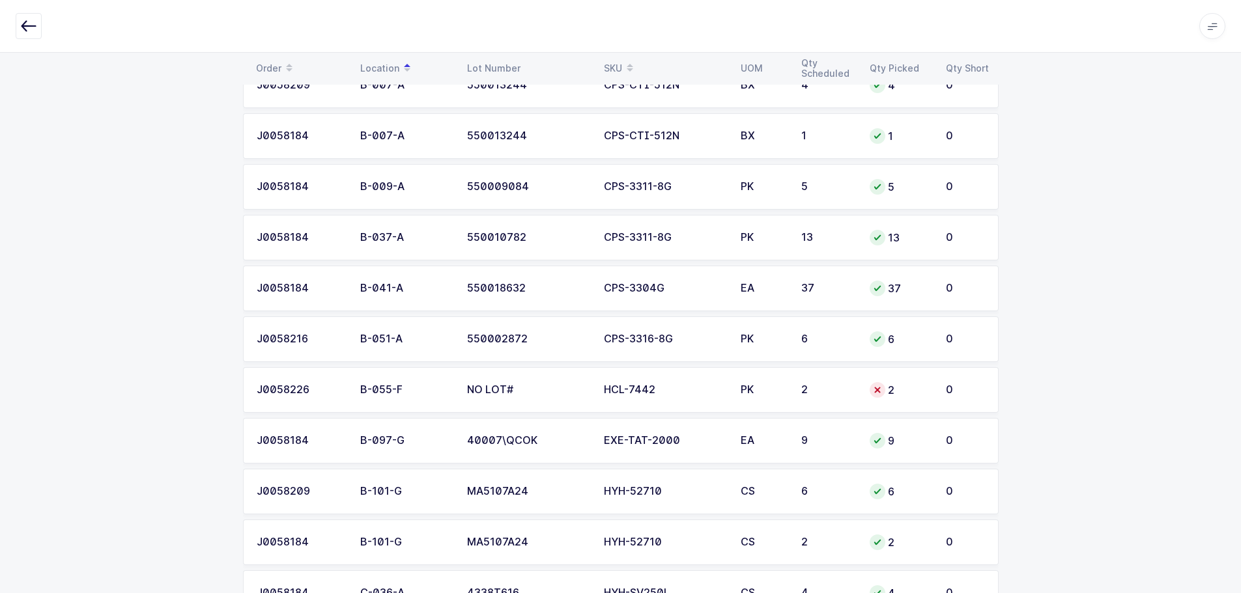
click at [690, 388] on div "HCL-7442" at bounding box center [664, 390] width 121 height 12
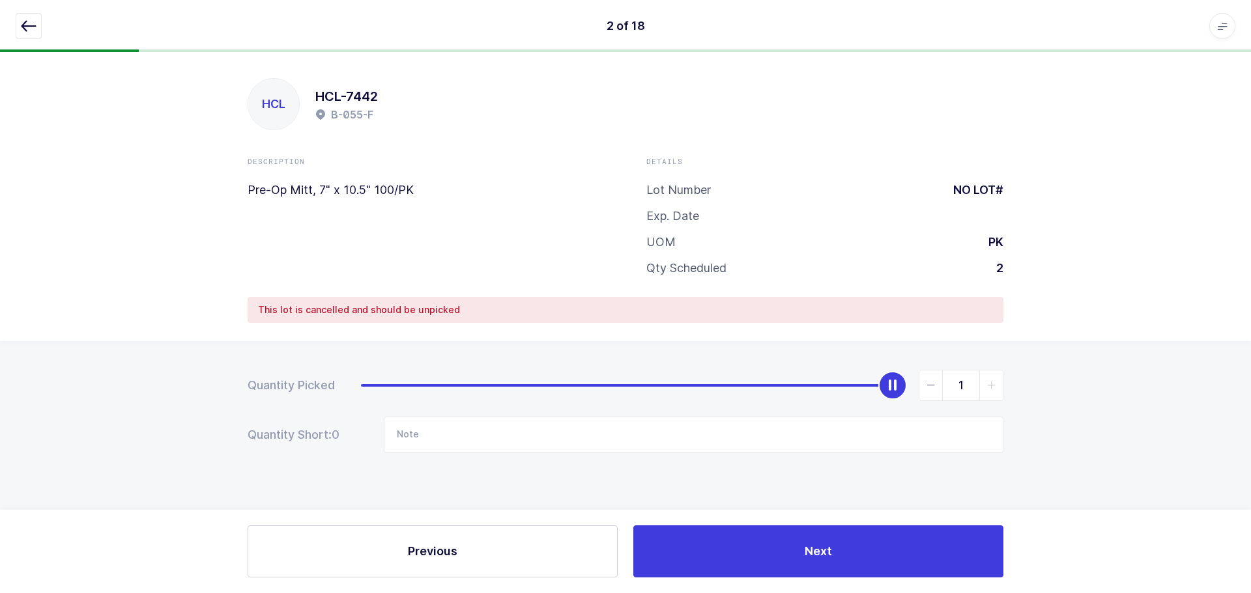
type input "0"
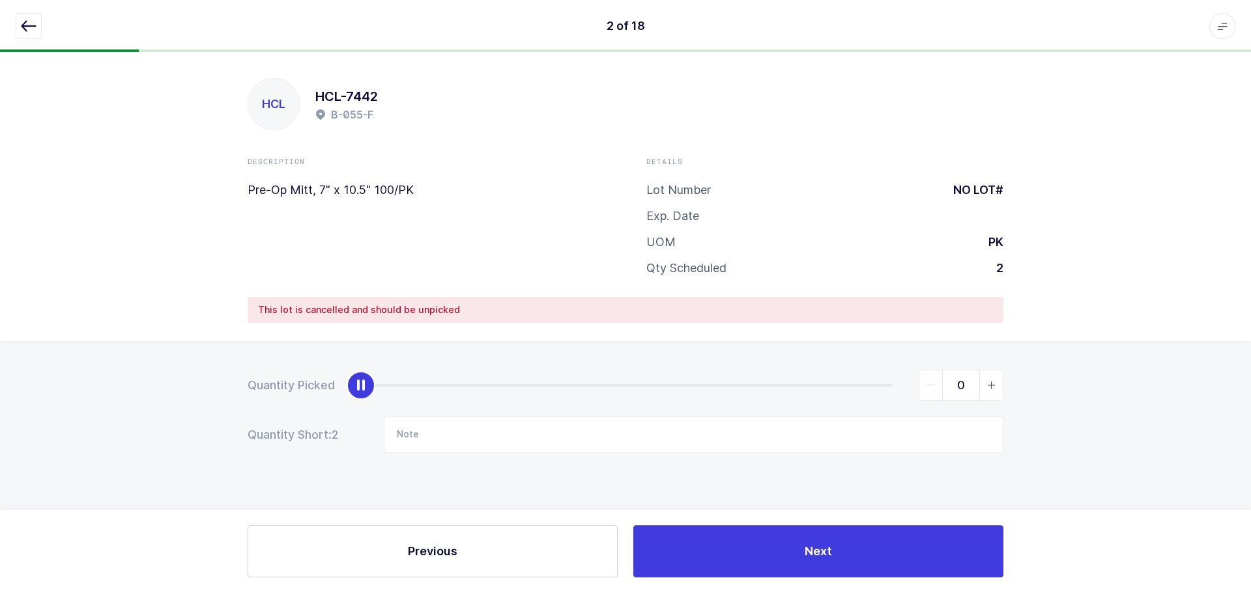
drag, startPoint x: 894, startPoint y: 387, endPoint x: 40, endPoint y: 387, distance: 854.0
click at [40, 387] on div "Quantity Picked 0 Quantity Short: 2 Note" at bounding box center [625, 457] width 1251 height 232
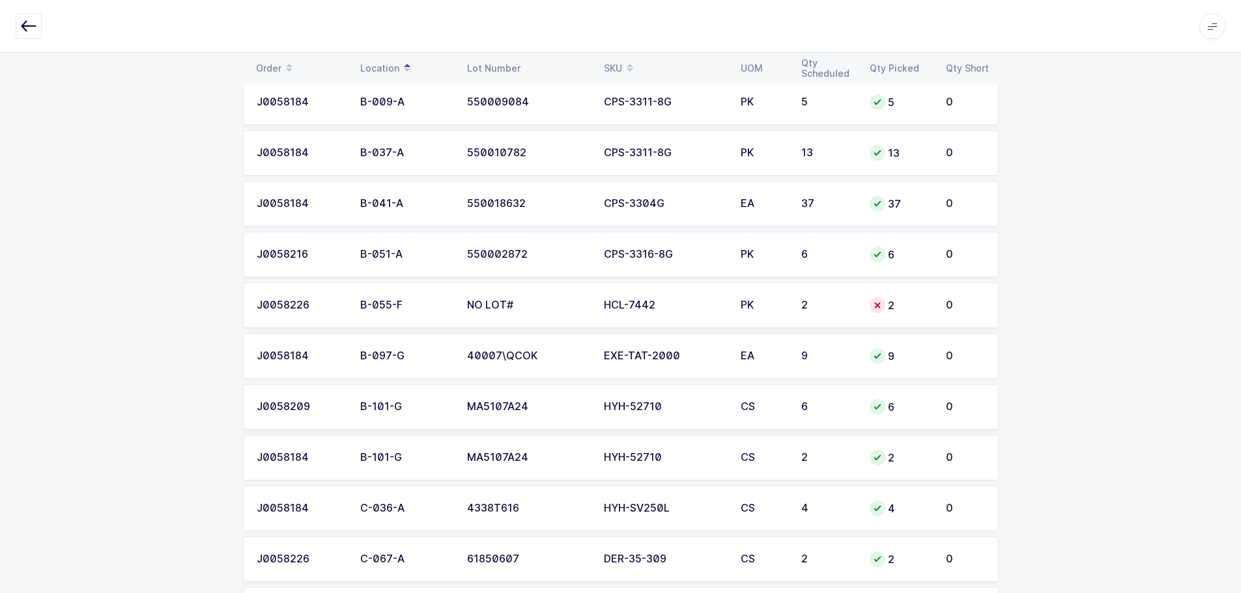
scroll to position [326, 0]
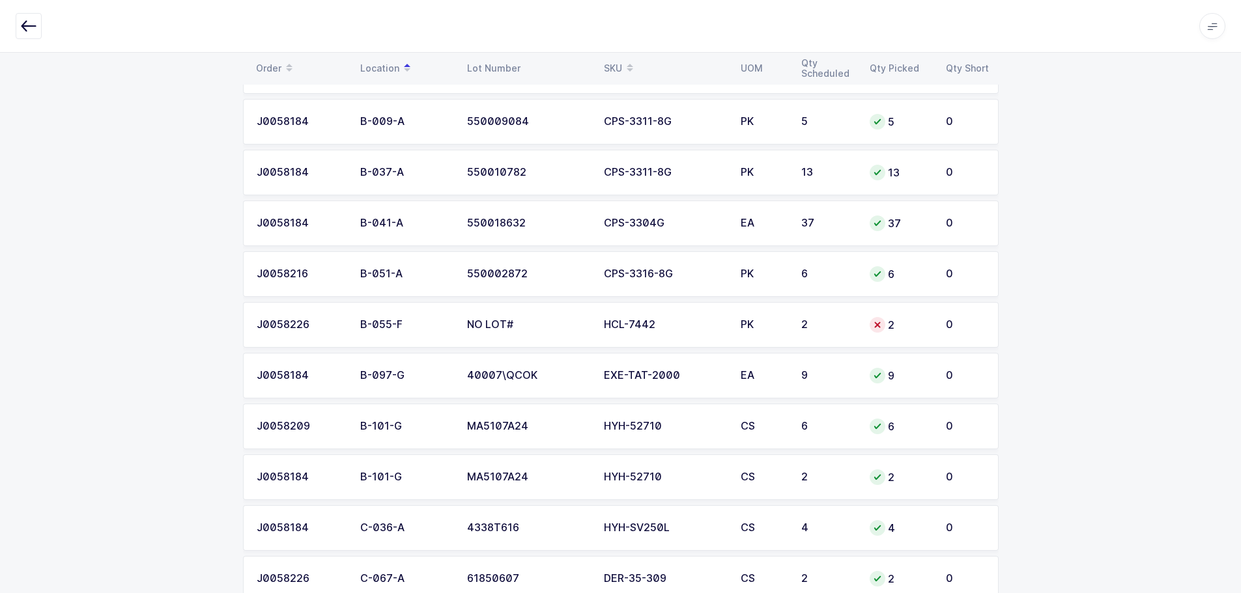
click at [868, 319] on td "2" at bounding box center [900, 325] width 76 height 46
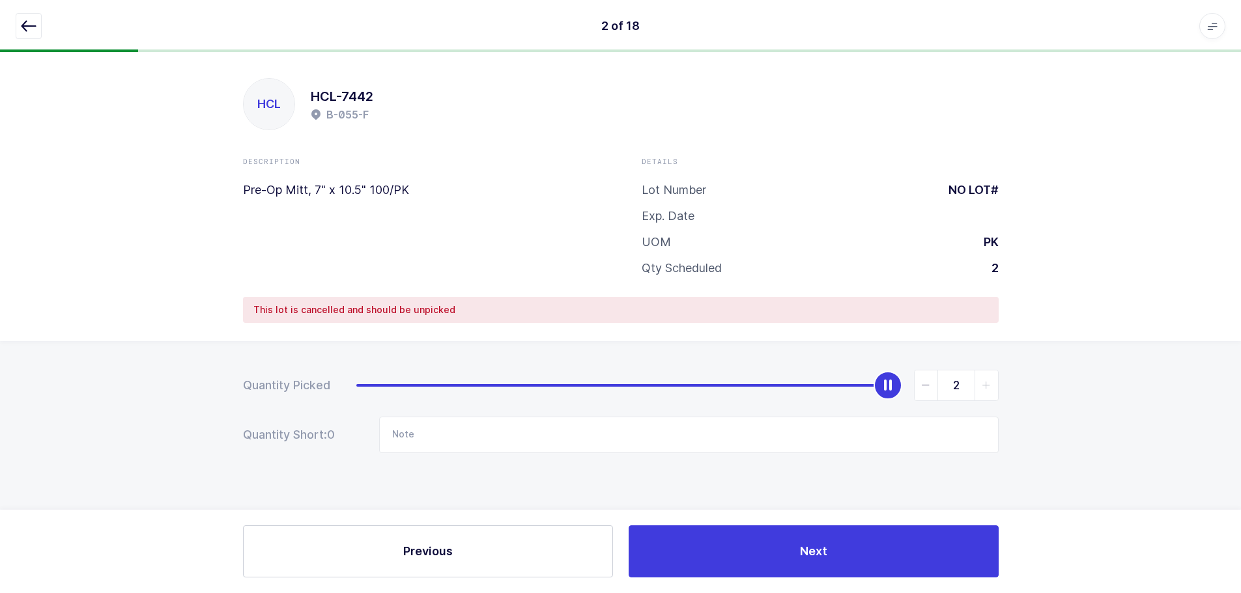
scroll to position [0, 0]
type input "0"
drag, startPoint x: 891, startPoint y: 385, endPoint x: 40, endPoint y: 376, distance: 851.4
click at [40, 376] on div "Quantity Picked 0 Quantity Short: 0 Note" at bounding box center [625, 457] width 1251 height 232
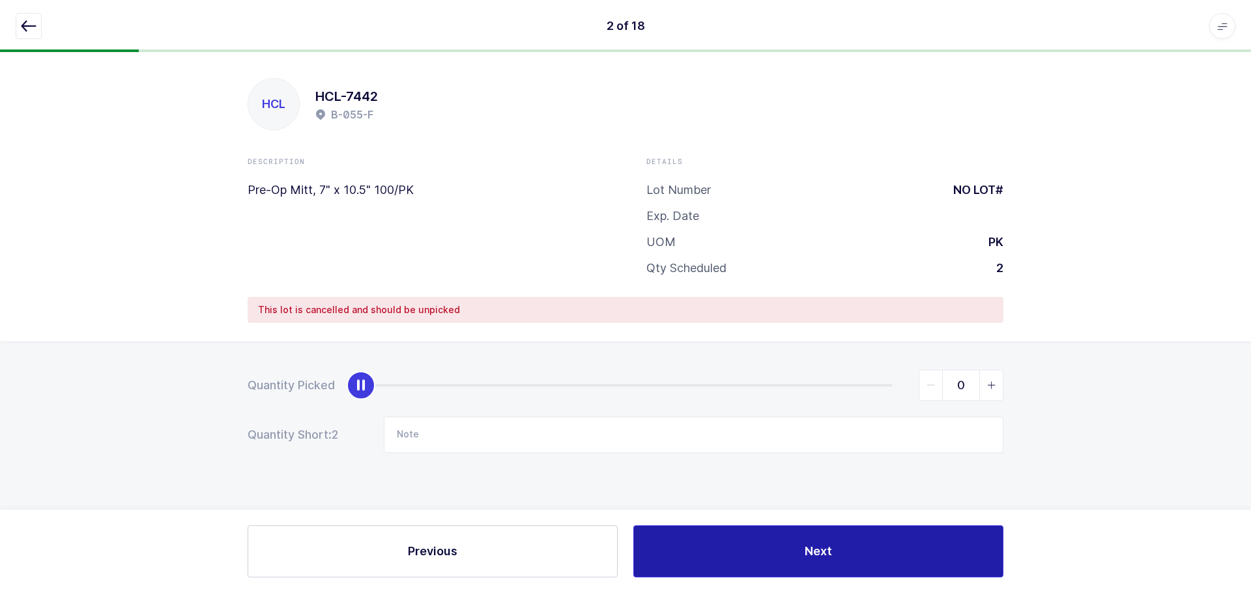
click at [789, 552] on button "Next" at bounding box center [818, 552] width 370 height 52
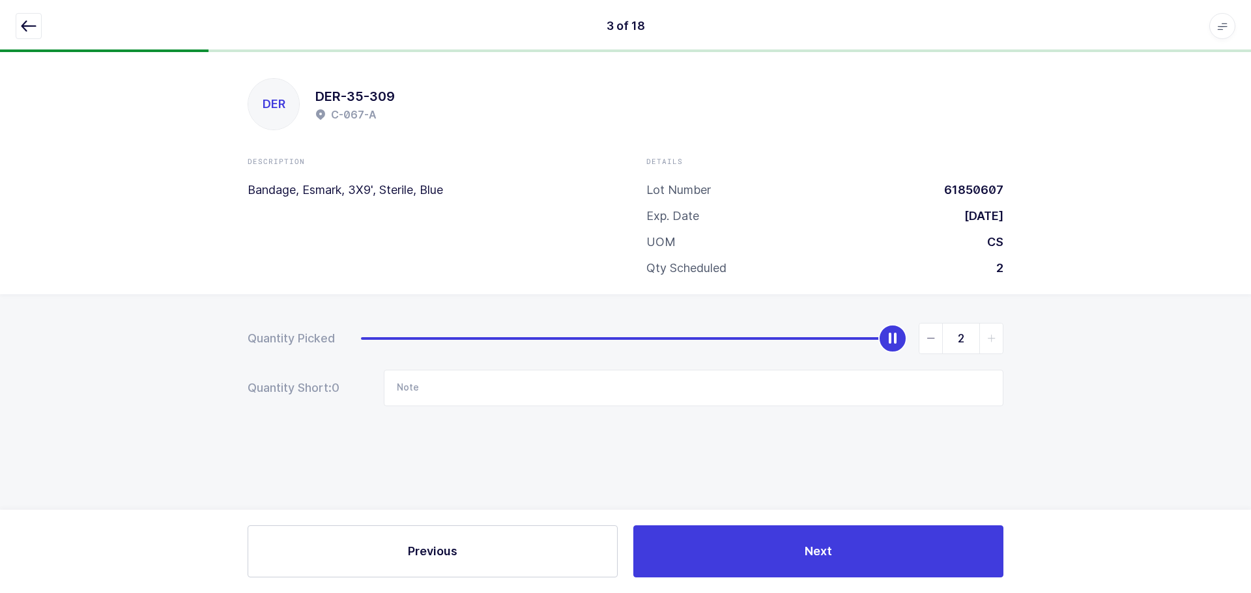
click at [35, 30] on icon "button" at bounding box center [29, 26] width 16 height 16
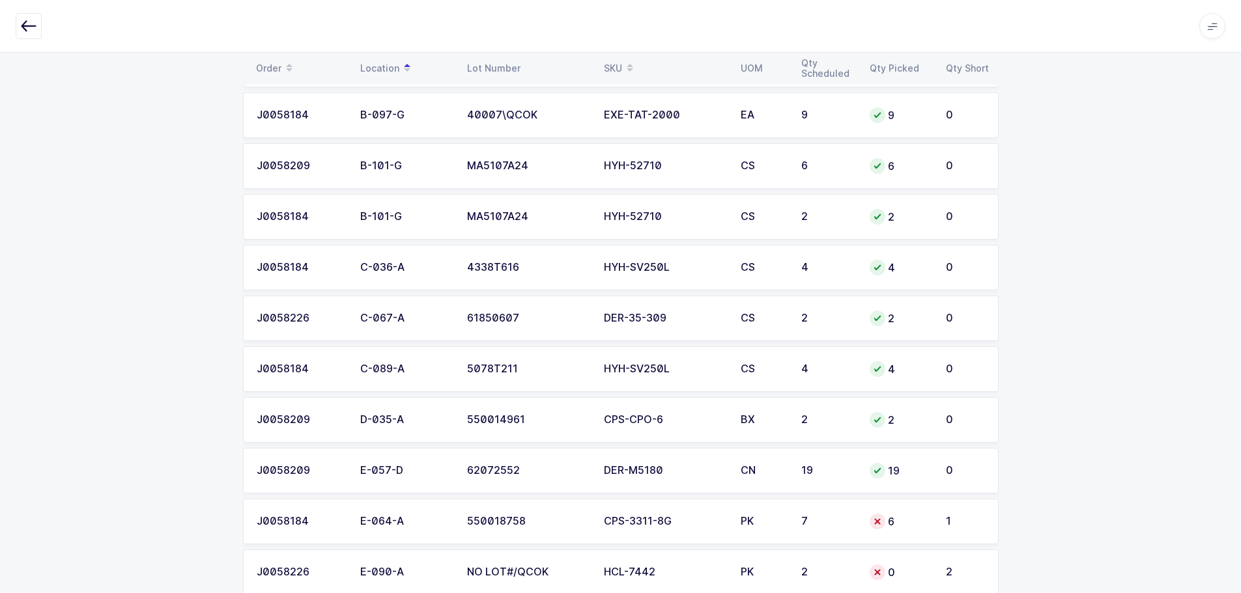
scroll to position [619, 0]
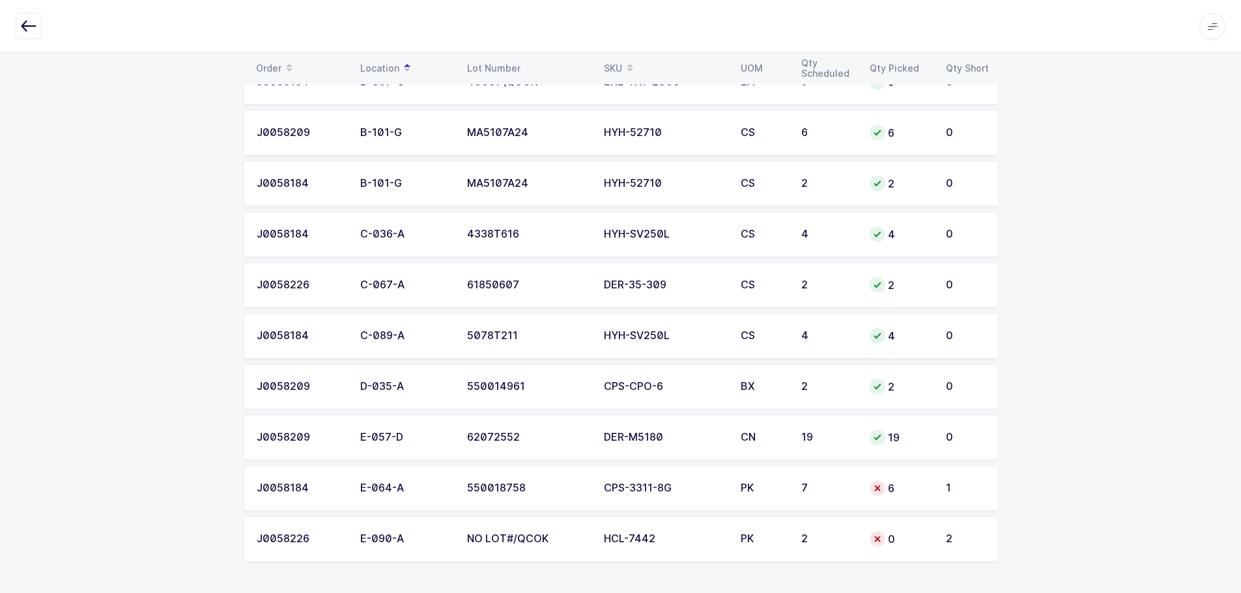
click at [681, 494] on div "CPS-3311-8G" at bounding box center [664, 489] width 121 height 12
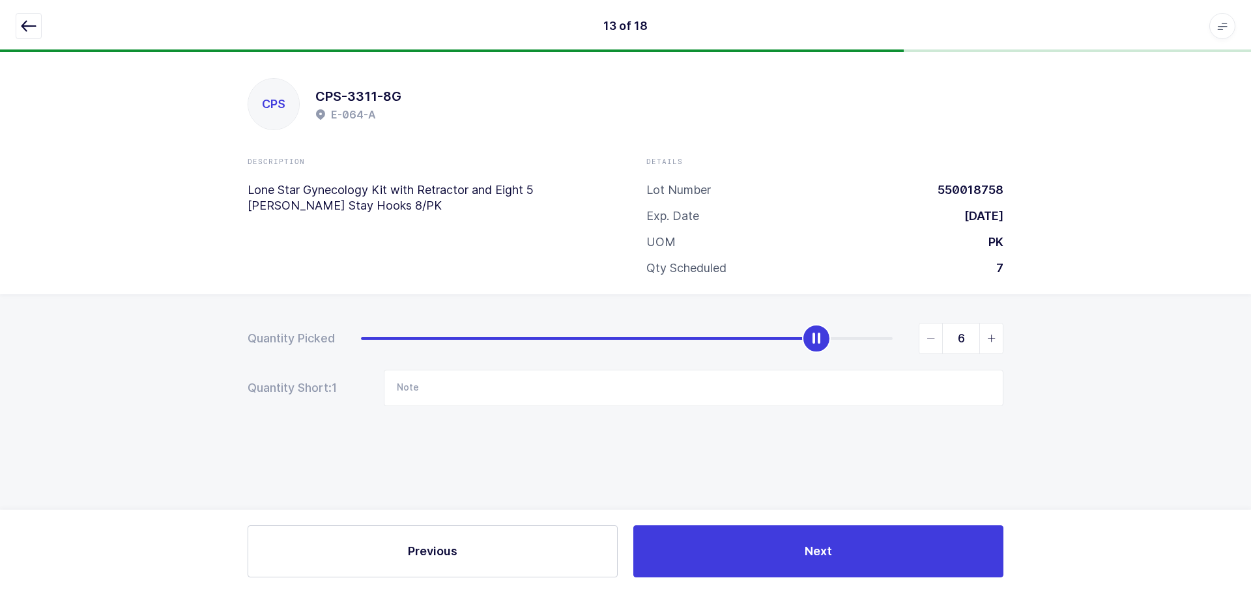
type input "7"
drag, startPoint x: 841, startPoint y: 340, endPoint x: 1014, endPoint y: 335, distance: 172.7
click at [1014, 335] on div "Quantity Picked 7 Quantity Short: 0 Note" at bounding box center [625, 410] width 1251 height 232
click at [26, 29] on icon "button" at bounding box center [29, 26] width 16 height 16
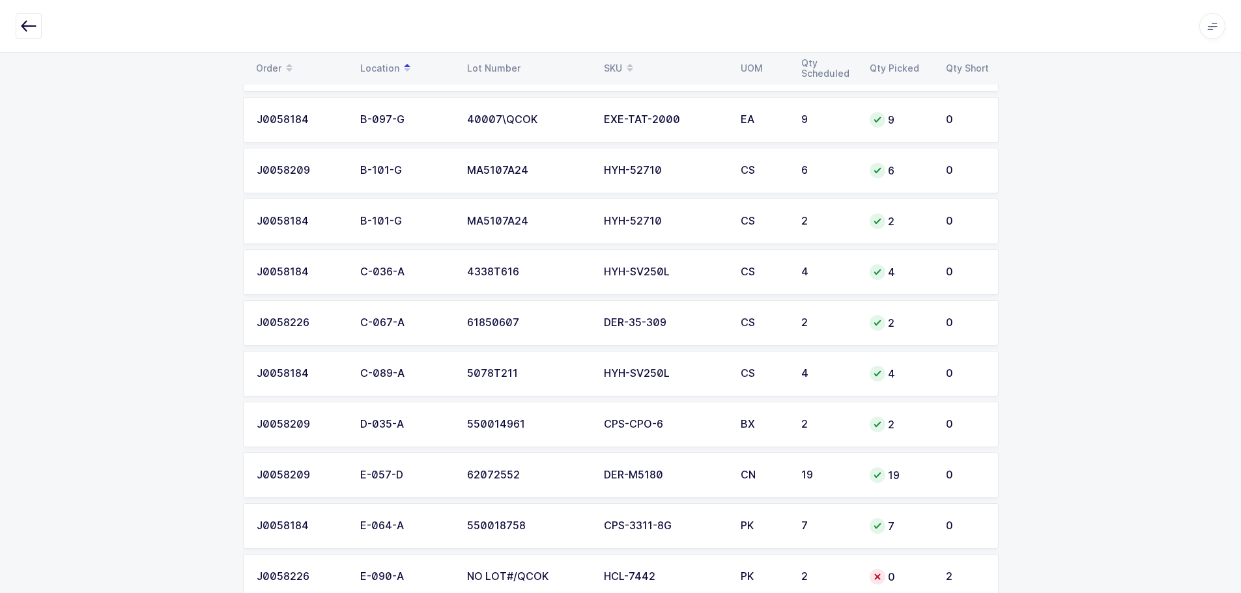
scroll to position [619, 0]
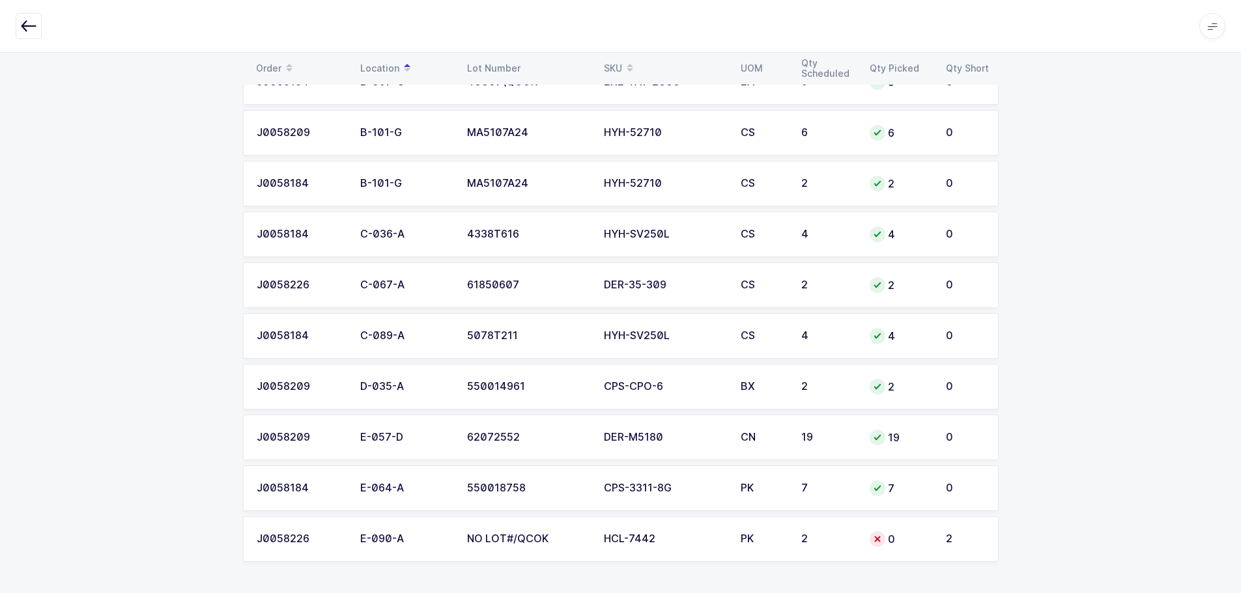
click at [725, 532] on td "HCL-7442" at bounding box center [664, 540] width 137 height 46
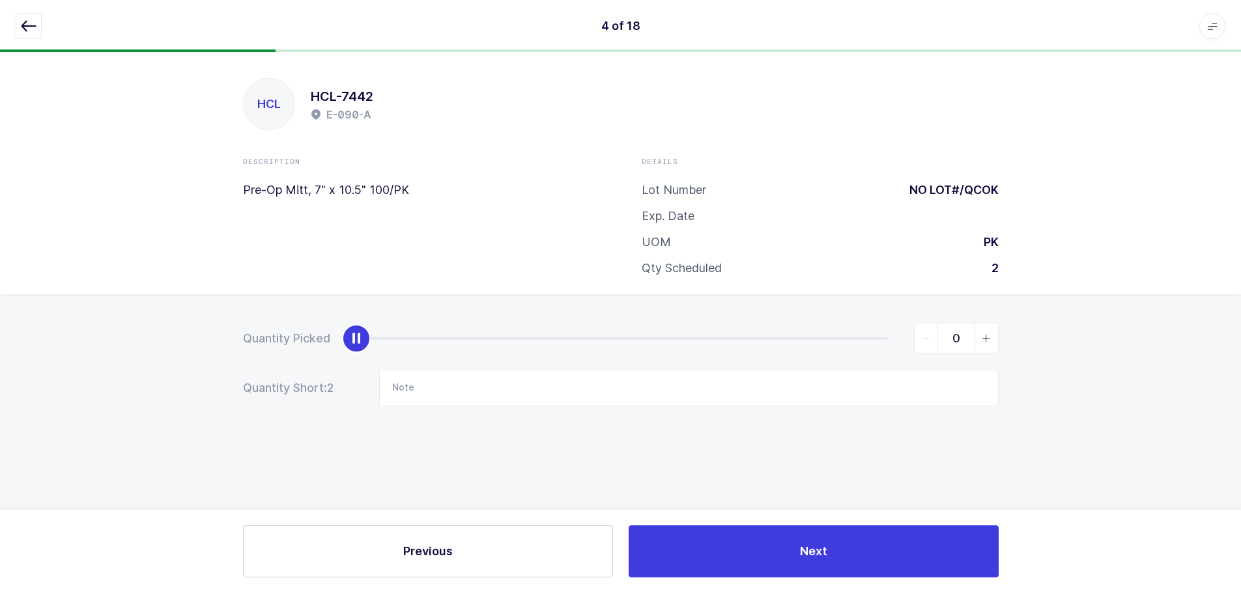
scroll to position [0, 0]
type input "2"
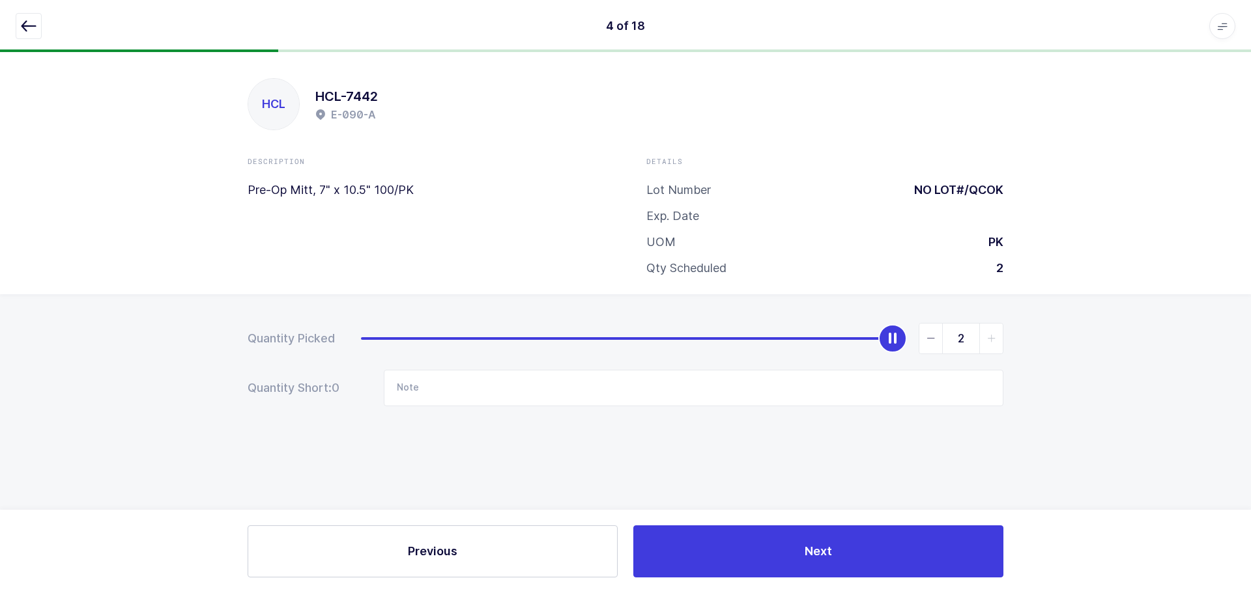
click at [989, 337] on icon "slider between 0 and 2" at bounding box center [991, 338] width 9 height 9
click at [22, 23] on icon "button" at bounding box center [29, 26] width 16 height 16
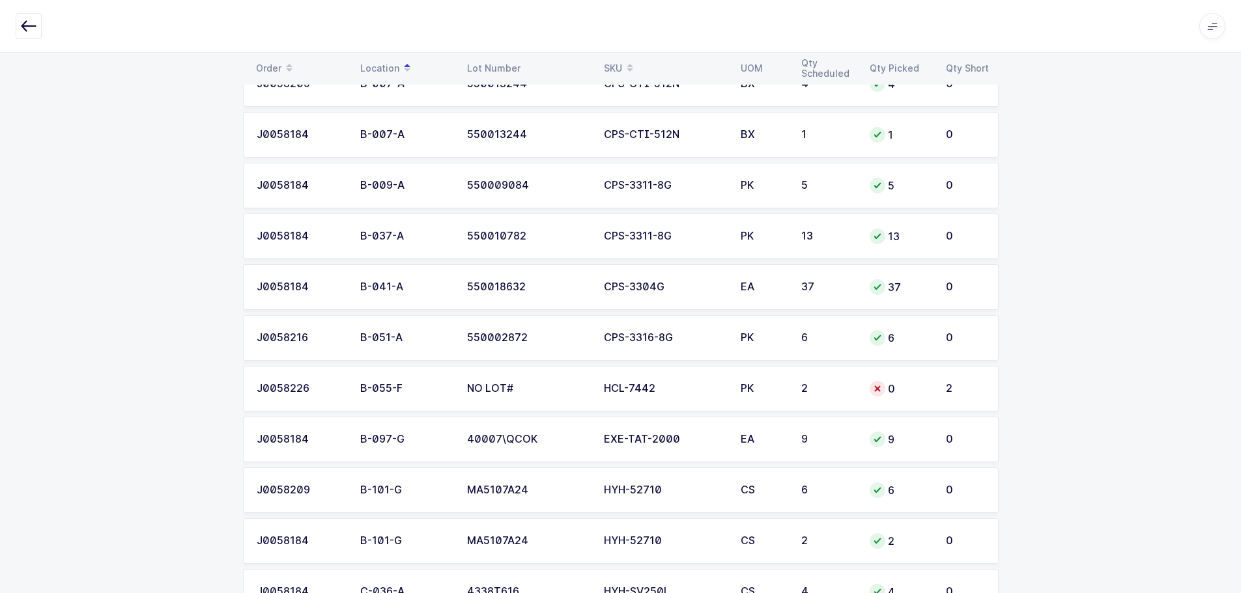
scroll to position [326, 0]
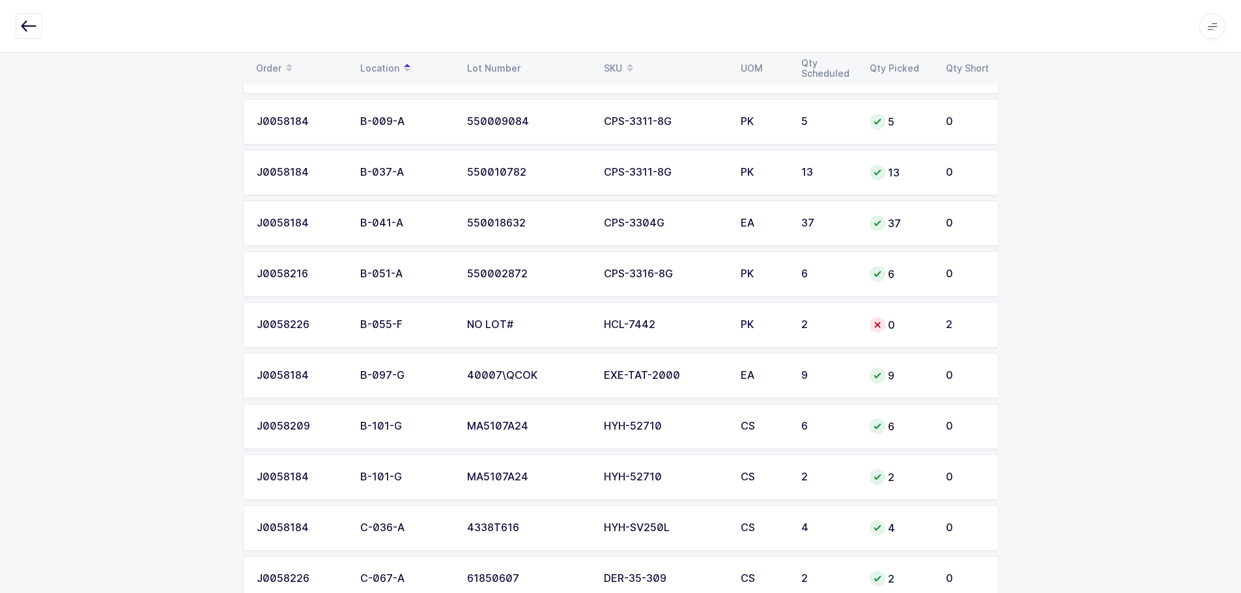
click at [660, 327] on div "HCL-7442" at bounding box center [664, 325] width 121 height 12
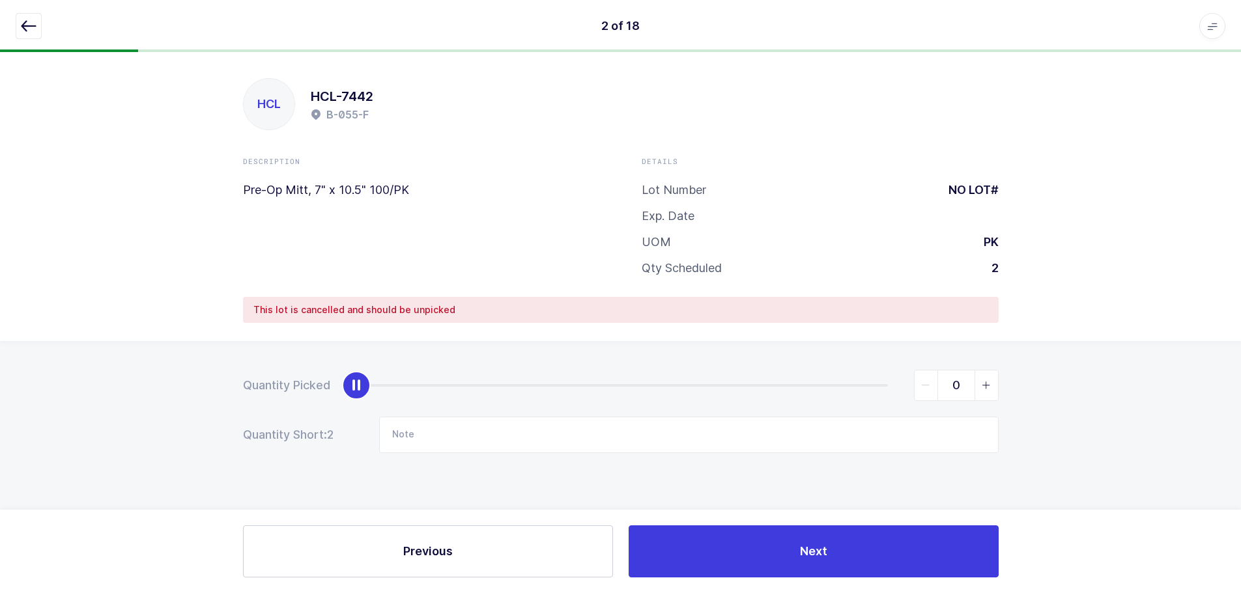
scroll to position [0, 0]
click at [18, 27] on button "button" at bounding box center [29, 26] width 26 height 26
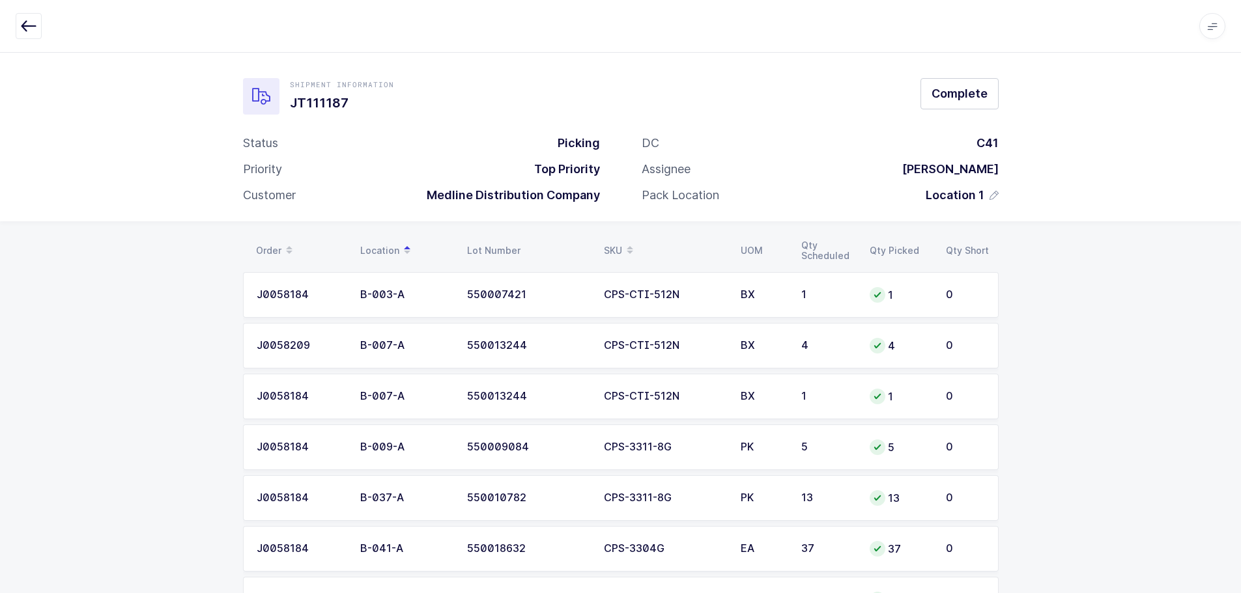
drag, startPoint x: 13, startPoint y: 27, endPoint x: 18, endPoint y: 33, distance: 7.4
click at [13, 27] on div "Apps Core [GEOGRAPHIC_DATA] Admin Mission Control Purchasing [PERSON_NAME] Logo…" at bounding box center [620, 26] width 1241 height 53
click at [22, 29] on icon "button" at bounding box center [29, 26] width 16 height 16
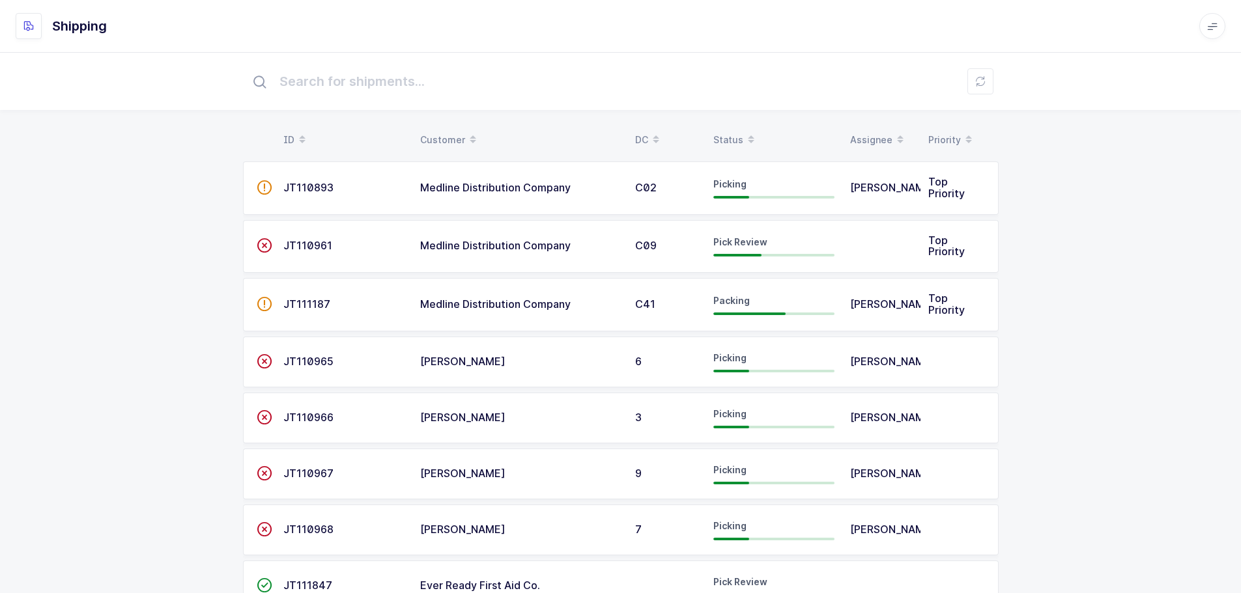
click at [319, 249] on span "JT110961" at bounding box center [307, 245] width 49 height 13
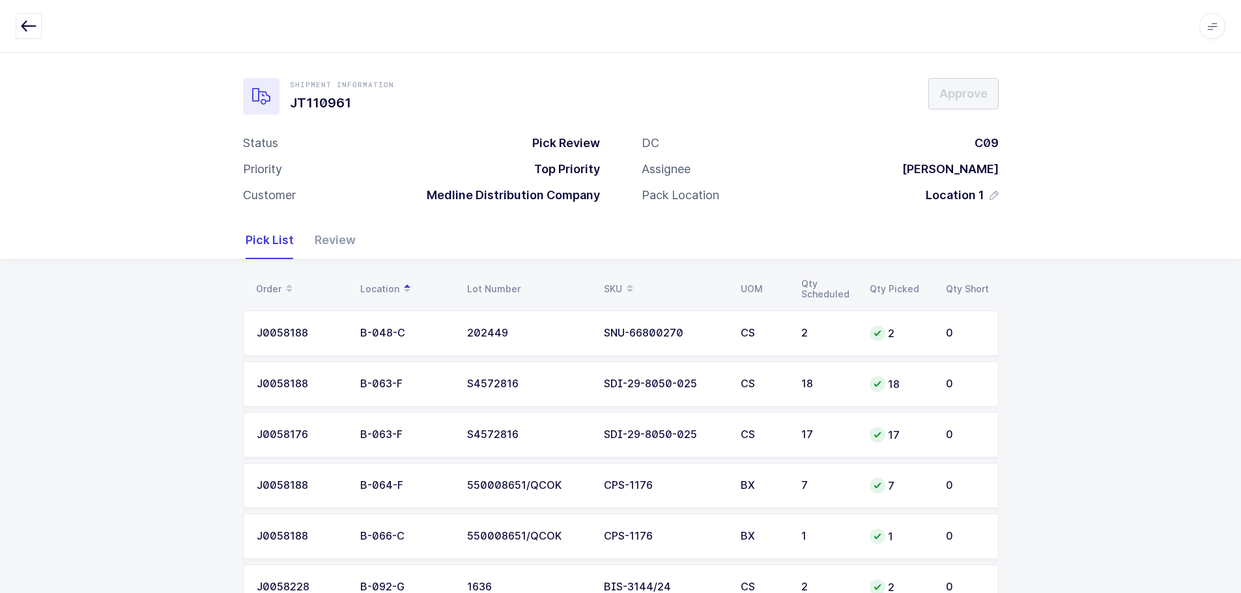
click at [332, 240] on div "Review" at bounding box center [329, 240] width 51 height 38
click at [313, 237] on div "Review" at bounding box center [329, 240] width 51 height 38
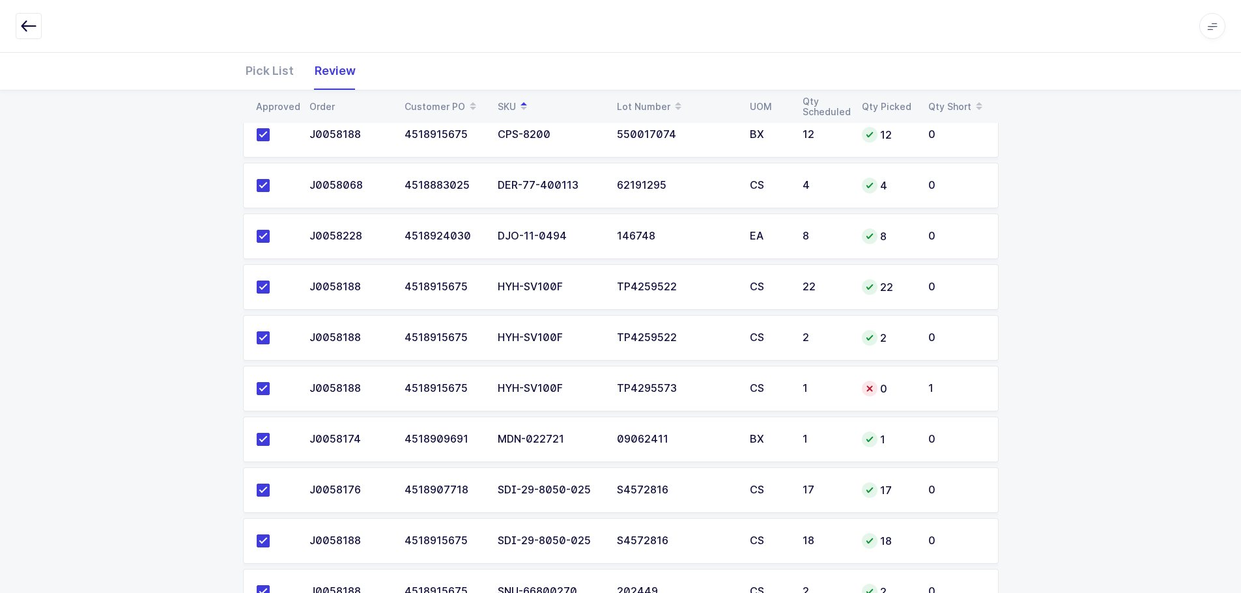
scroll to position [491, 0]
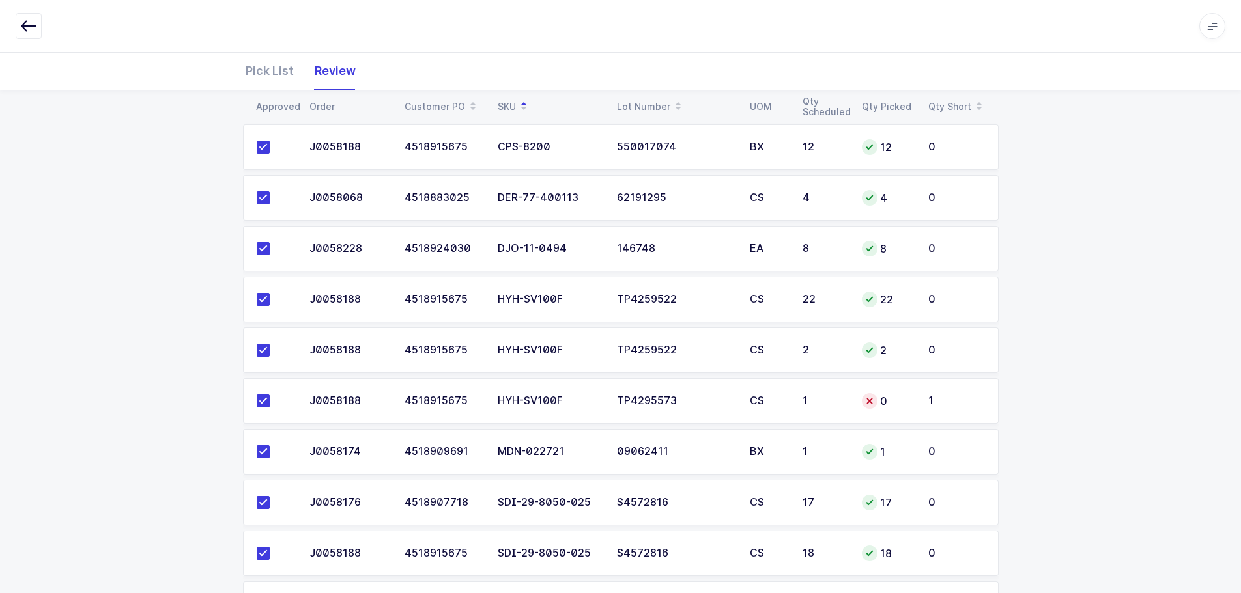
click at [832, 390] on td "1" at bounding box center [824, 401] width 59 height 46
click at [827, 399] on div "1" at bounding box center [824, 401] width 44 height 12
click at [269, 69] on div "Pick List" at bounding box center [275, 71] width 59 height 38
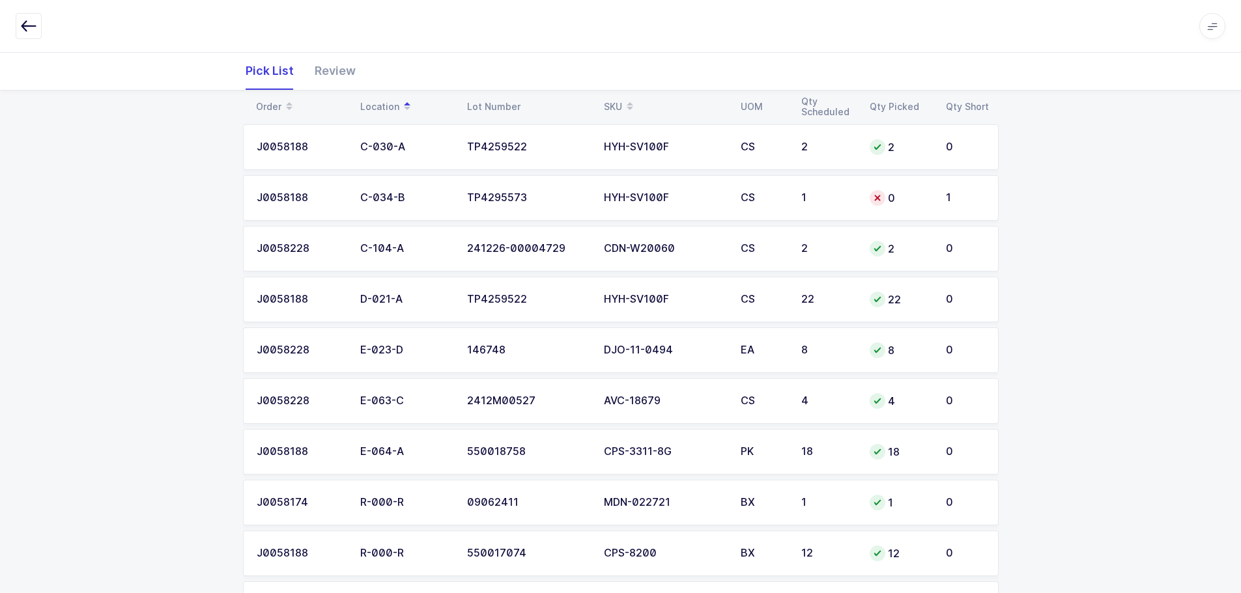
click at [819, 210] on td "1" at bounding box center [827, 198] width 68 height 46
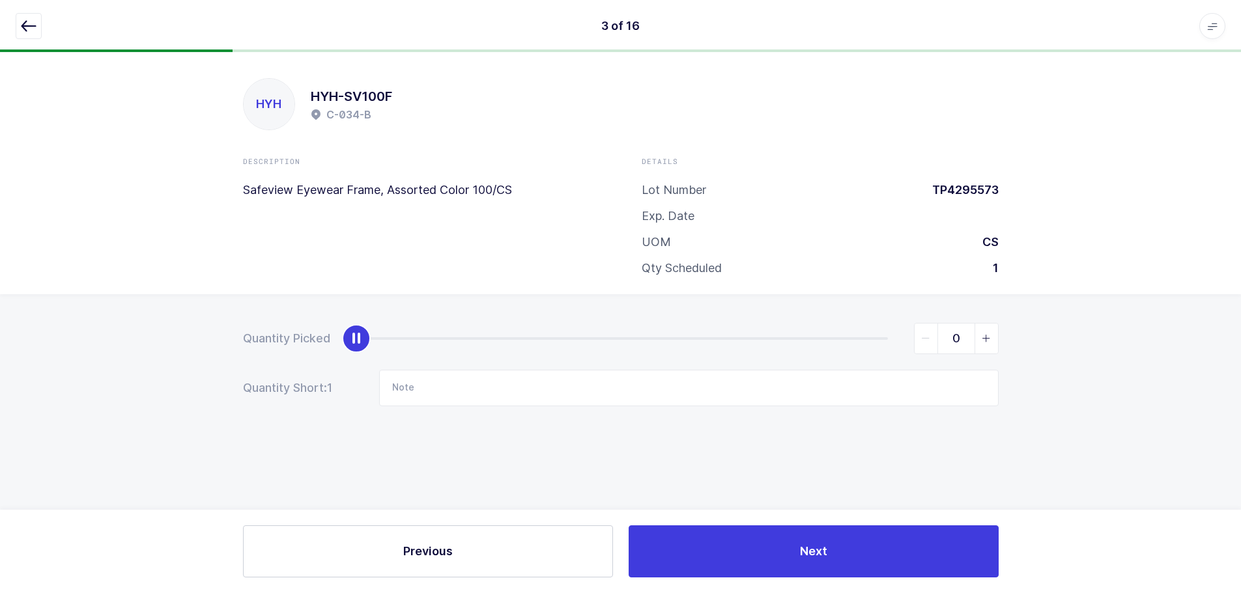
scroll to position [0, 0]
click at [985, 336] on span "slider between 0 and 1" at bounding box center [990, 339] width 23 height 30
type input "1"
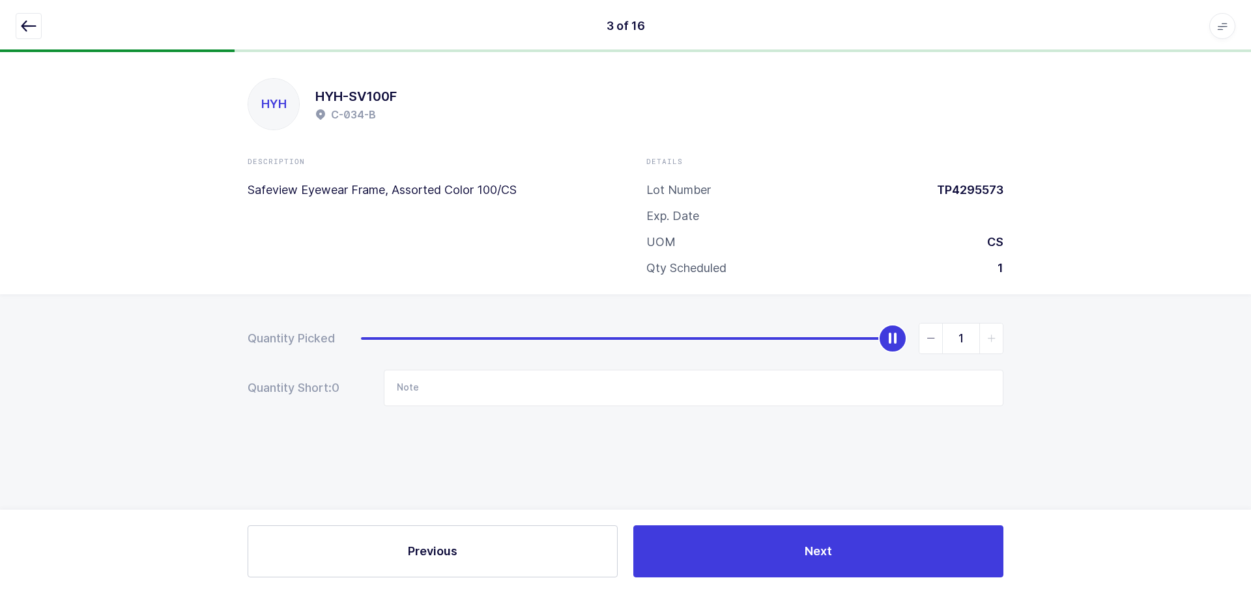
click at [29, 25] on icon "button" at bounding box center [29, 26] width 16 height 16
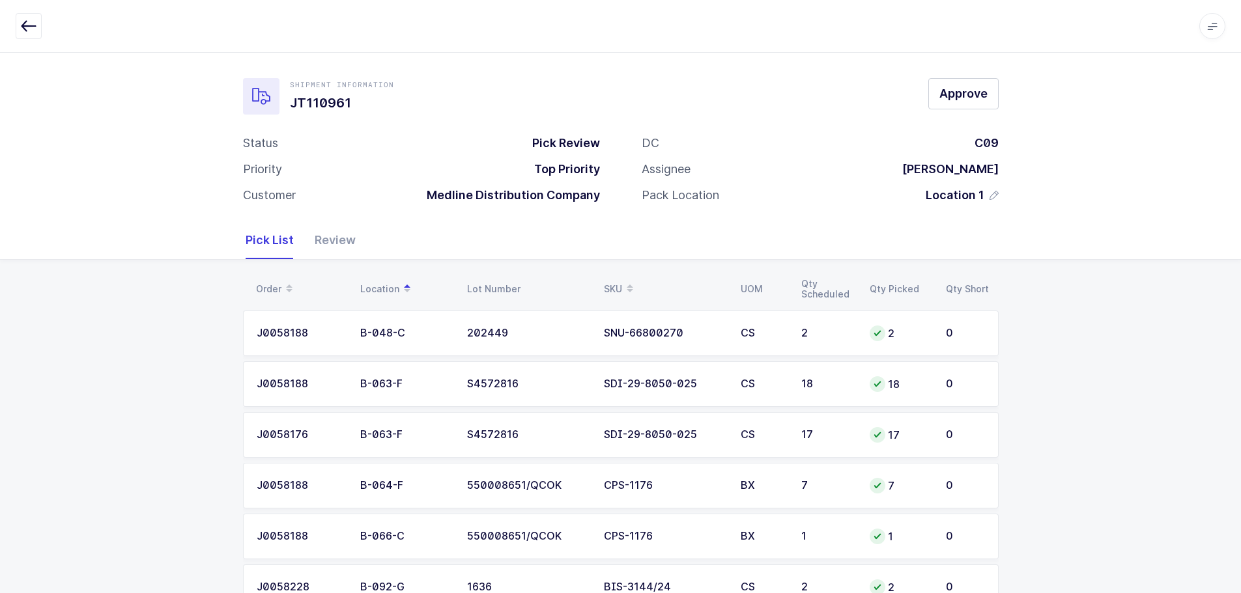
click at [334, 241] on div "Review" at bounding box center [329, 240] width 51 height 38
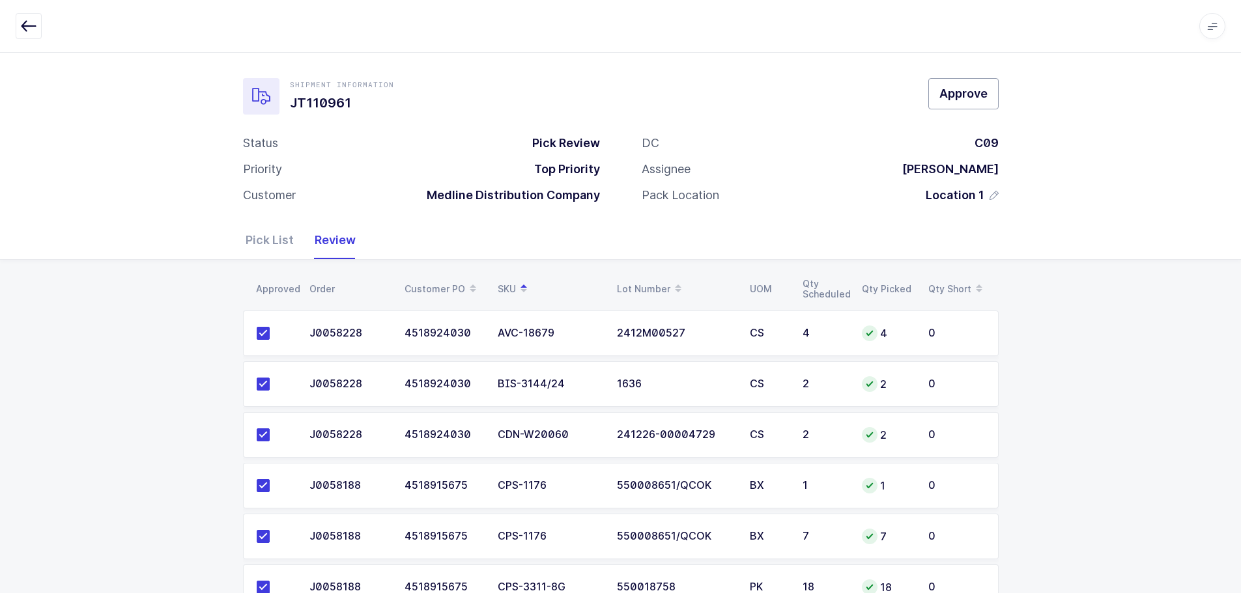
click at [961, 89] on span "Approve" at bounding box center [963, 93] width 48 height 16
click at [278, 240] on div "Pick List" at bounding box center [275, 240] width 59 height 38
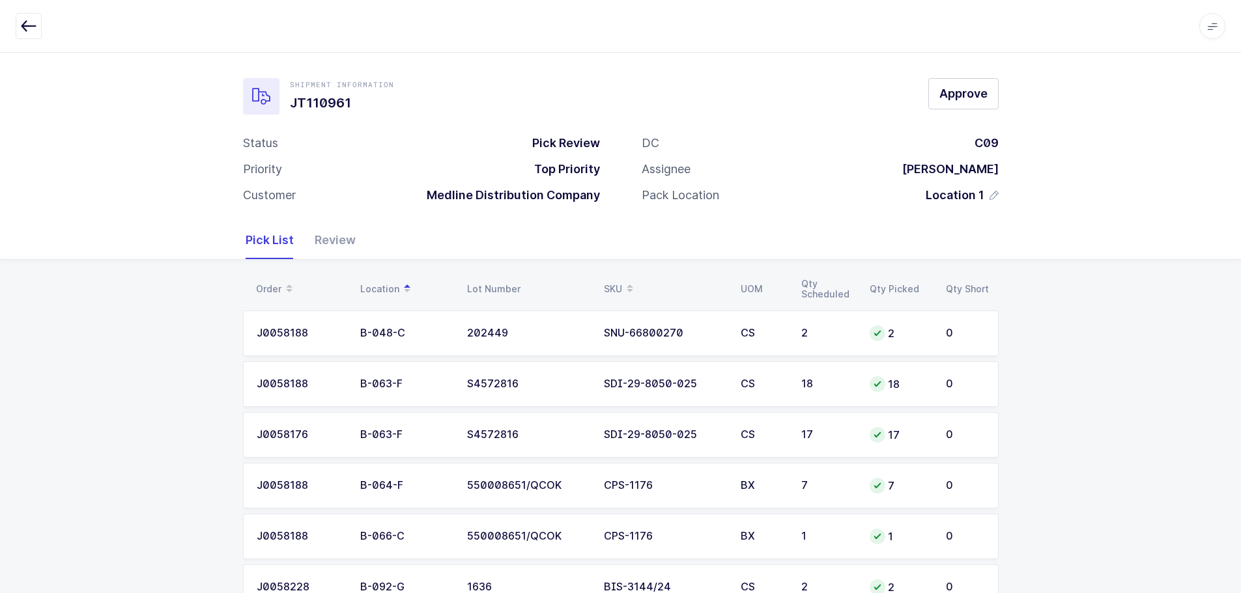
click at [321, 231] on div "Review" at bounding box center [329, 240] width 51 height 38
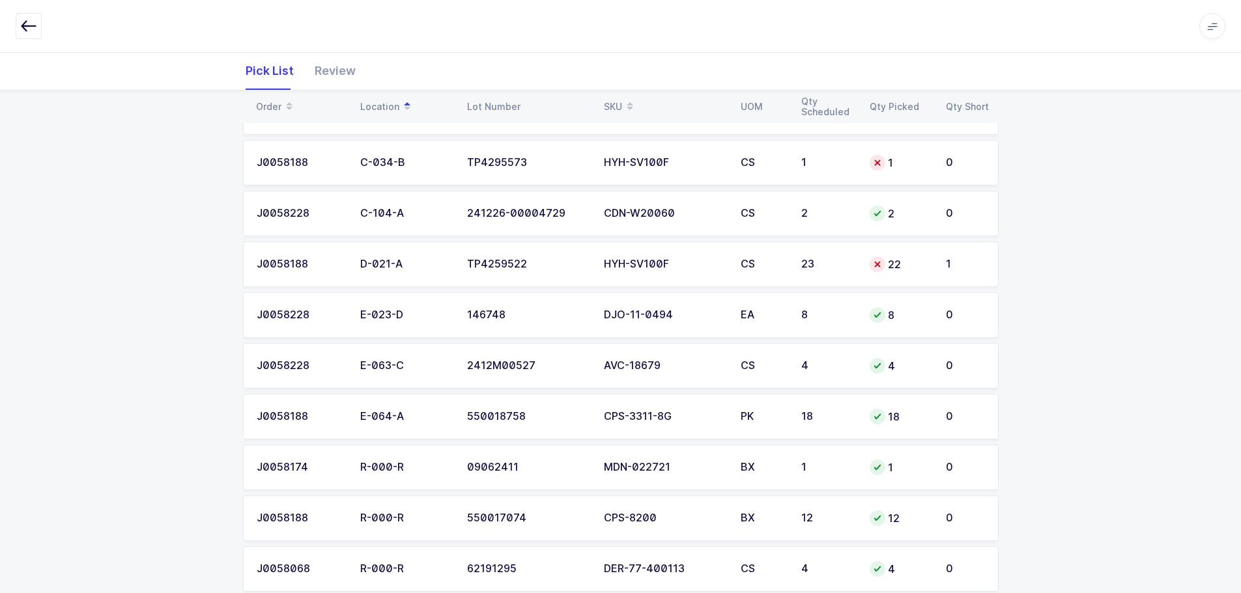
scroll to position [556, 0]
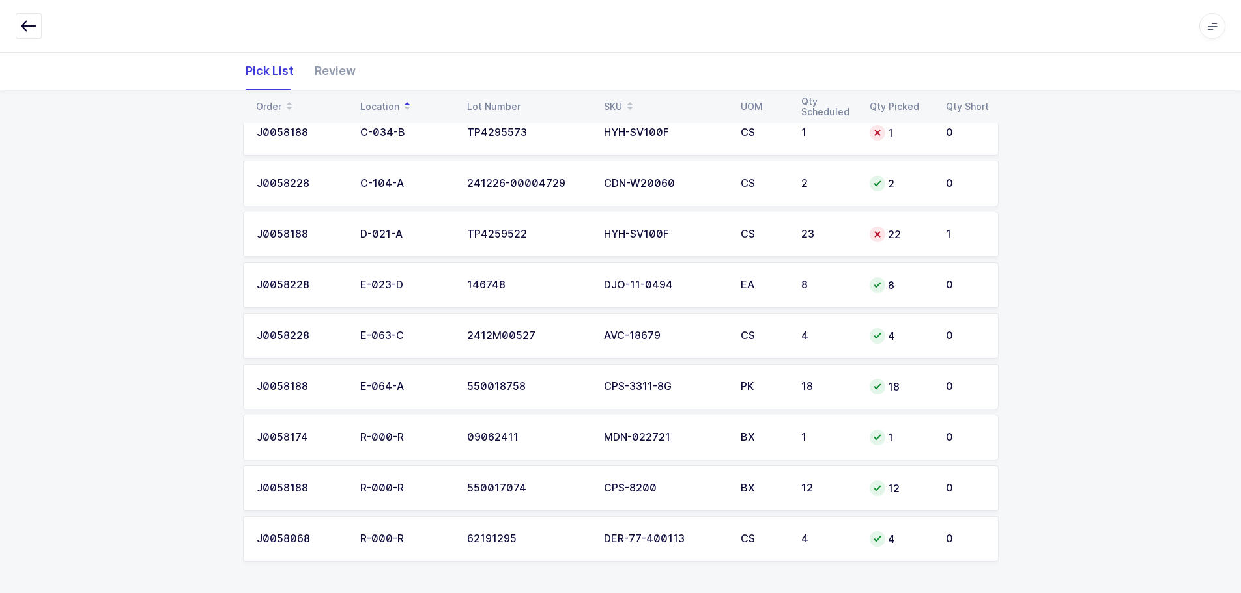
click at [868, 234] on td "22" at bounding box center [900, 235] width 76 height 46
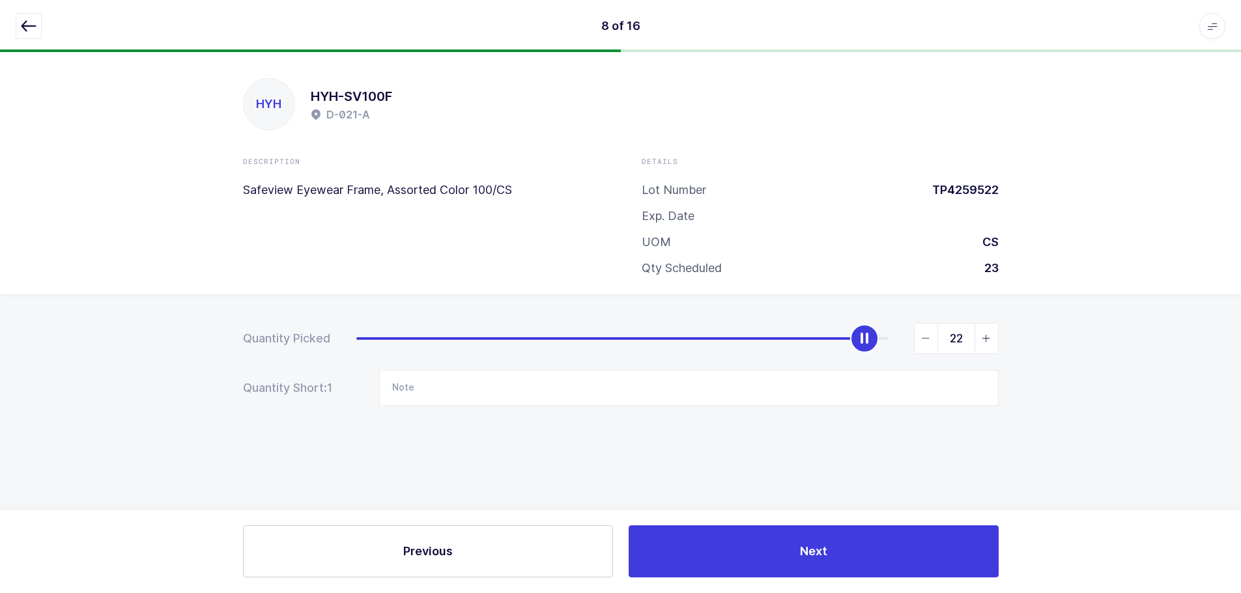
scroll to position [0, 0]
type input "23"
click at [998, 338] on span "slider between 0 and 23" at bounding box center [990, 339] width 23 height 30
click at [34, 24] on icon "button" at bounding box center [29, 26] width 16 height 16
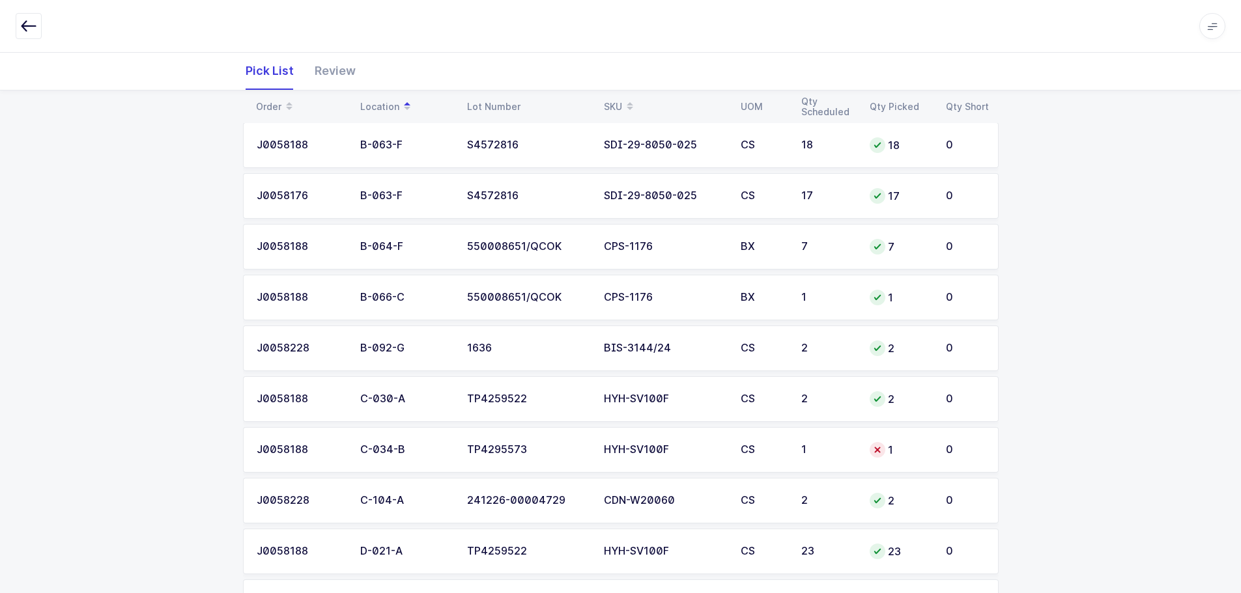
scroll to position [261, 0]
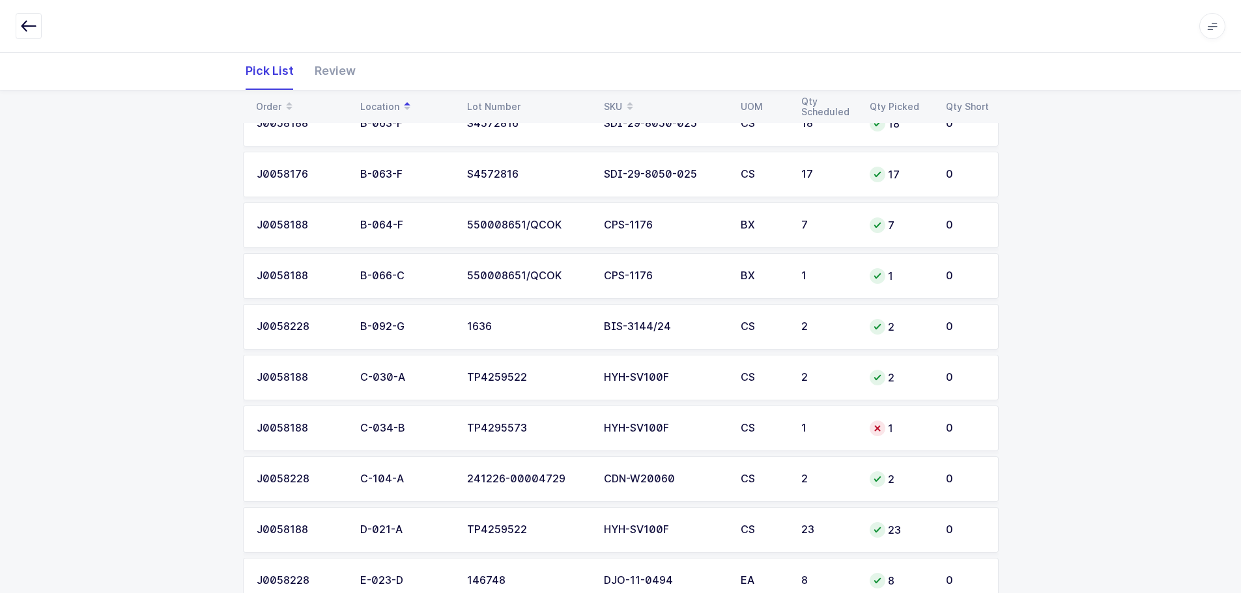
click at [897, 434] on div "1" at bounding box center [900, 429] width 61 height 16
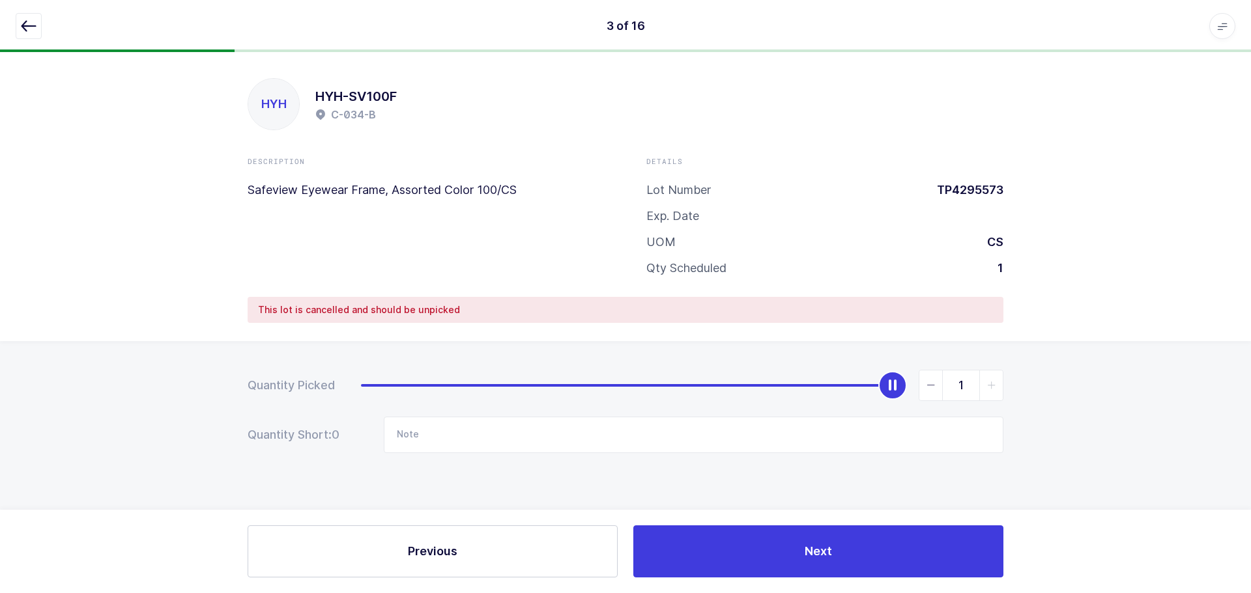
type input "0"
drag, startPoint x: 887, startPoint y: 384, endPoint x: -857, endPoint y: 197, distance: 1753.7
click at [0, 197] on html "3 of 16 Apps Core Warehouse Admin Mission Control Purchasing Baltazar N. Logout…" at bounding box center [625, 296] width 1251 height 593
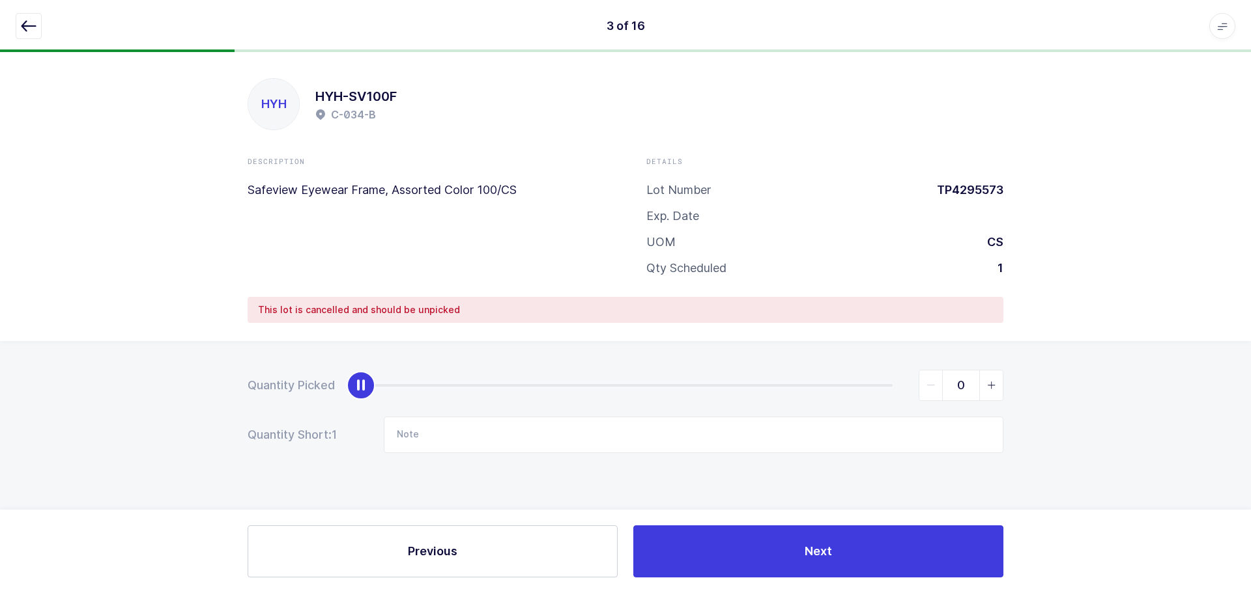
click at [23, 16] on button "button" at bounding box center [29, 26] width 26 height 26
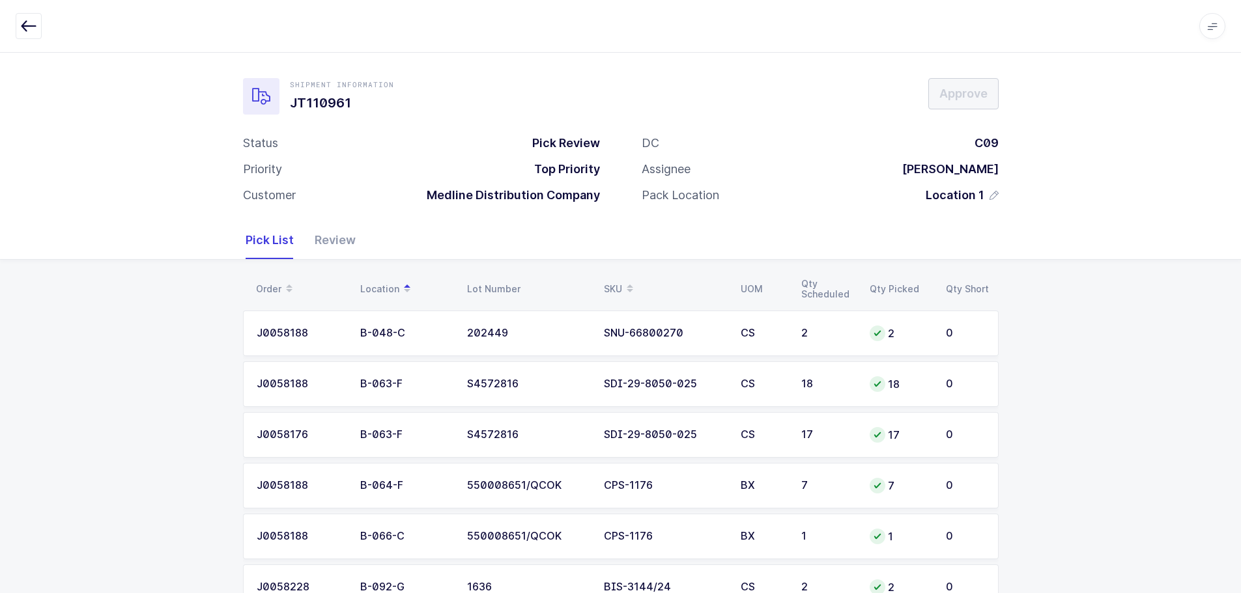
click at [347, 239] on div "Review" at bounding box center [329, 240] width 51 height 38
click at [334, 231] on div "Review" at bounding box center [329, 240] width 51 height 38
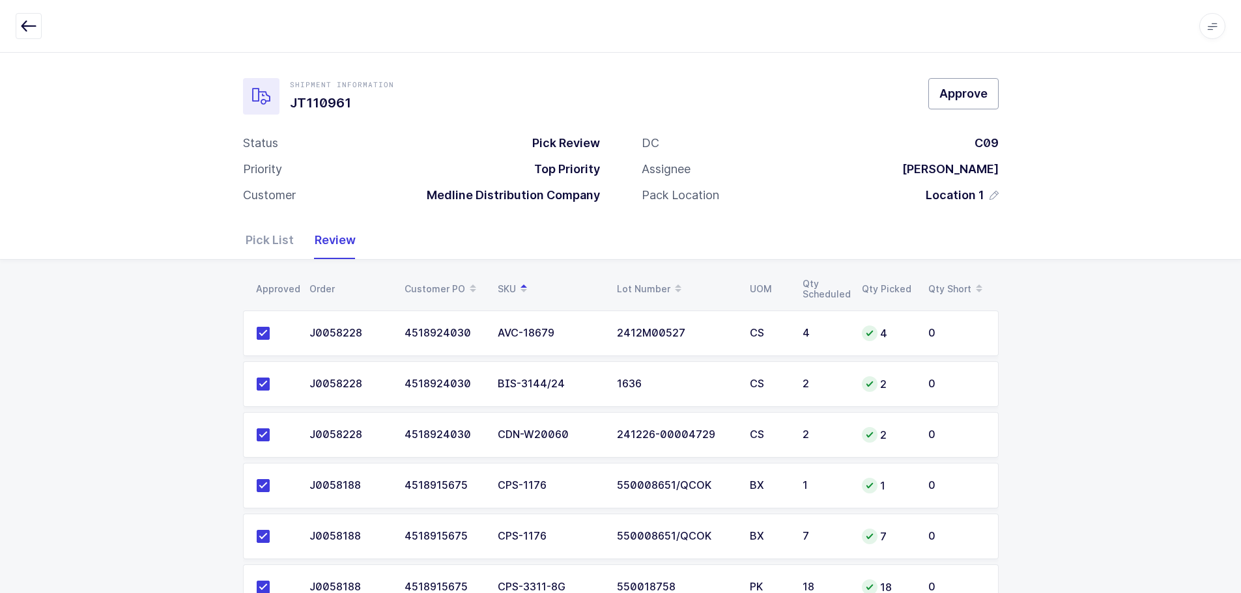
click at [946, 87] on span "Approve" at bounding box center [963, 93] width 48 height 16
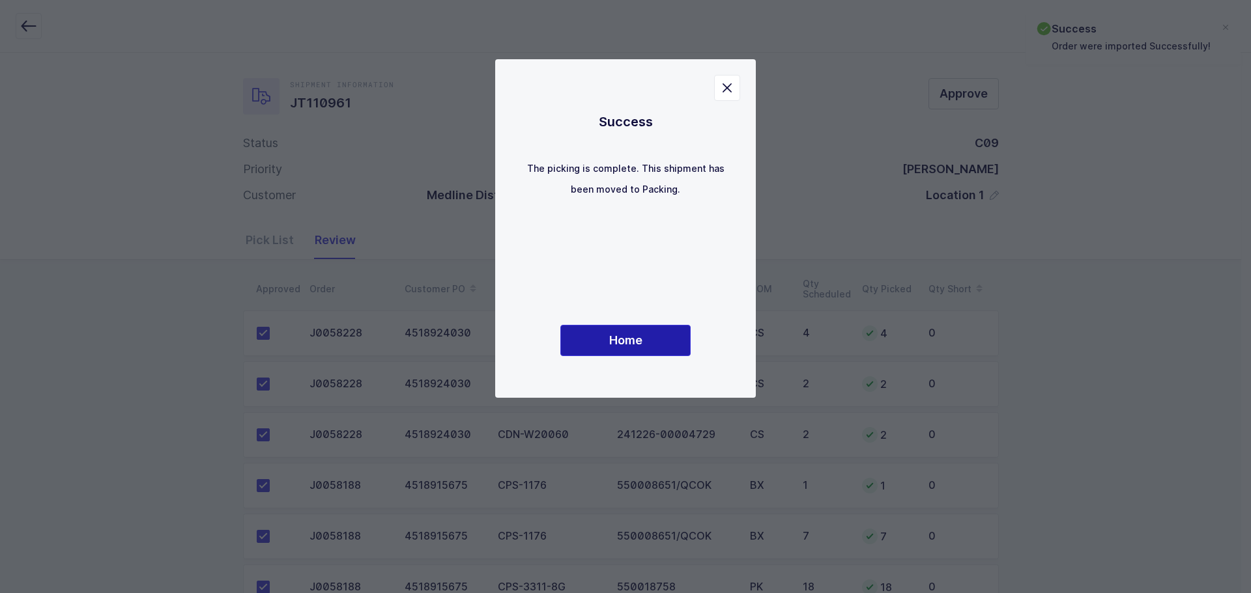
drag, startPoint x: 643, startPoint y: 335, endPoint x: 658, endPoint y: 345, distance: 17.9
click at [643, 335] on button "Home" at bounding box center [625, 340] width 130 height 31
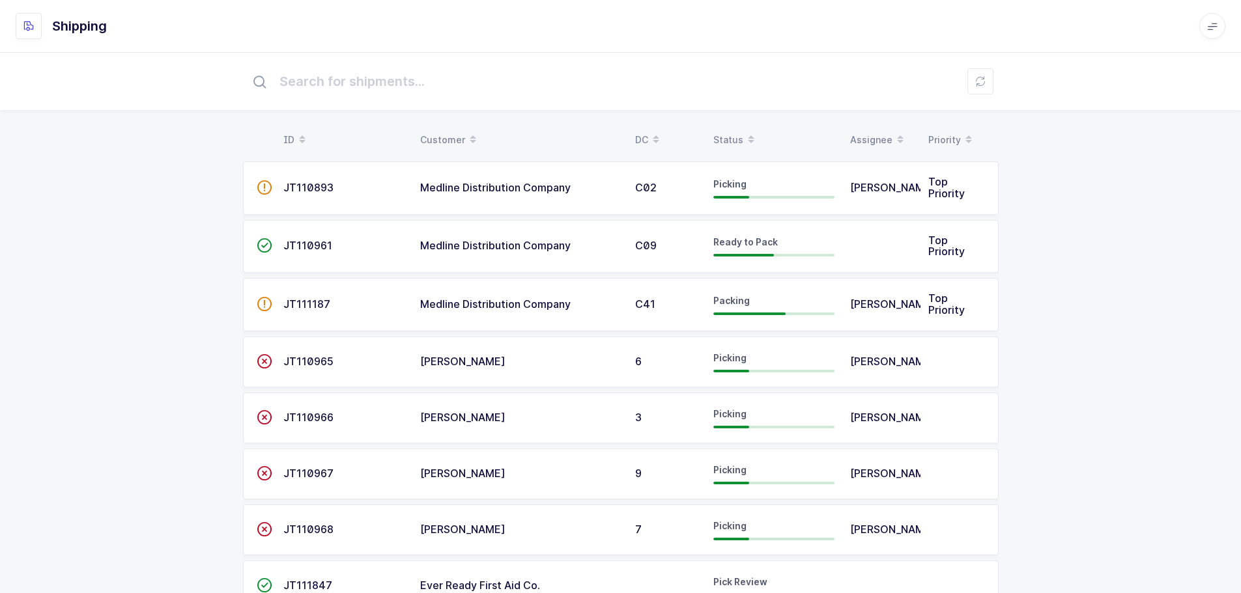
click at [733, 129] on div "Status" at bounding box center [773, 140] width 121 height 22
click at [740, 154] on table "ID Customer DC Status Assignee Priority" at bounding box center [621, 140] width 756 height 33
click at [739, 134] on div "Status" at bounding box center [773, 140] width 121 height 22
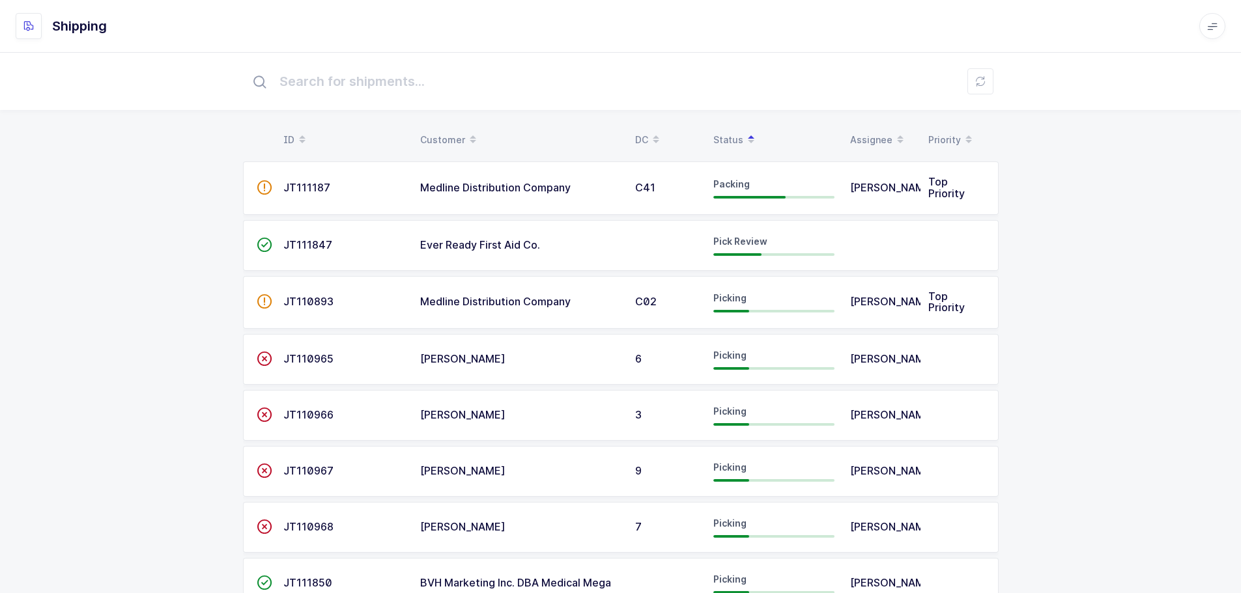
click at [748, 248] on div "Pick Review" at bounding box center [773, 245] width 121 height 21
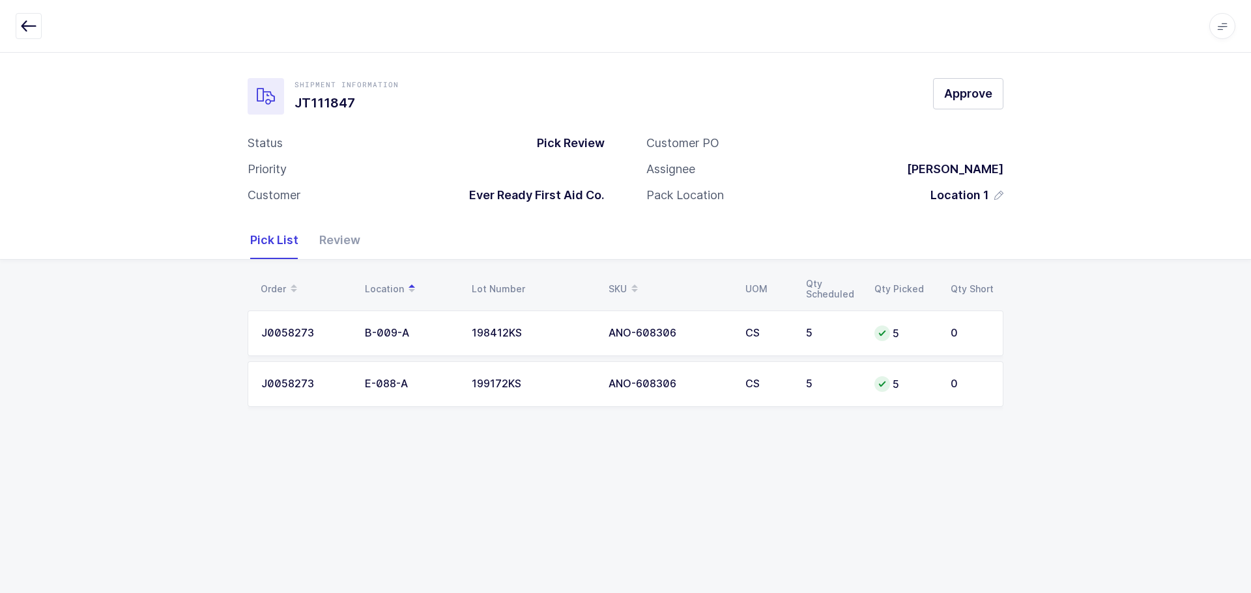
drag, startPoint x: 324, startPoint y: 237, endPoint x: 335, endPoint y: 238, distance: 11.1
click at [323, 238] on div "Review" at bounding box center [334, 240] width 51 height 38
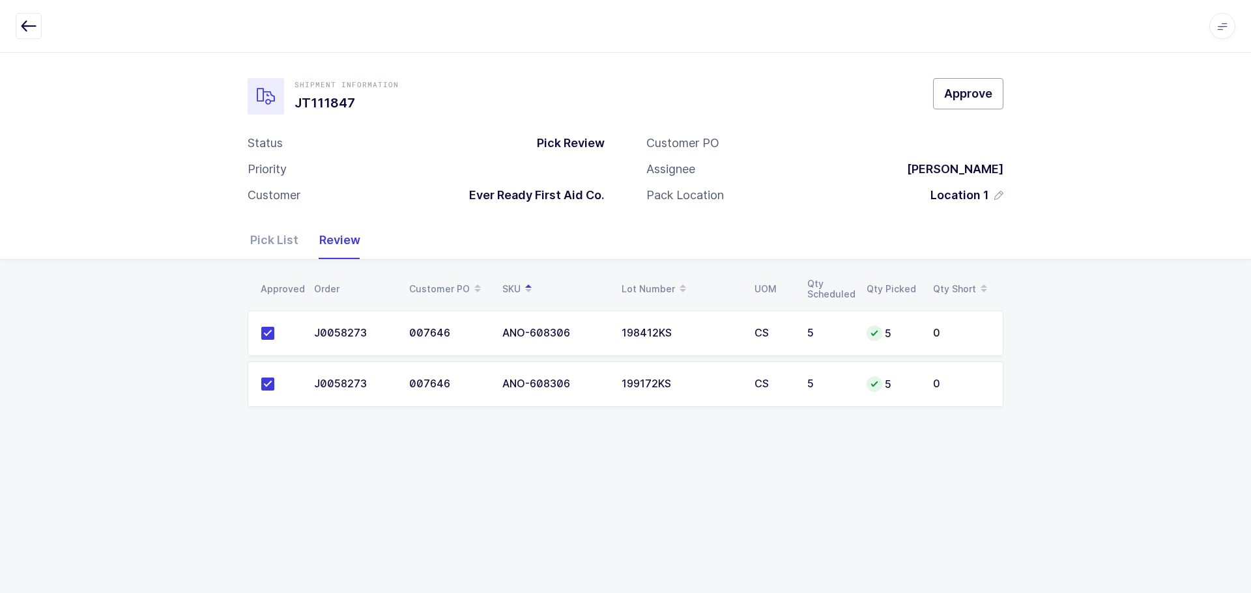
click at [974, 97] on span "Approve" at bounding box center [968, 93] width 48 height 16
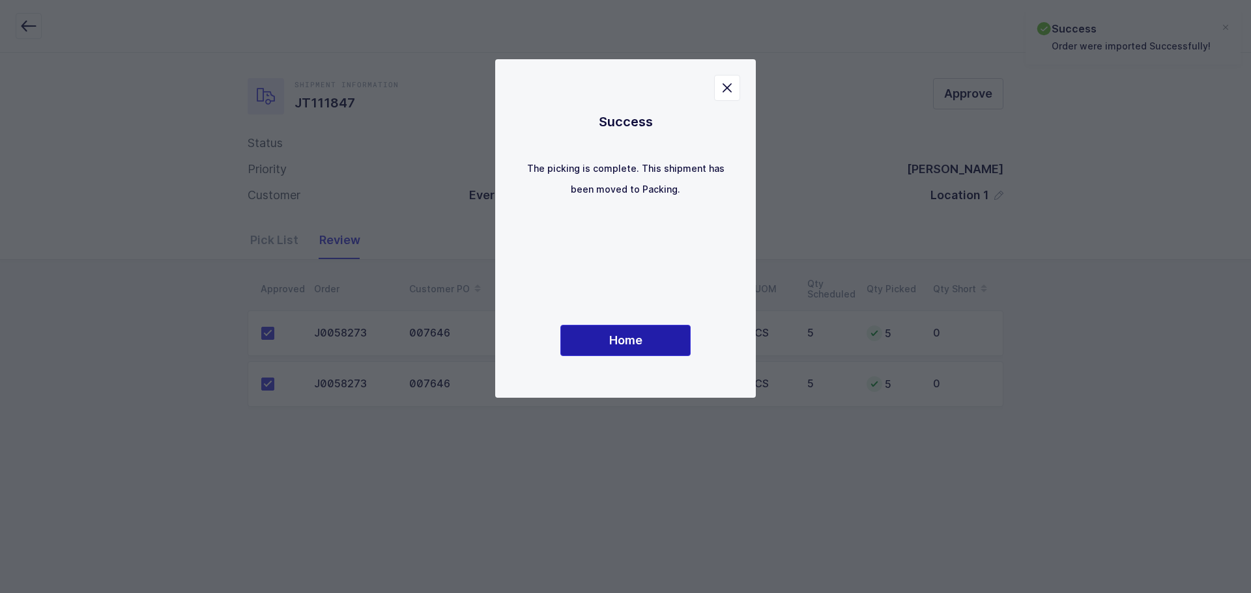
click at [624, 343] on span "Home" at bounding box center [625, 340] width 33 height 16
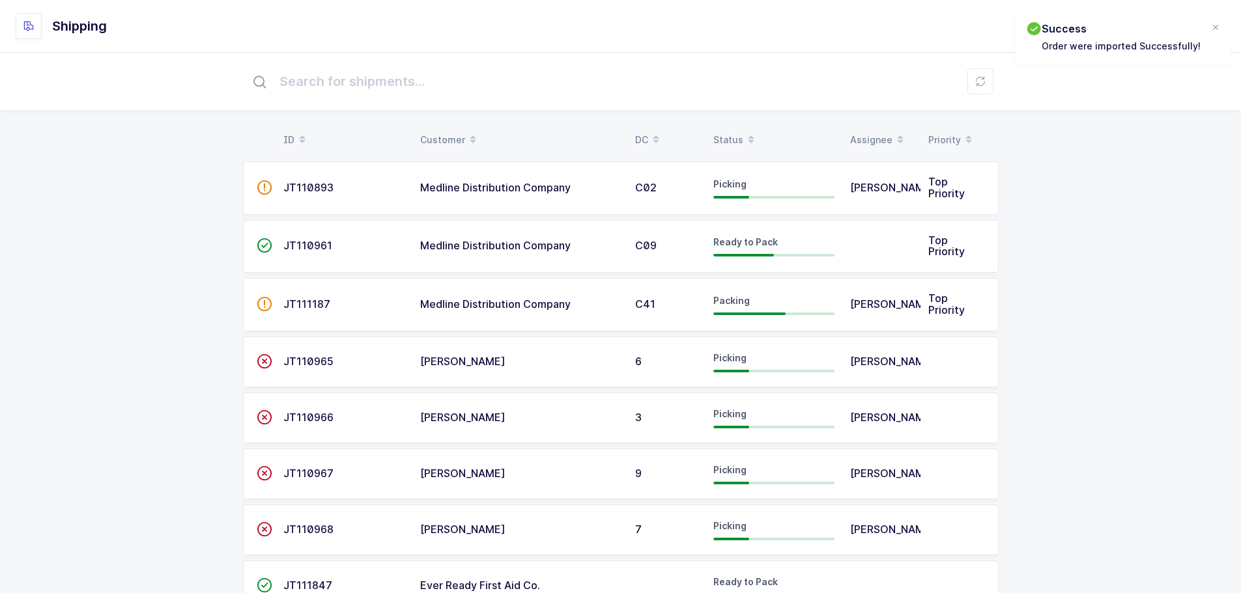
click at [723, 132] on div "Status" at bounding box center [773, 140] width 121 height 22
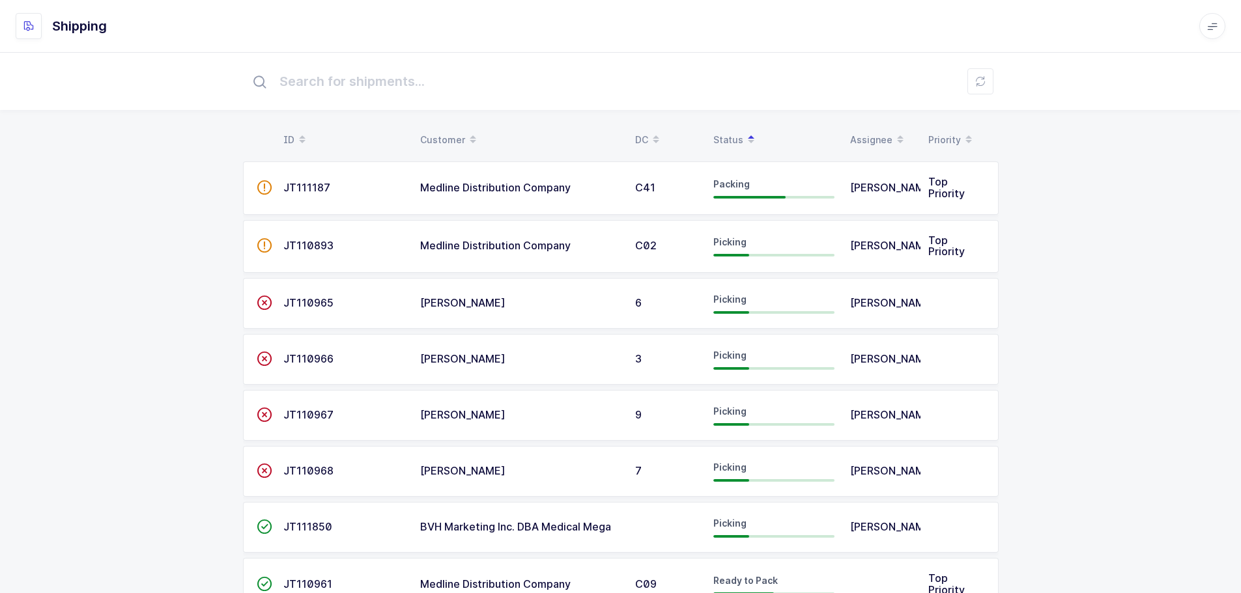
click at [990, 320] on td at bounding box center [959, 303] width 78 height 51
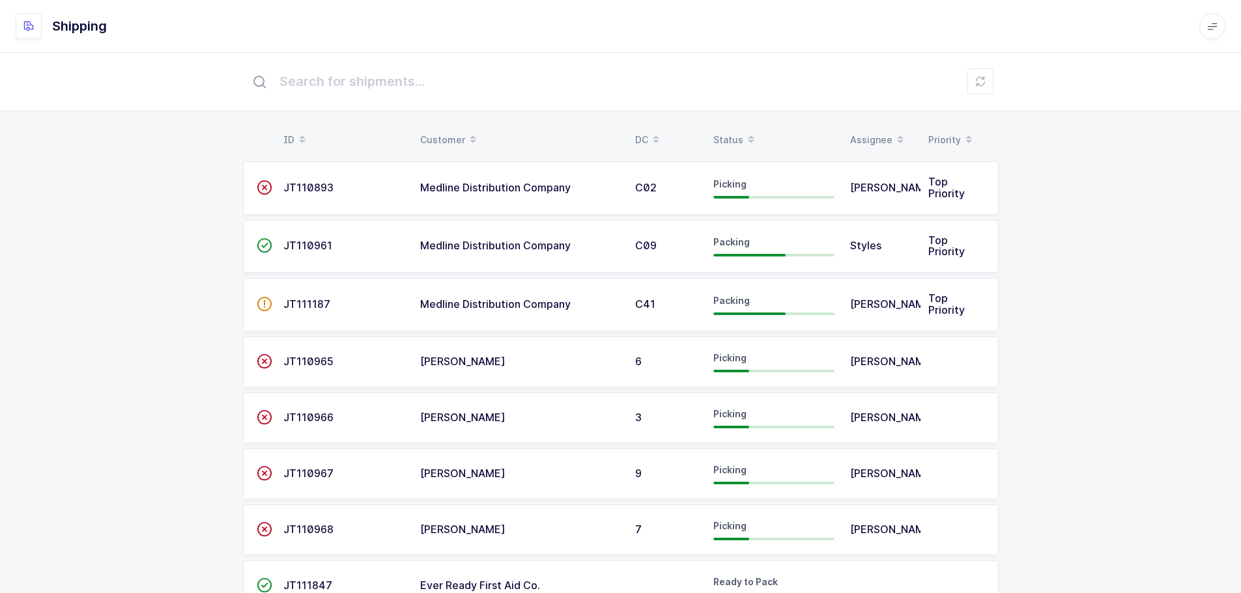
click at [739, 134] on div "Status" at bounding box center [773, 140] width 121 height 22
